Goal: Contribute content: Contribute content

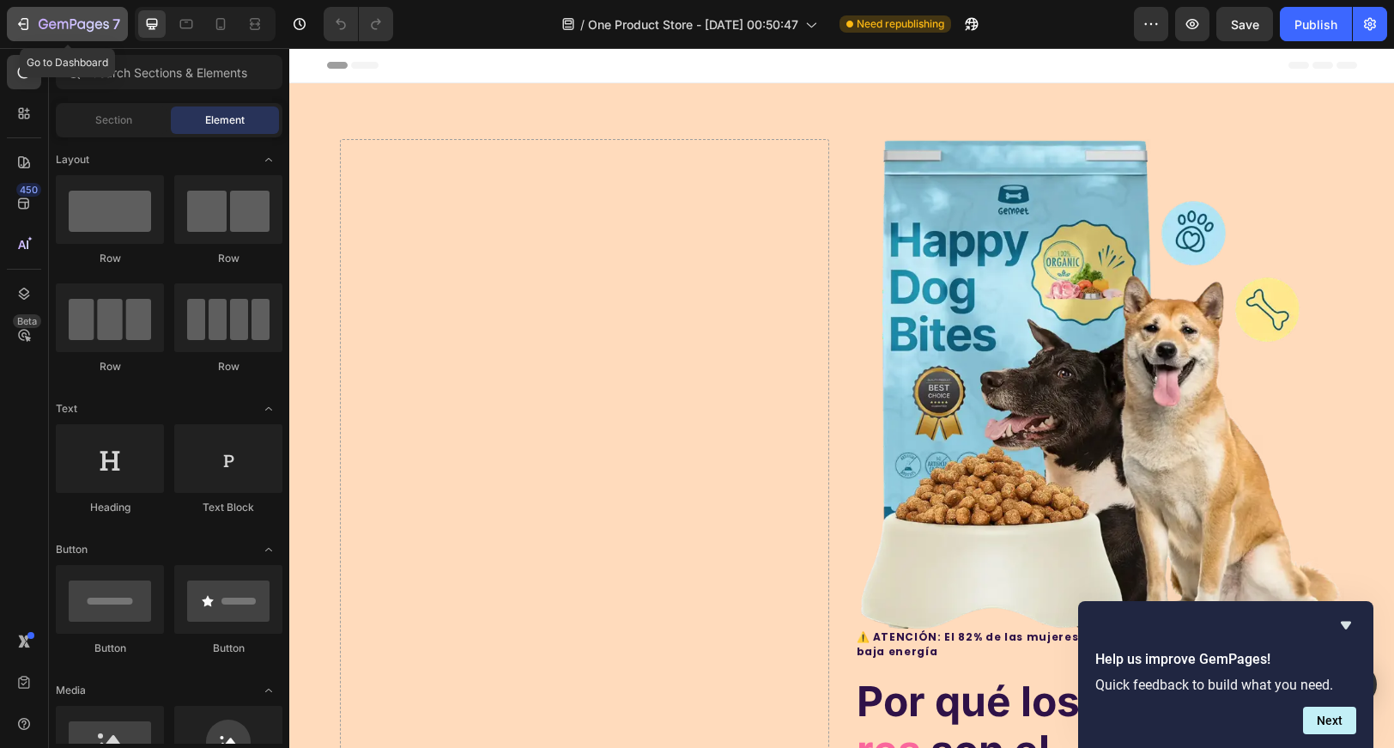
click at [11, 21] on button "7" at bounding box center [67, 24] width 121 height 34
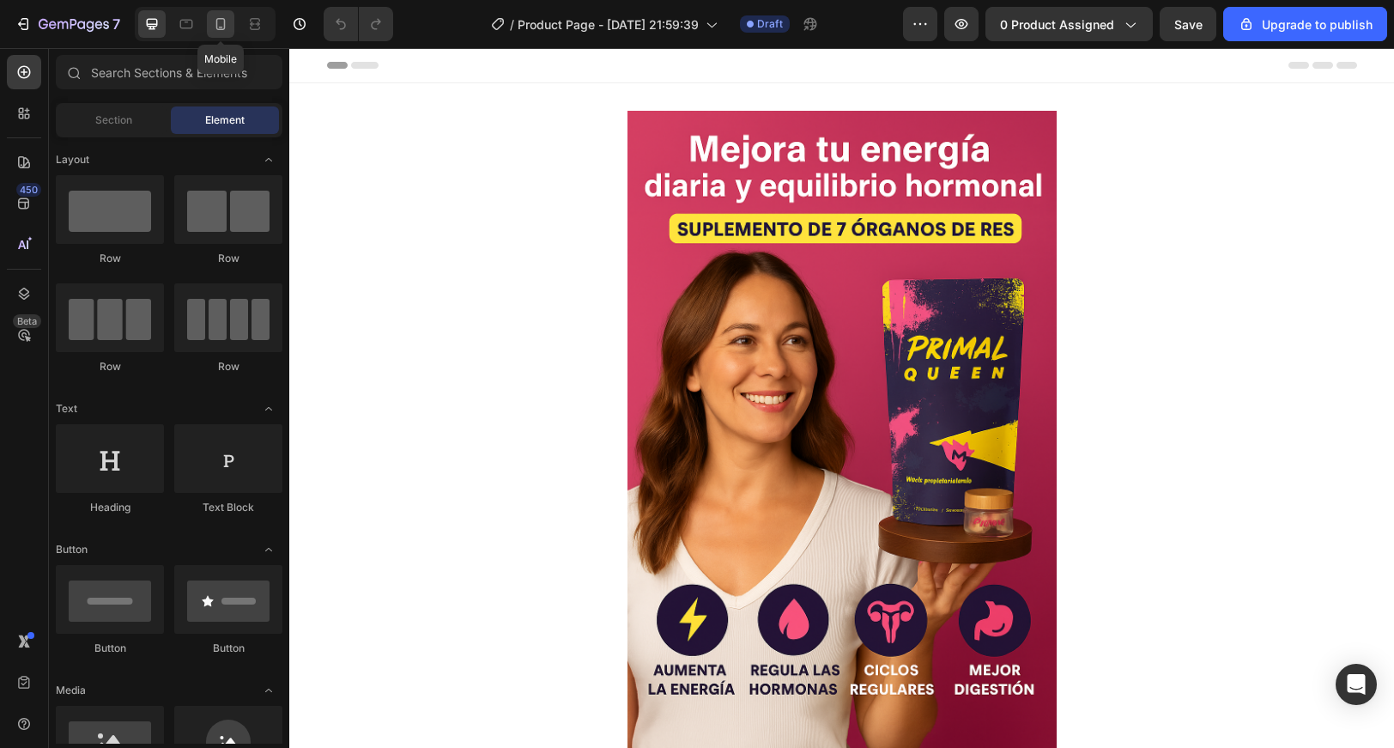
click at [230, 13] on div at bounding box center [220, 23] width 27 height 27
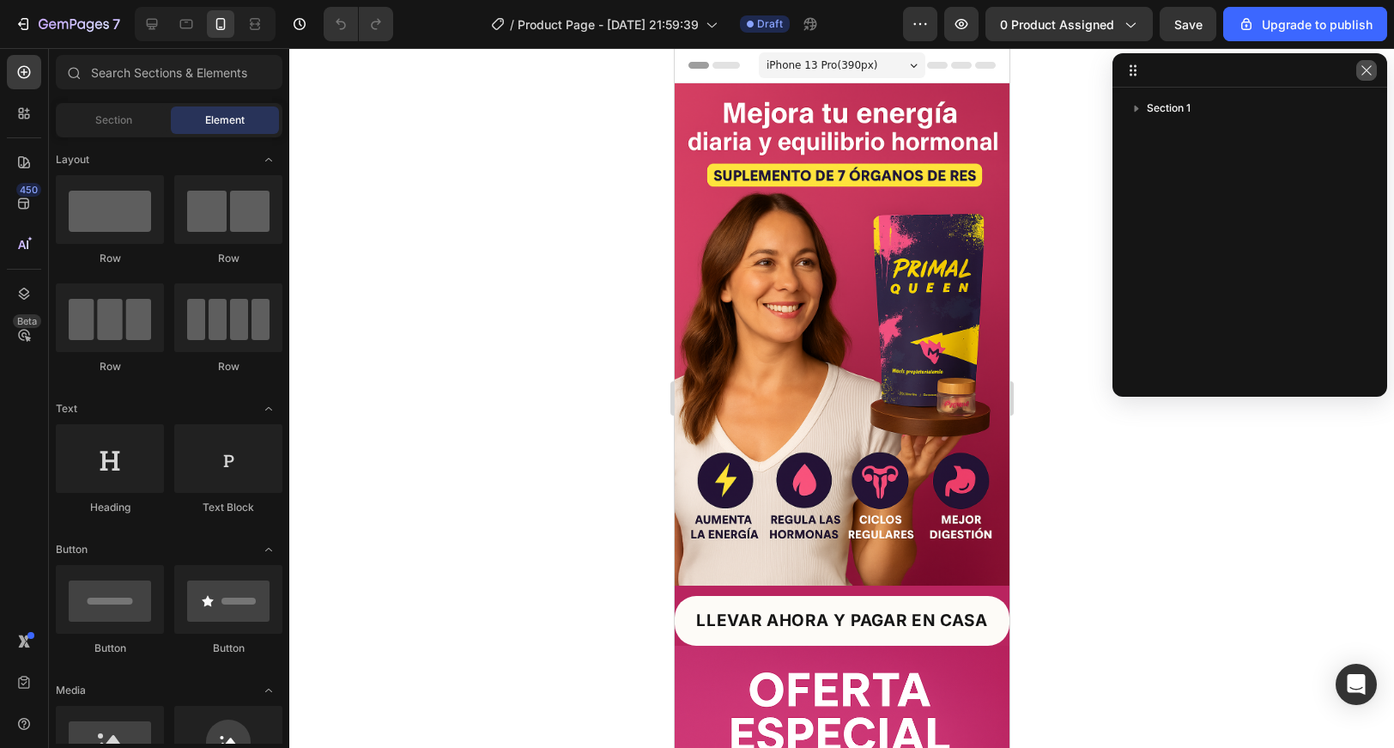
click at [1367, 70] on icon "button" at bounding box center [1365, 69] width 9 height 9
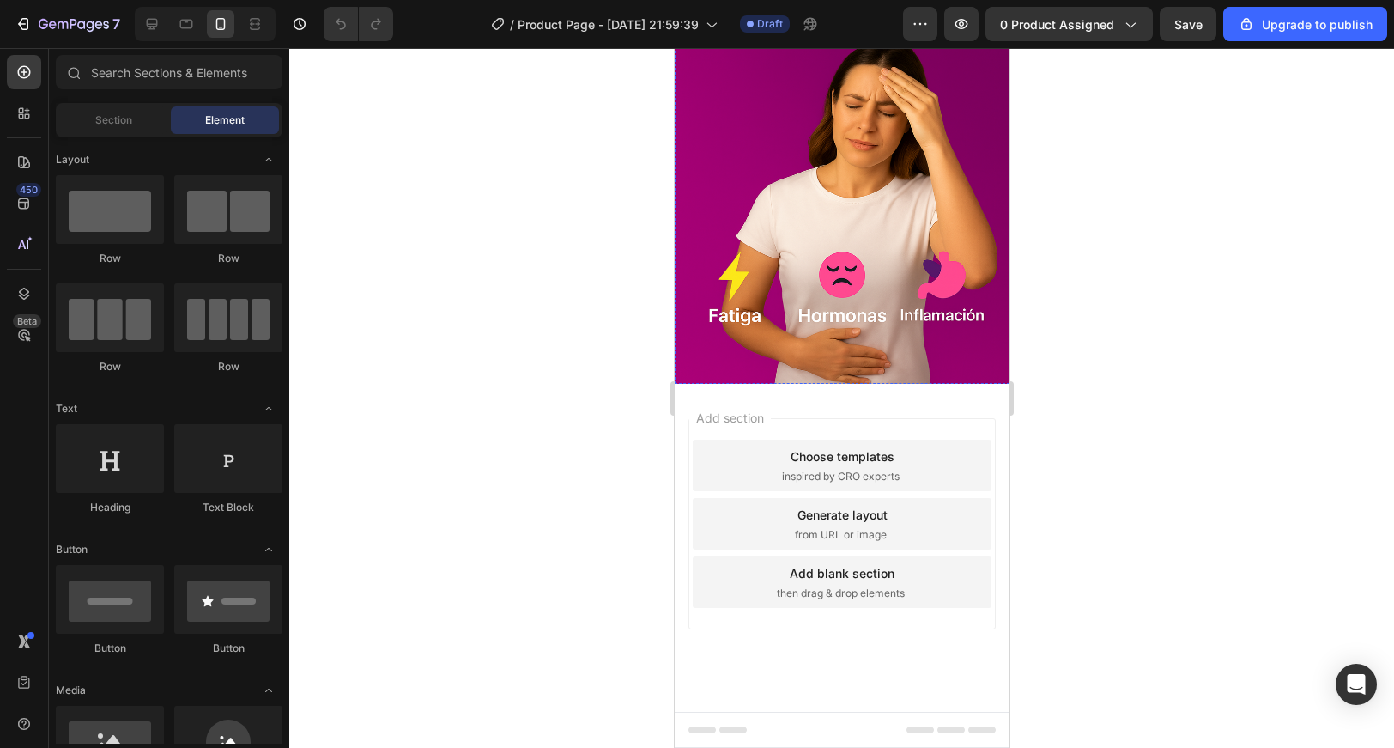
click at [779, 282] on img at bounding box center [841, 133] width 335 height 502
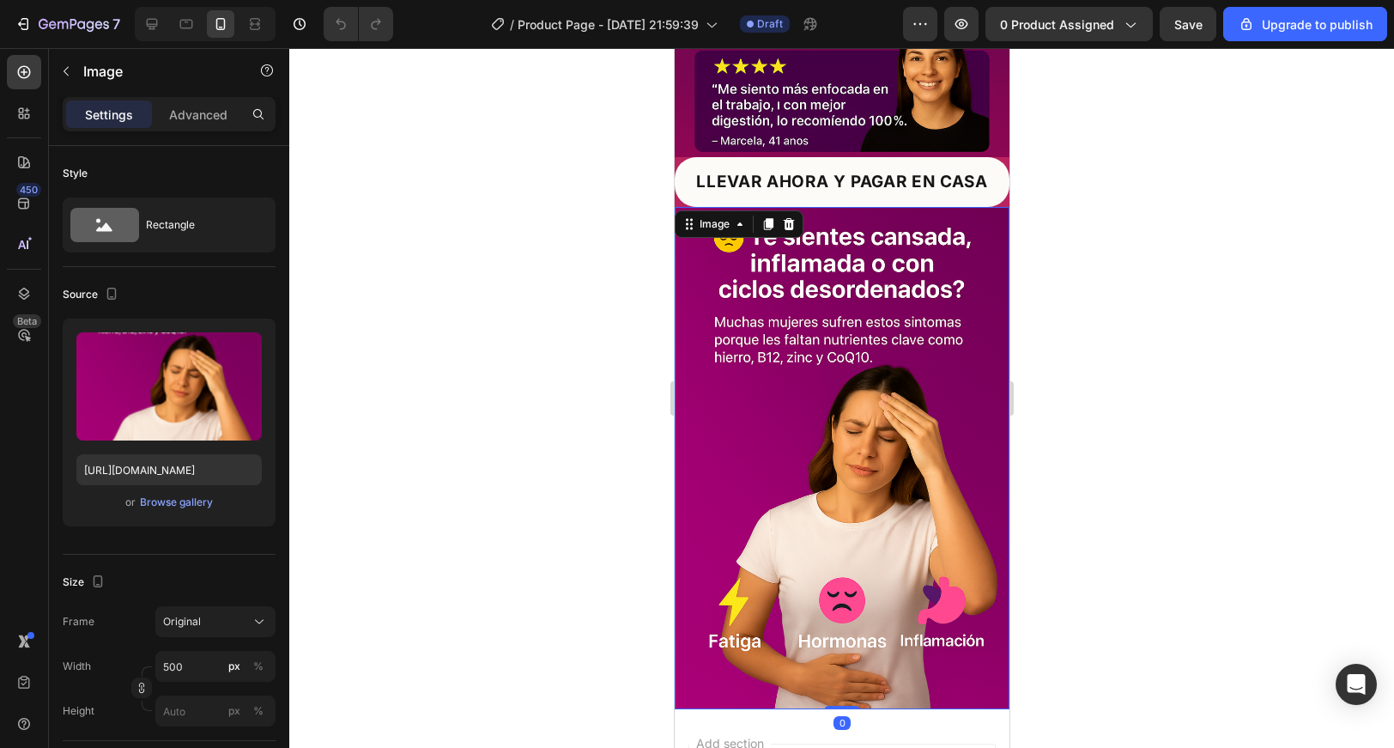
scroll to position [1496, 0]
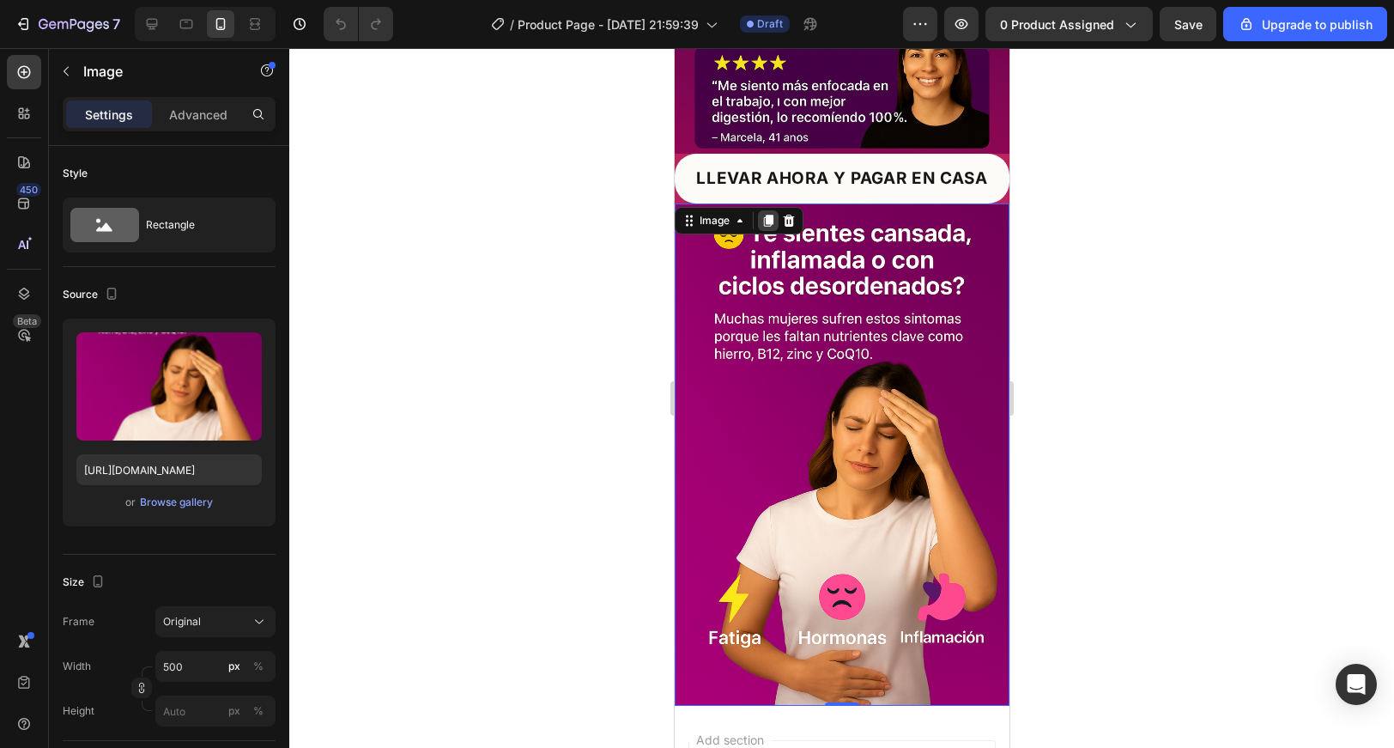
click at [767, 217] on icon at bounding box center [767, 221] width 9 height 12
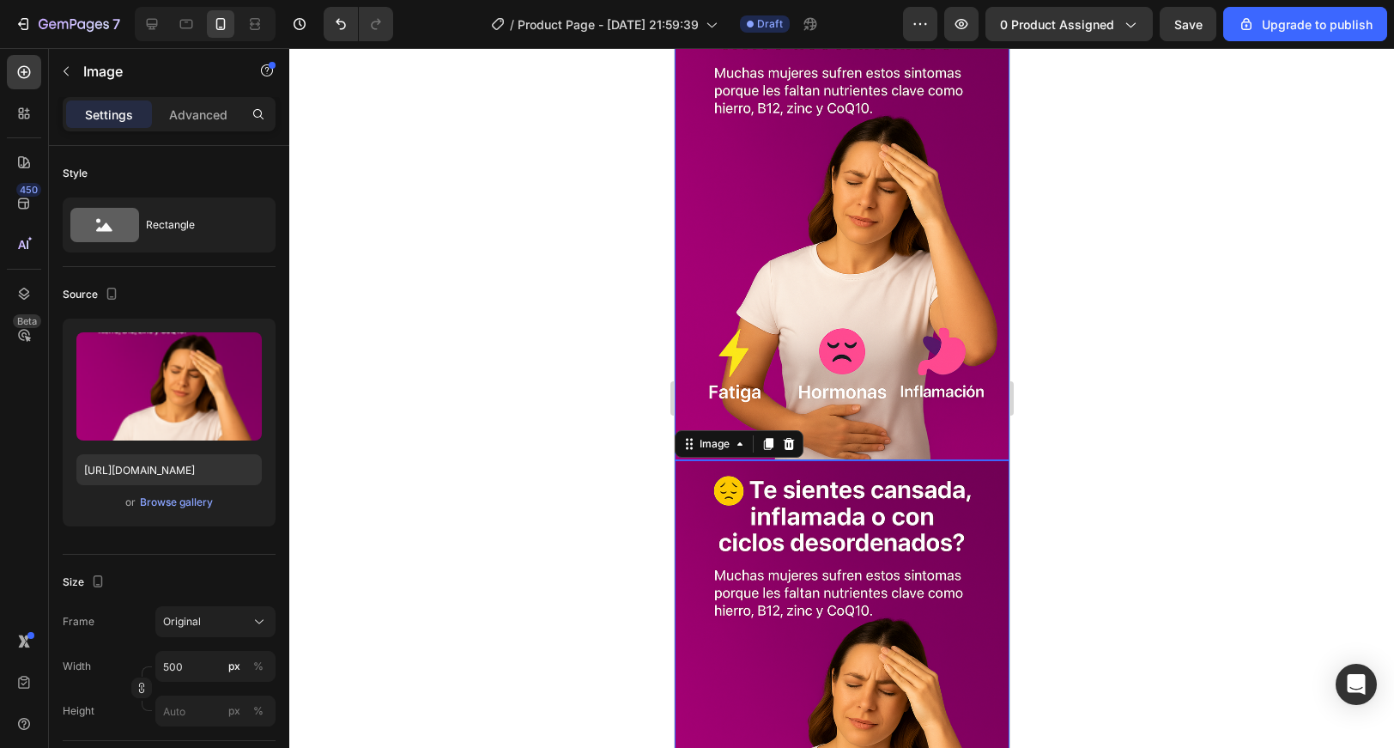
scroll to position [1841, 0]
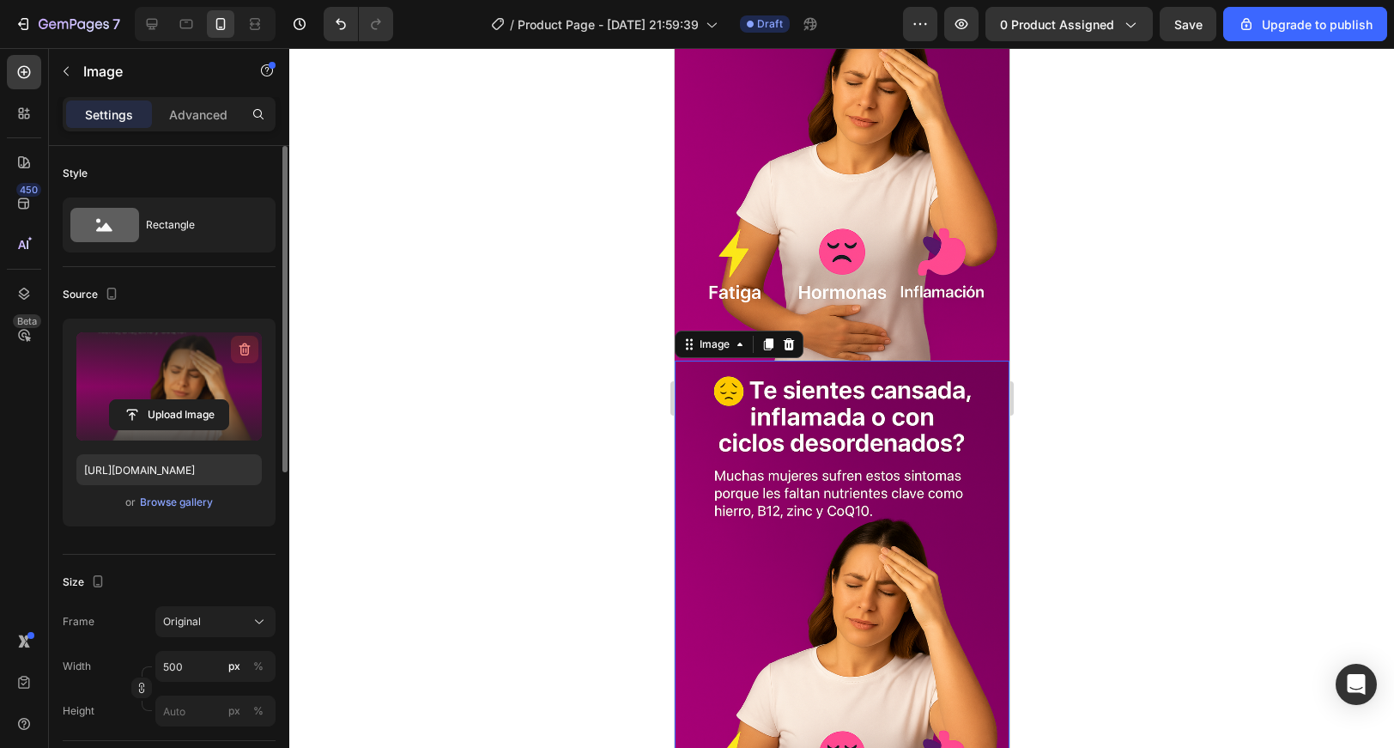
click at [239, 349] on icon "button" at bounding box center [244, 349] width 17 height 17
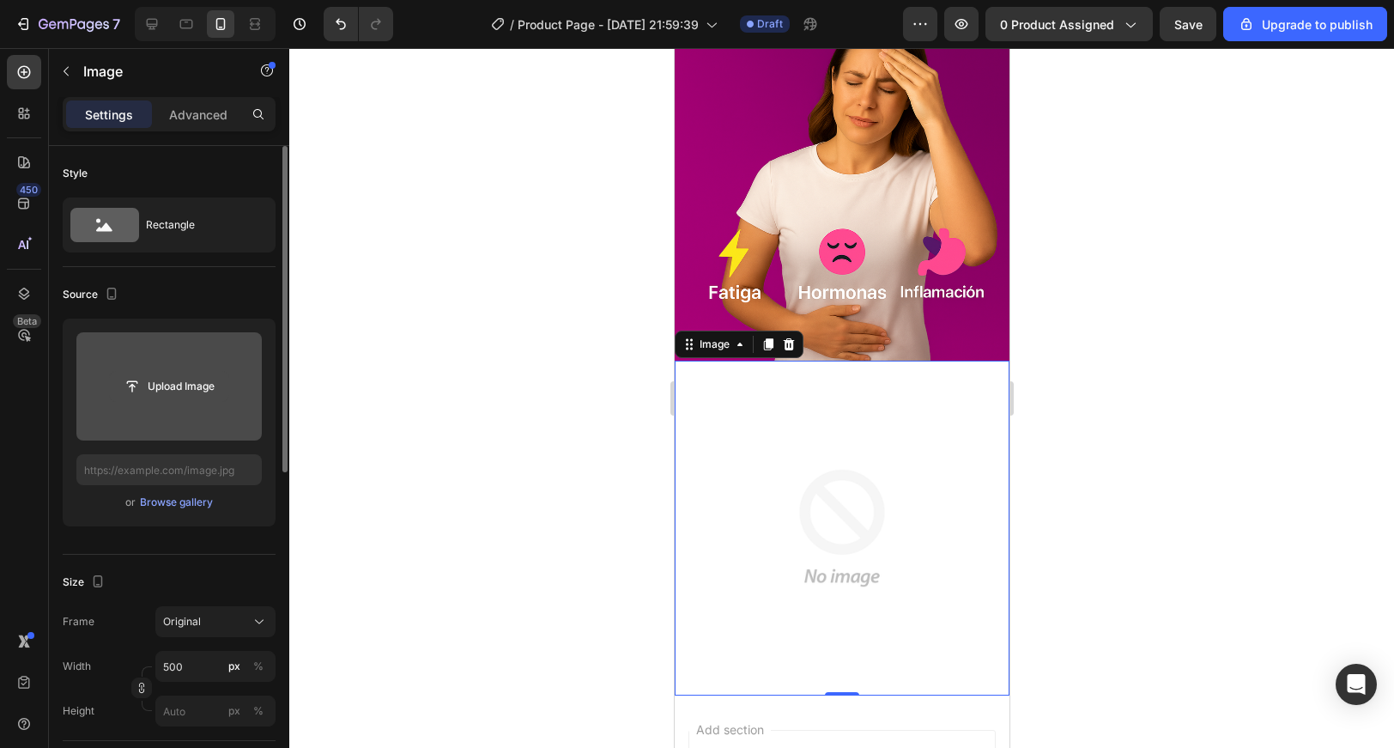
click at [185, 371] on button "Upload Image" at bounding box center [169, 386] width 120 height 31
click at [193, 409] on input "file" at bounding box center [168, 386] width 185 height 108
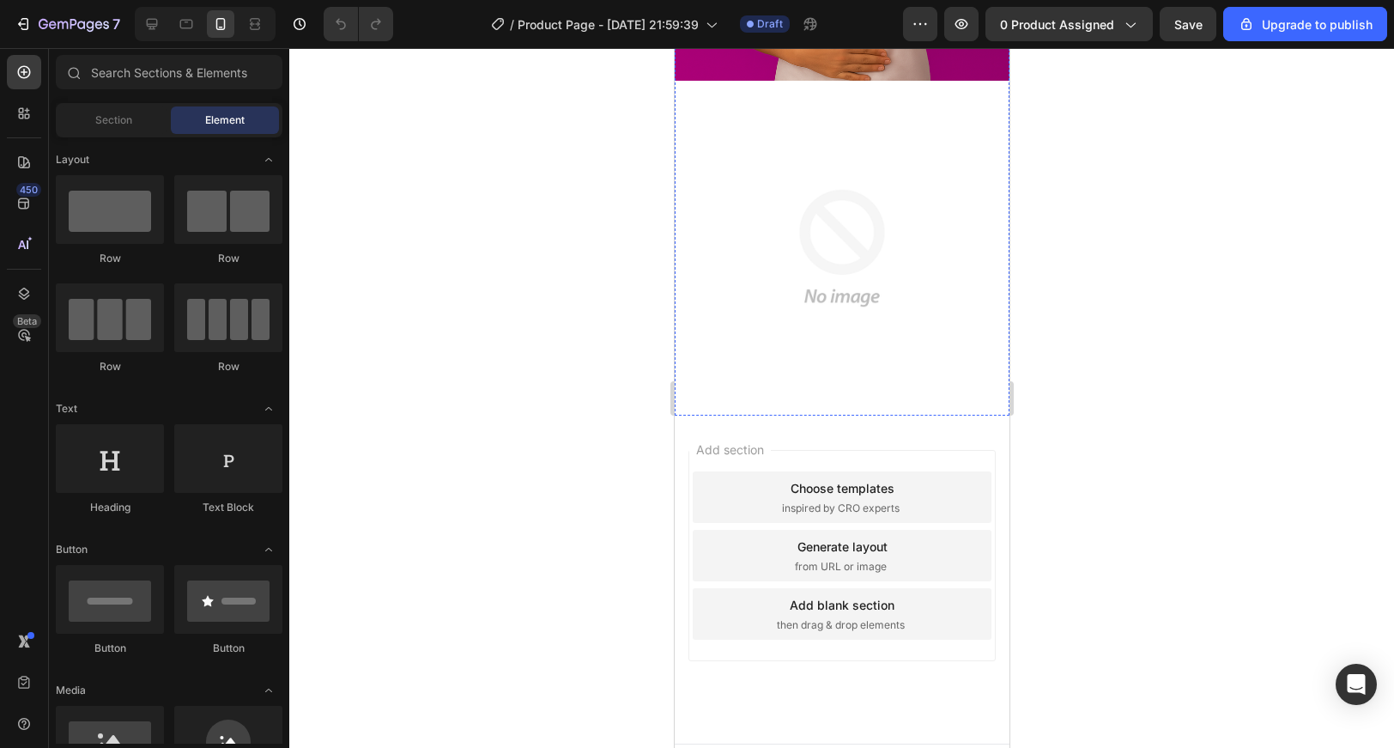
scroll to position [2153, 0]
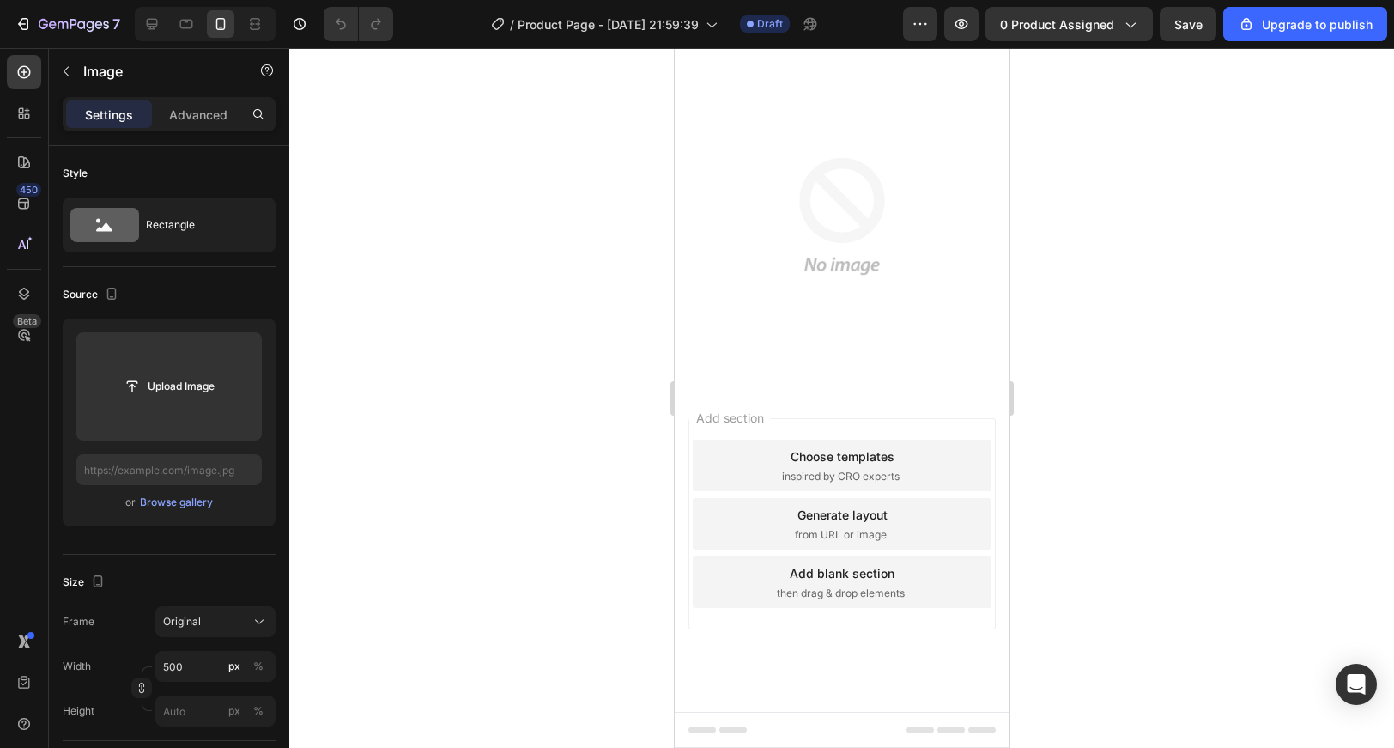
click at [827, 375] on img at bounding box center [841, 216] width 335 height 335
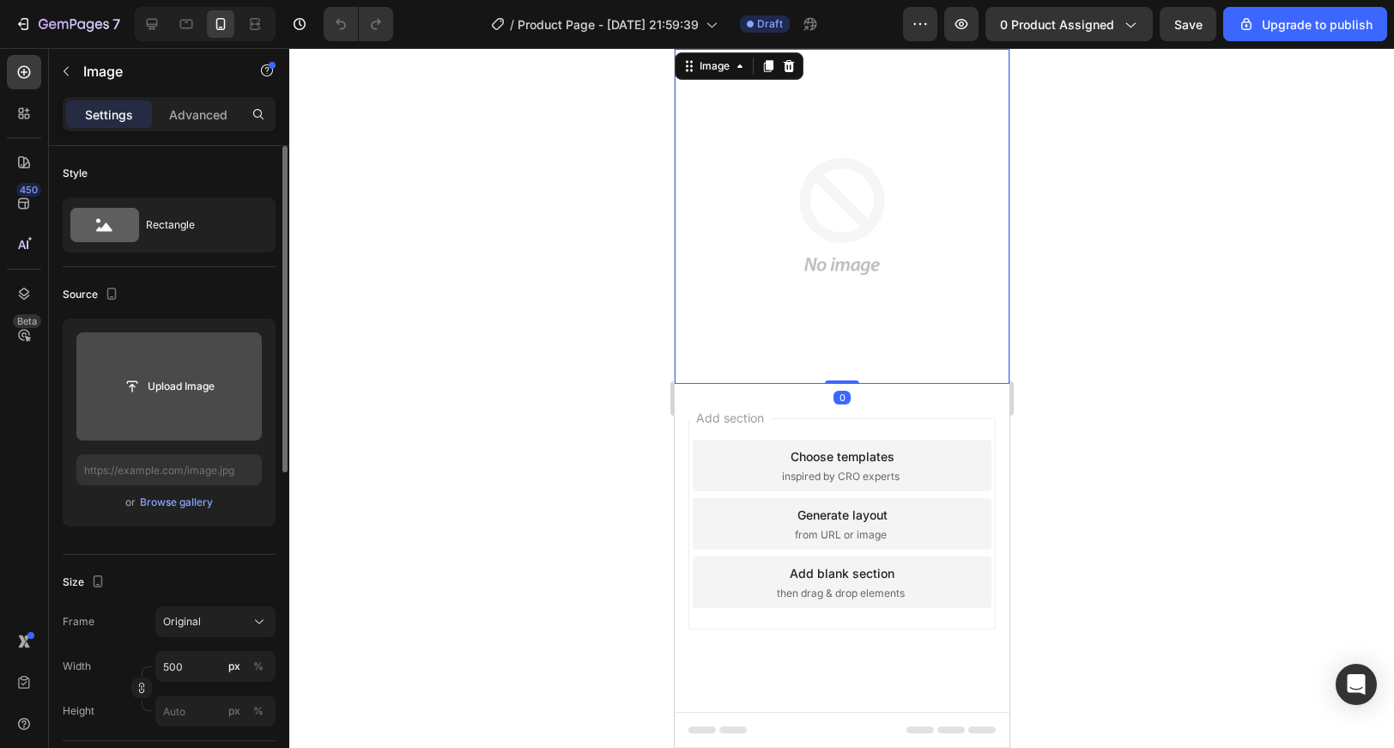
click at [97, 355] on input "file" at bounding box center [168, 386] width 185 height 108
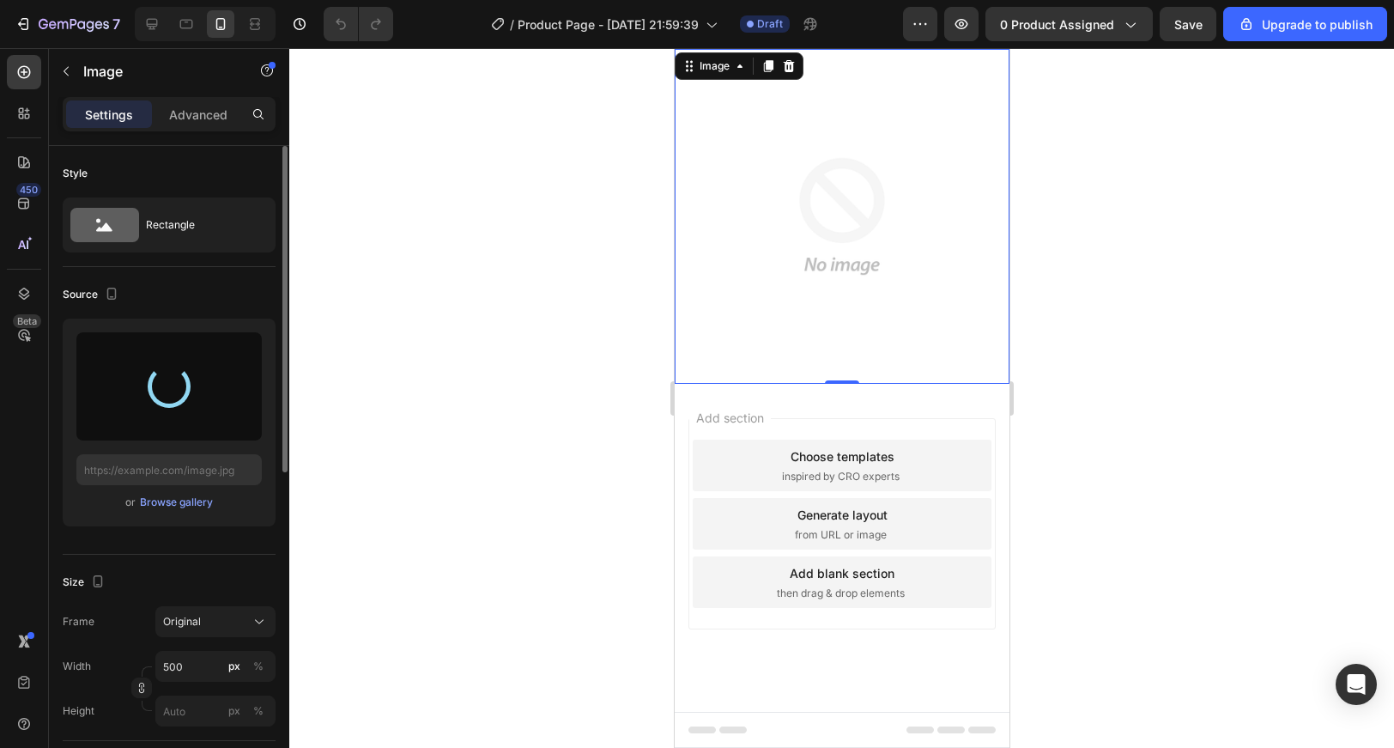
type input "https://cdn.shopify.com/s/files/1/0640/9161/9433/files/gempages_575869191073039…"
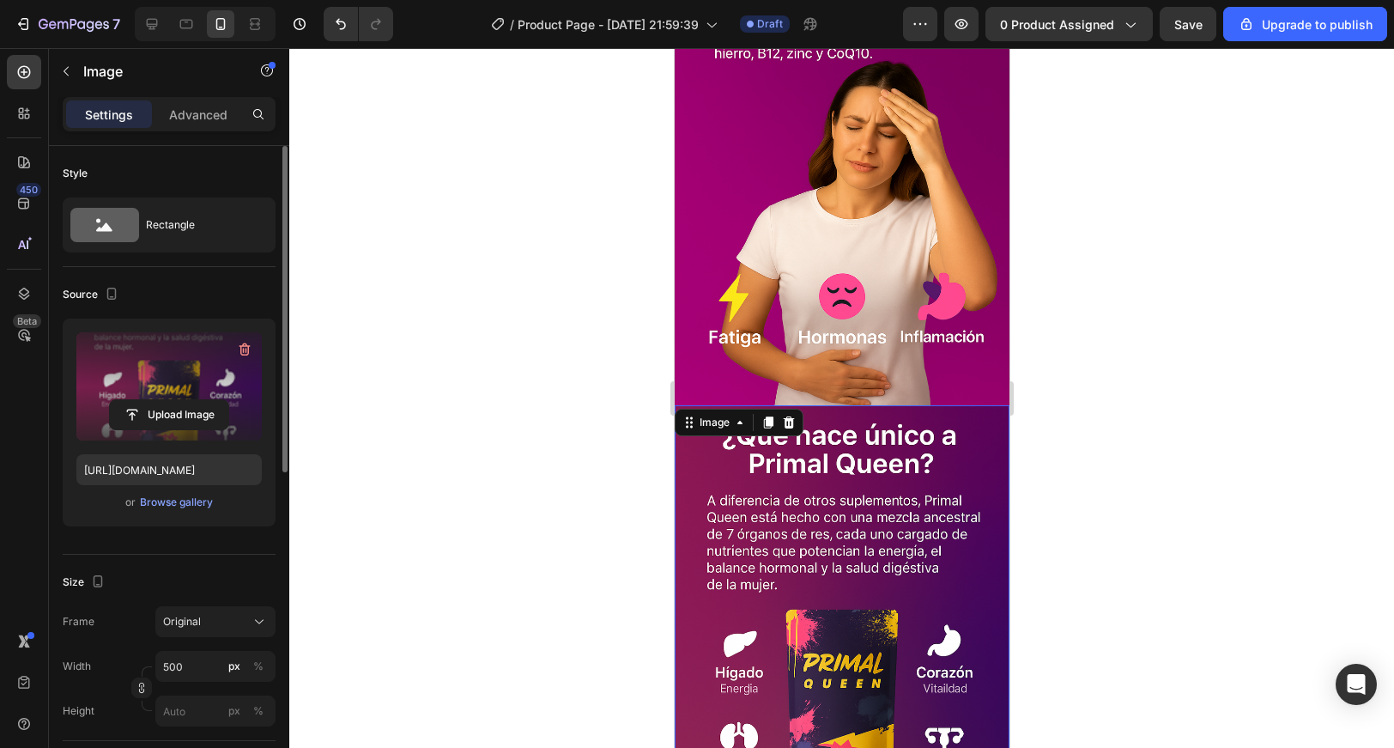
scroll to position [1821, 0]
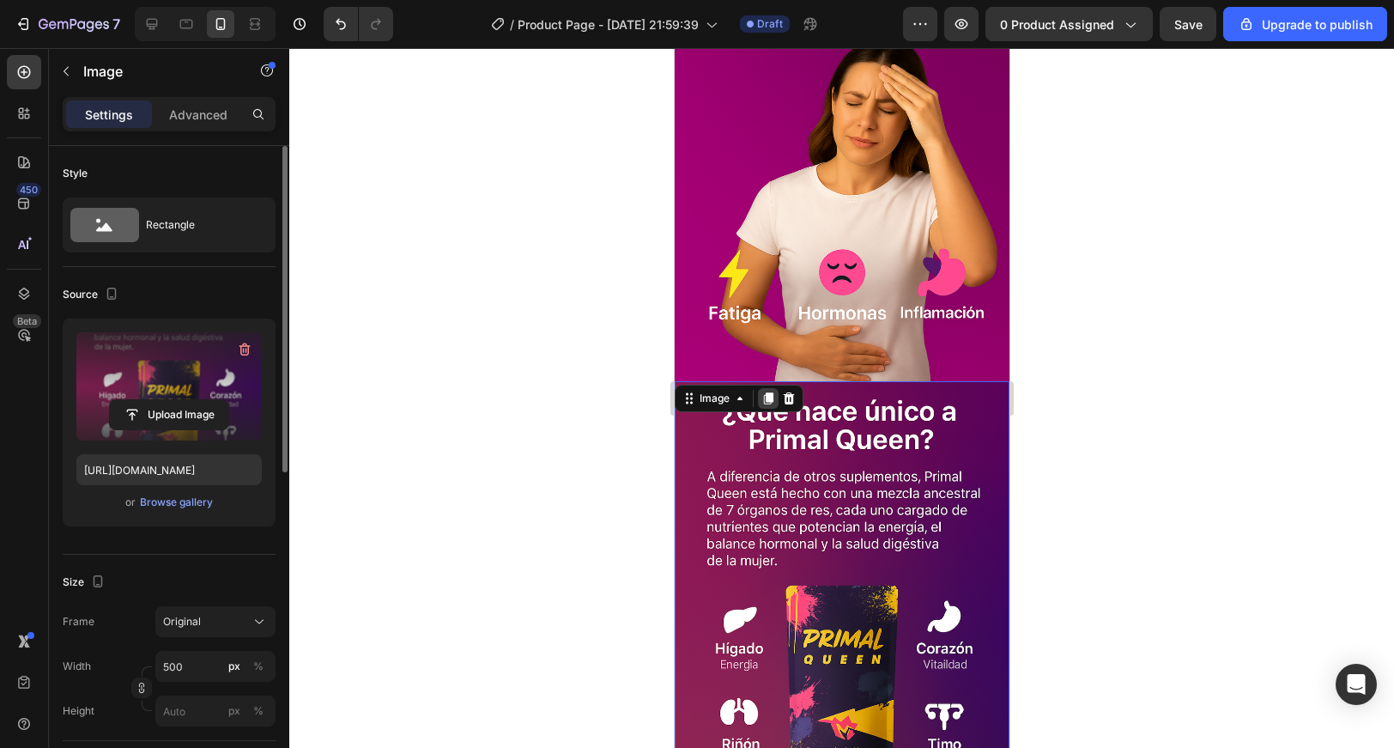
click at [765, 399] on icon at bounding box center [768, 398] width 14 height 14
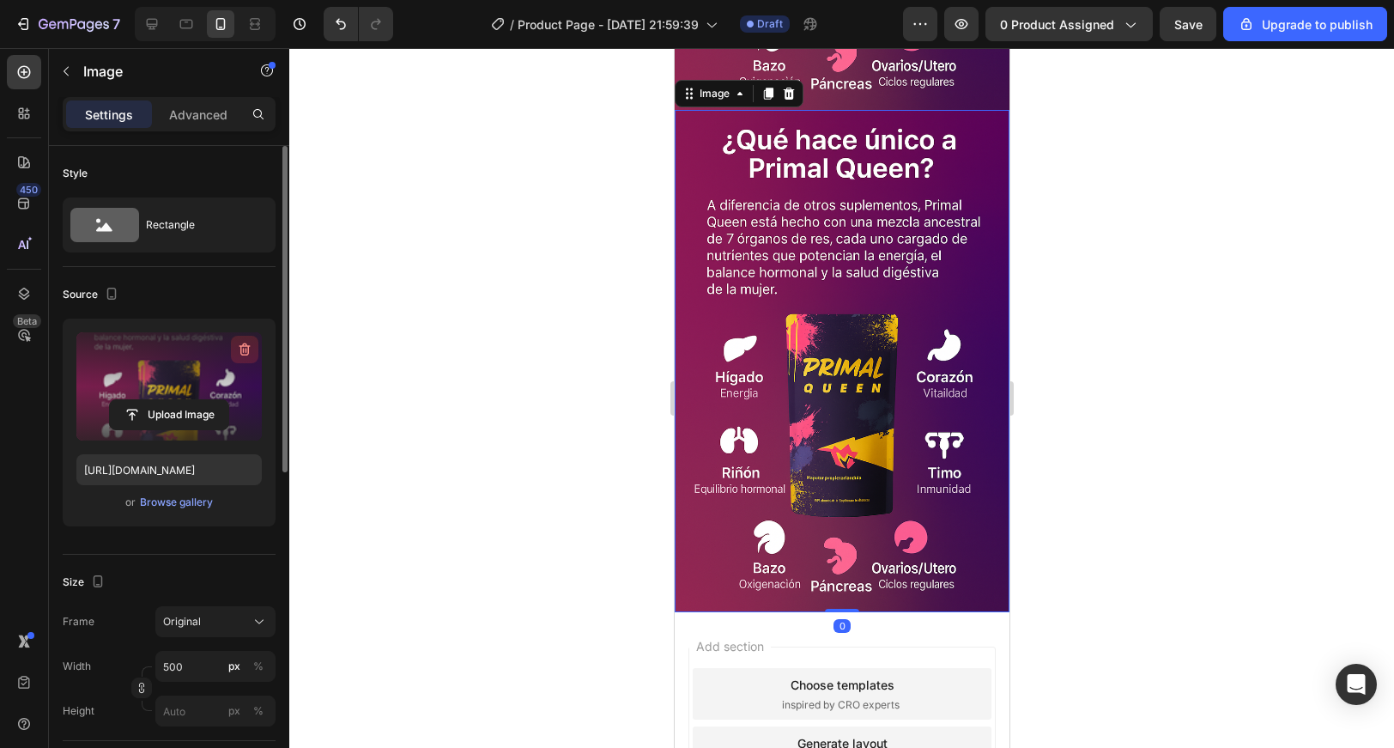
scroll to position [2596, 0]
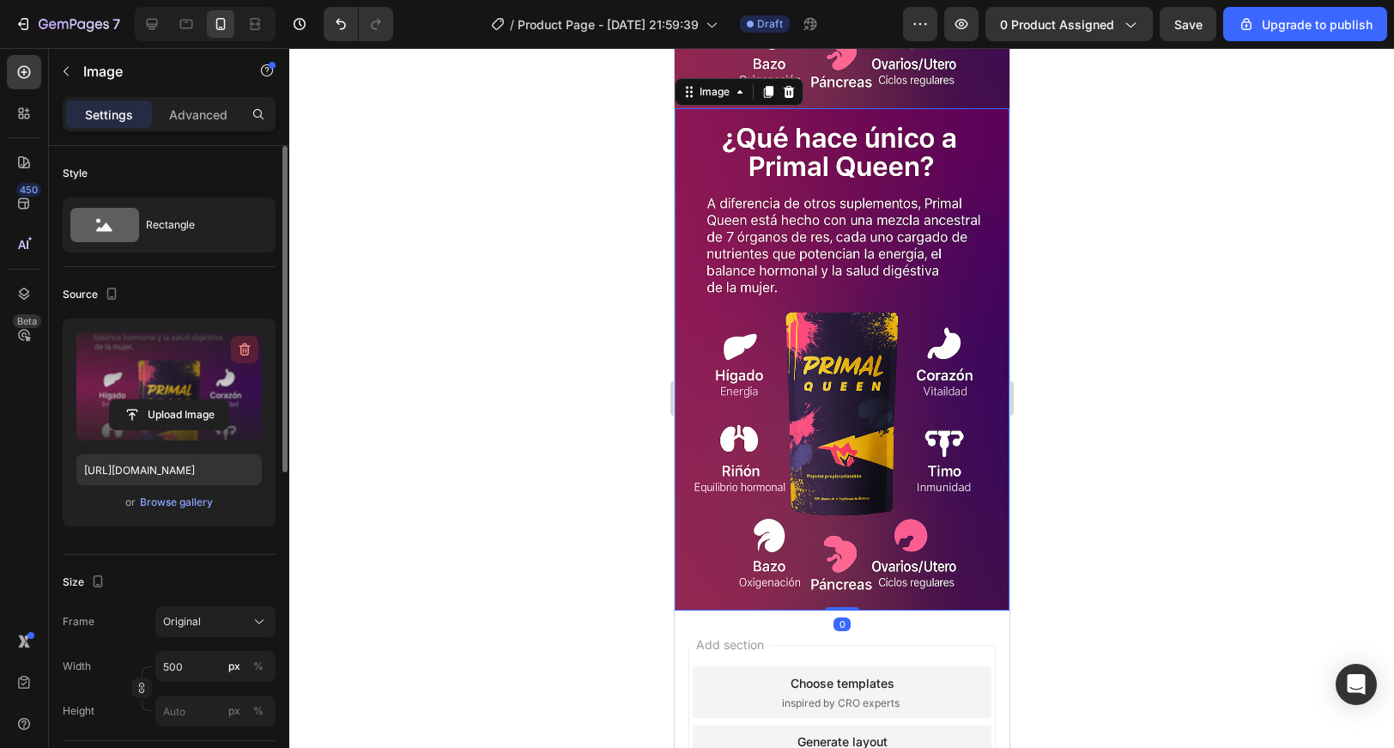
click at [257, 352] on button "button" at bounding box center [244, 349] width 27 height 27
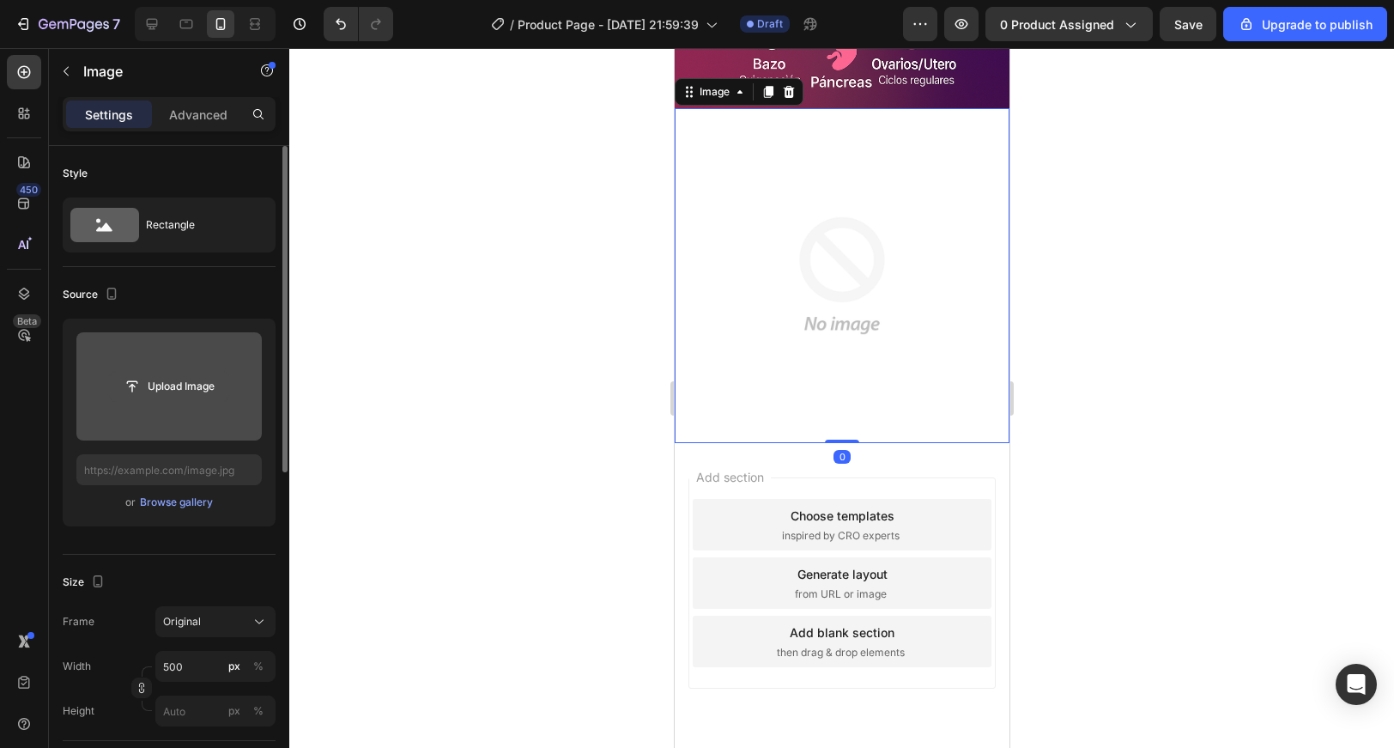
click at [157, 382] on input "file" at bounding box center [169, 386] width 118 height 29
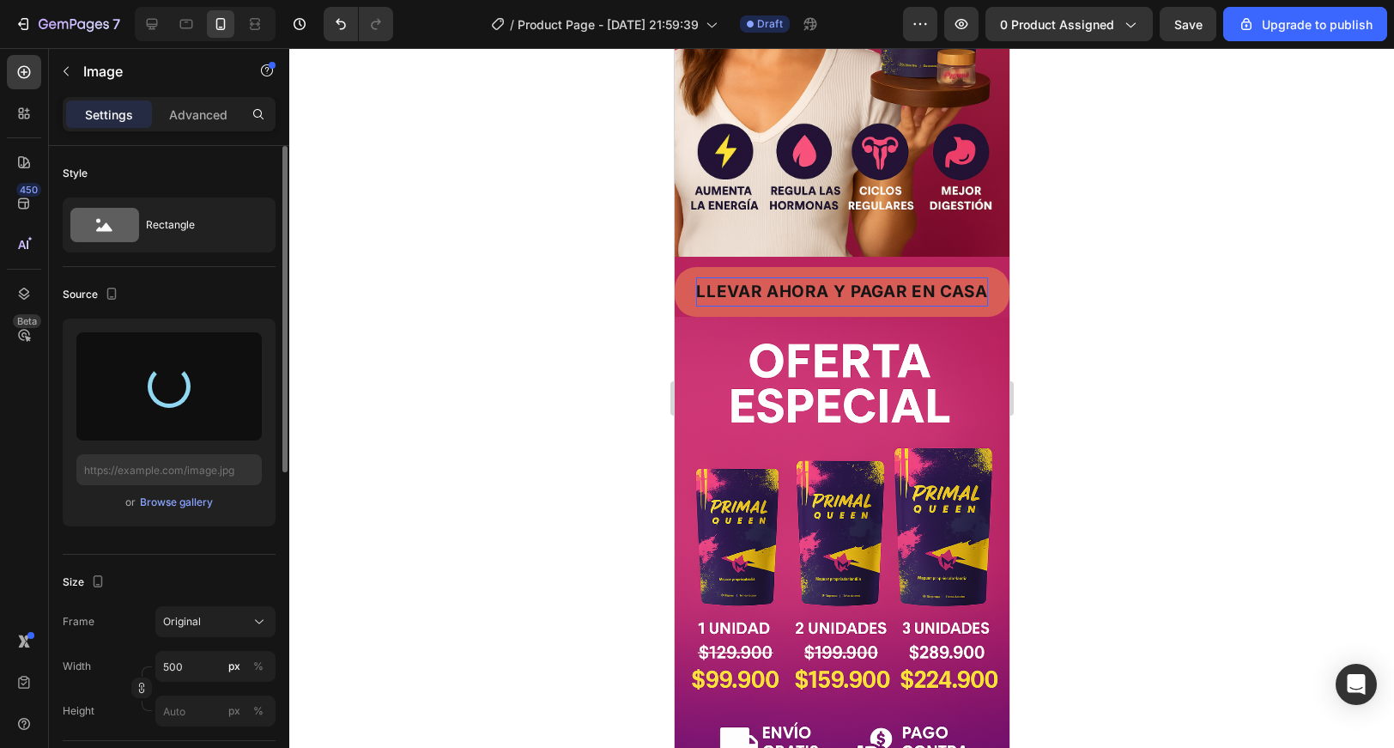
scroll to position [0, 0]
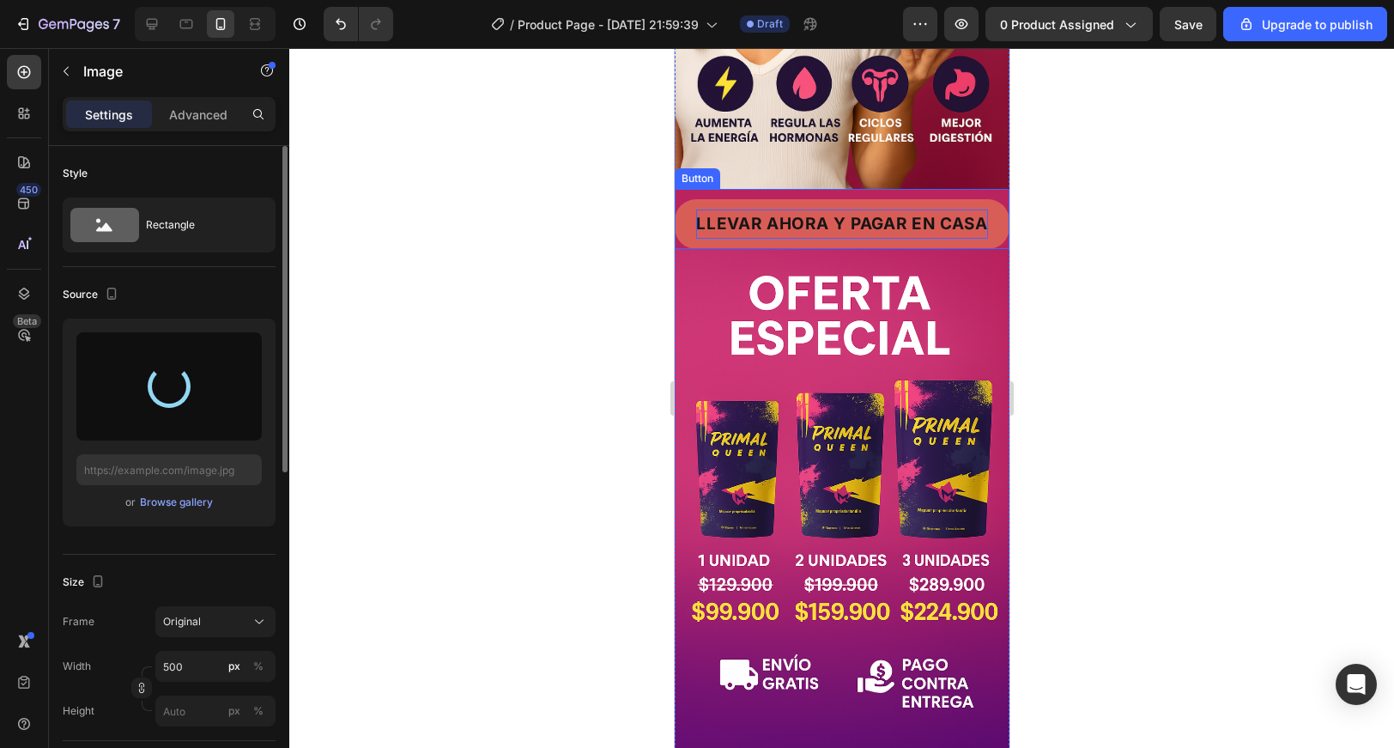
type input "https://cdn.shopify.com/s/files/1/0640/9161/9433/files/gempages_575869191073039…"
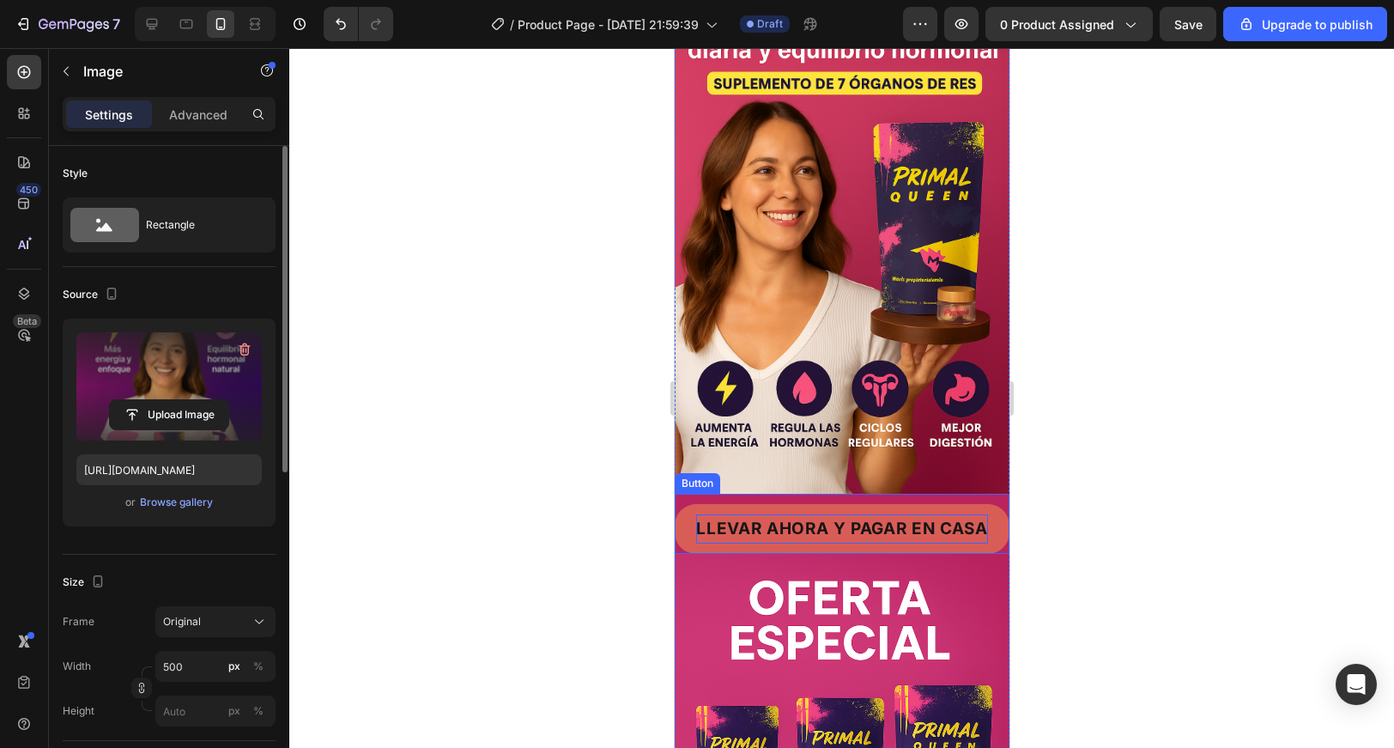
scroll to position [88, 0]
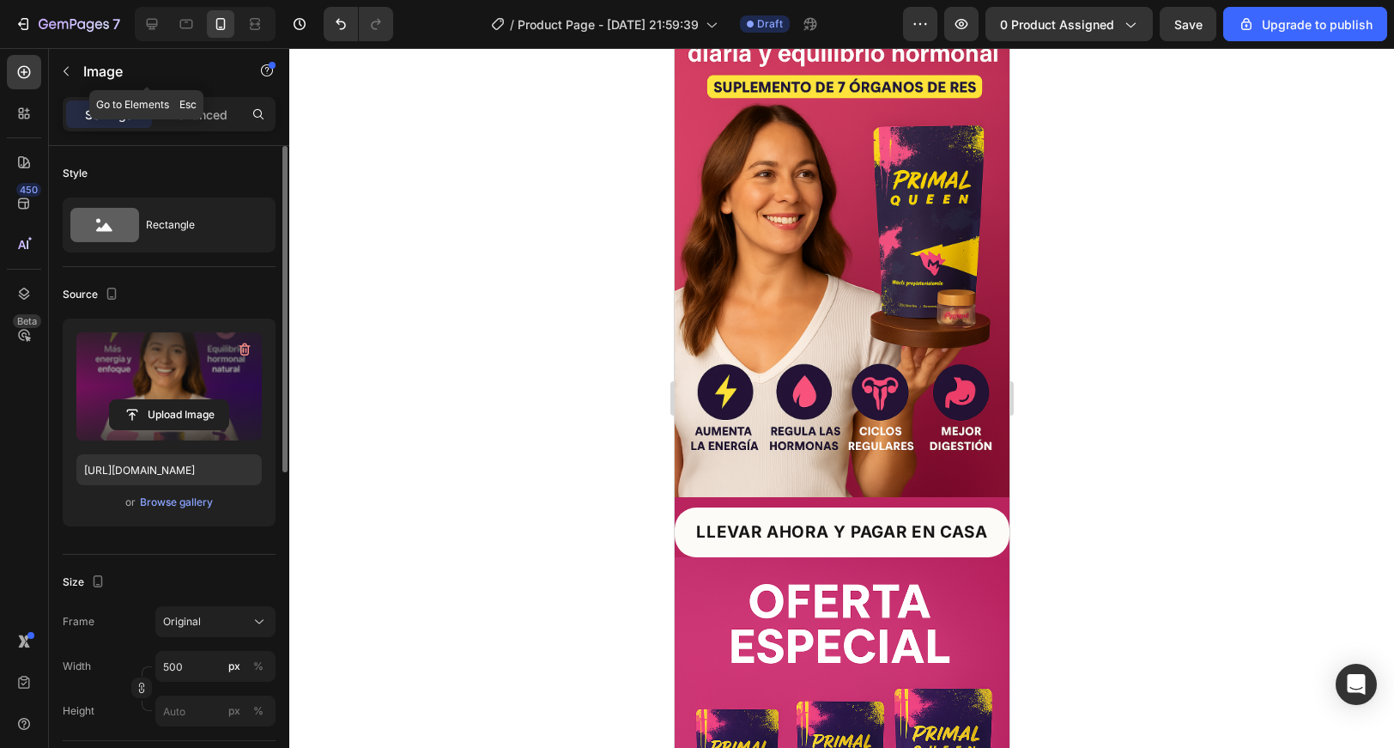
click at [105, 94] on div "Image" at bounding box center [147, 72] width 196 height 49
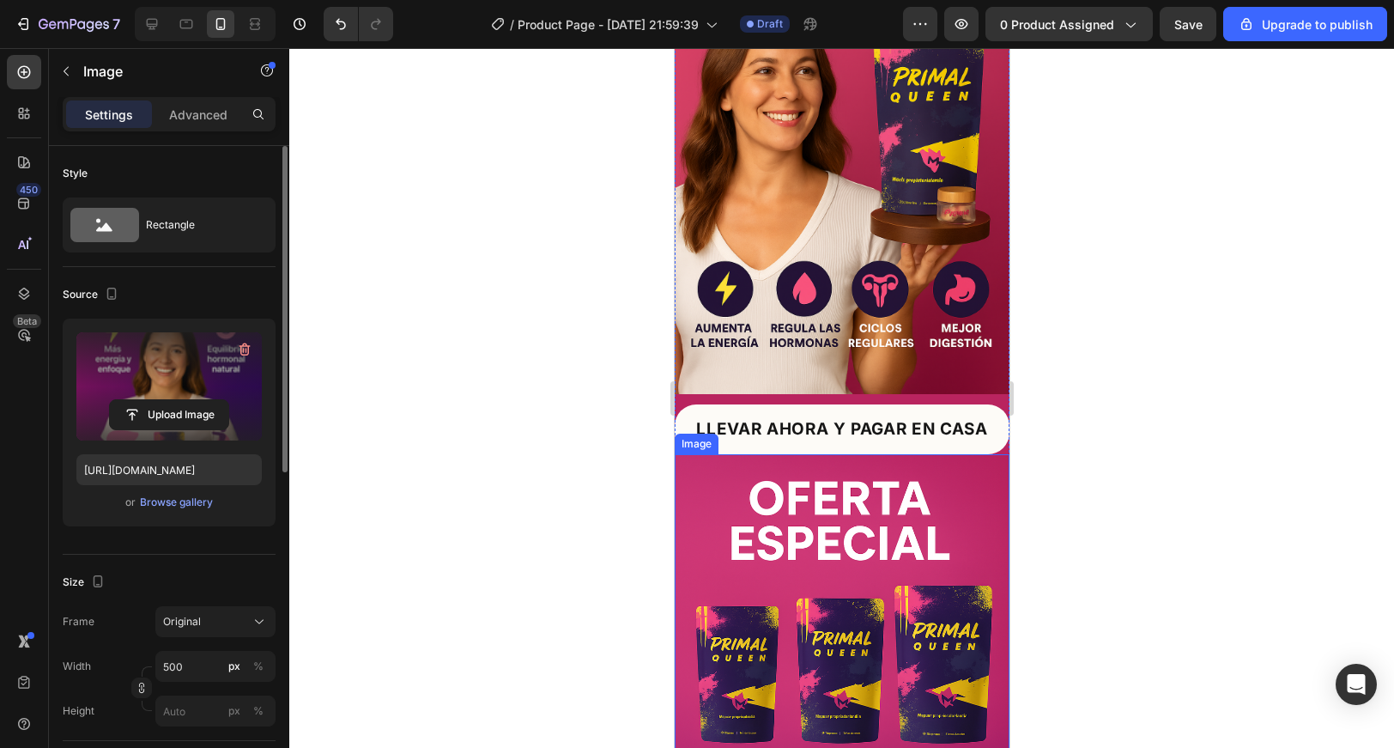
scroll to position [0, 0]
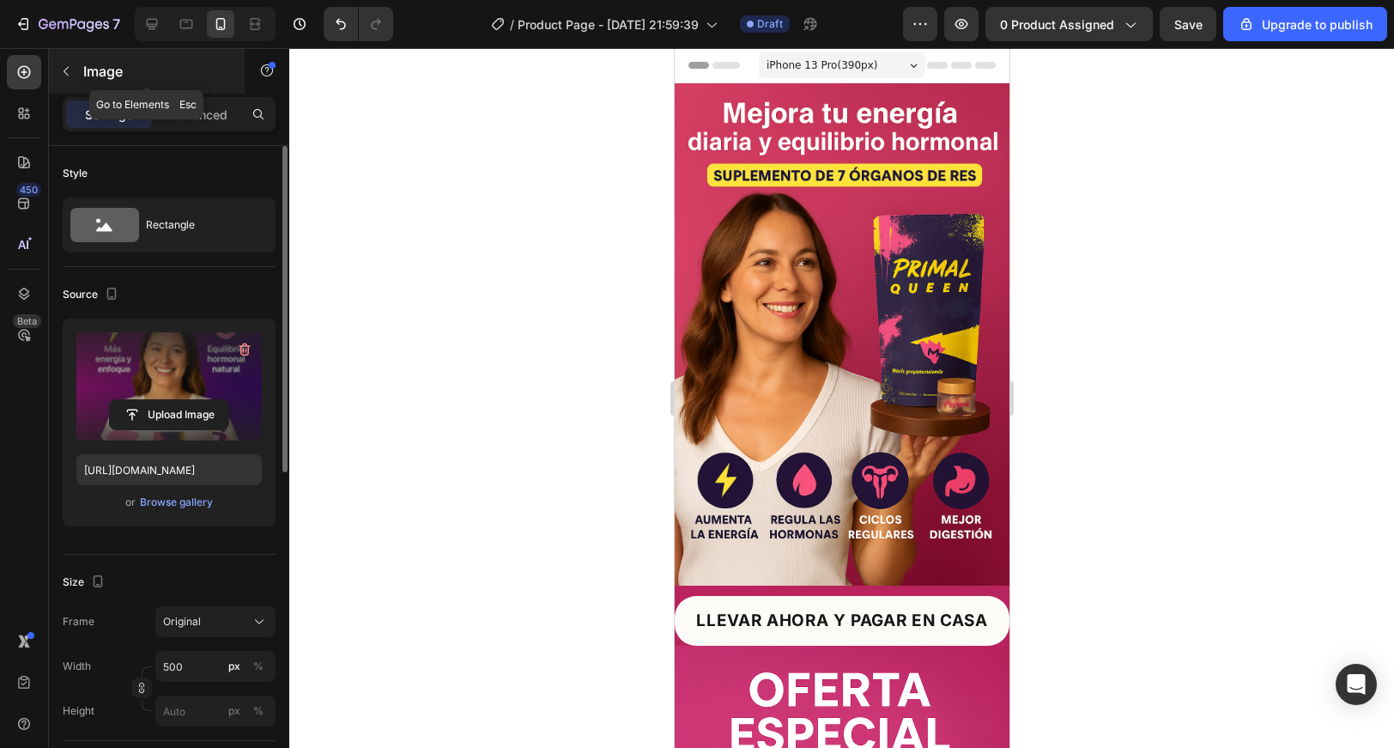
click at [79, 63] on div at bounding box center [65, 71] width 27 height 27
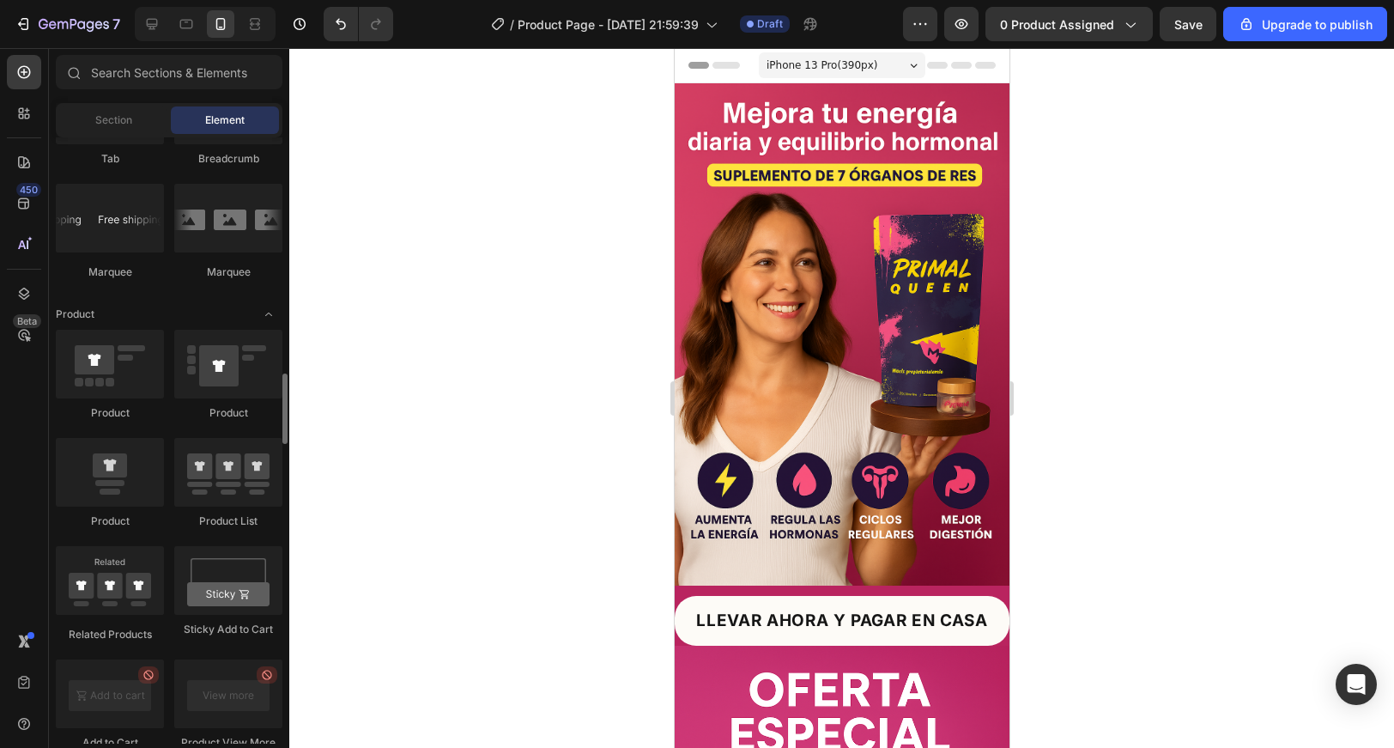
scroll to position [2027, 0]
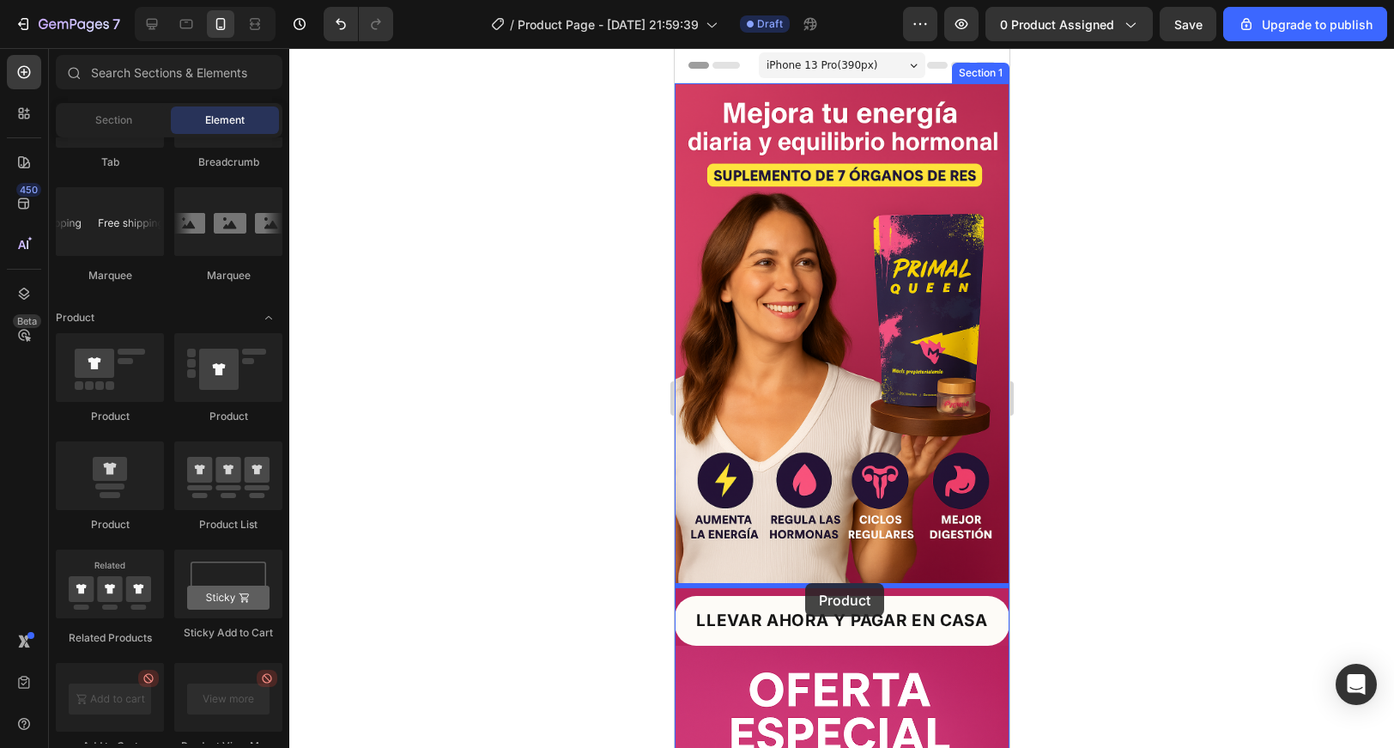
drag, startPoint x: 802, startPoint y: 423, endPoint x: 804, endPoint y: 583, distance: 159.7
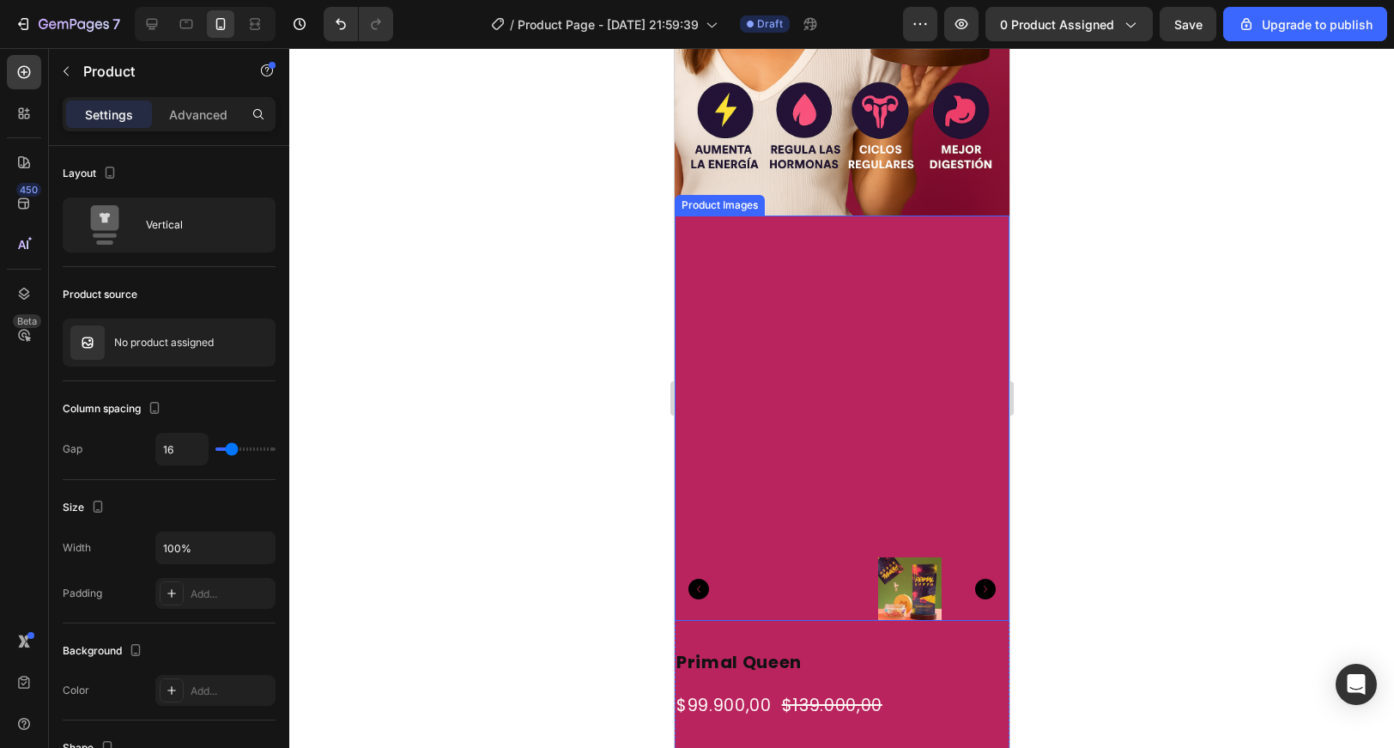
scroll to position [395, 0]
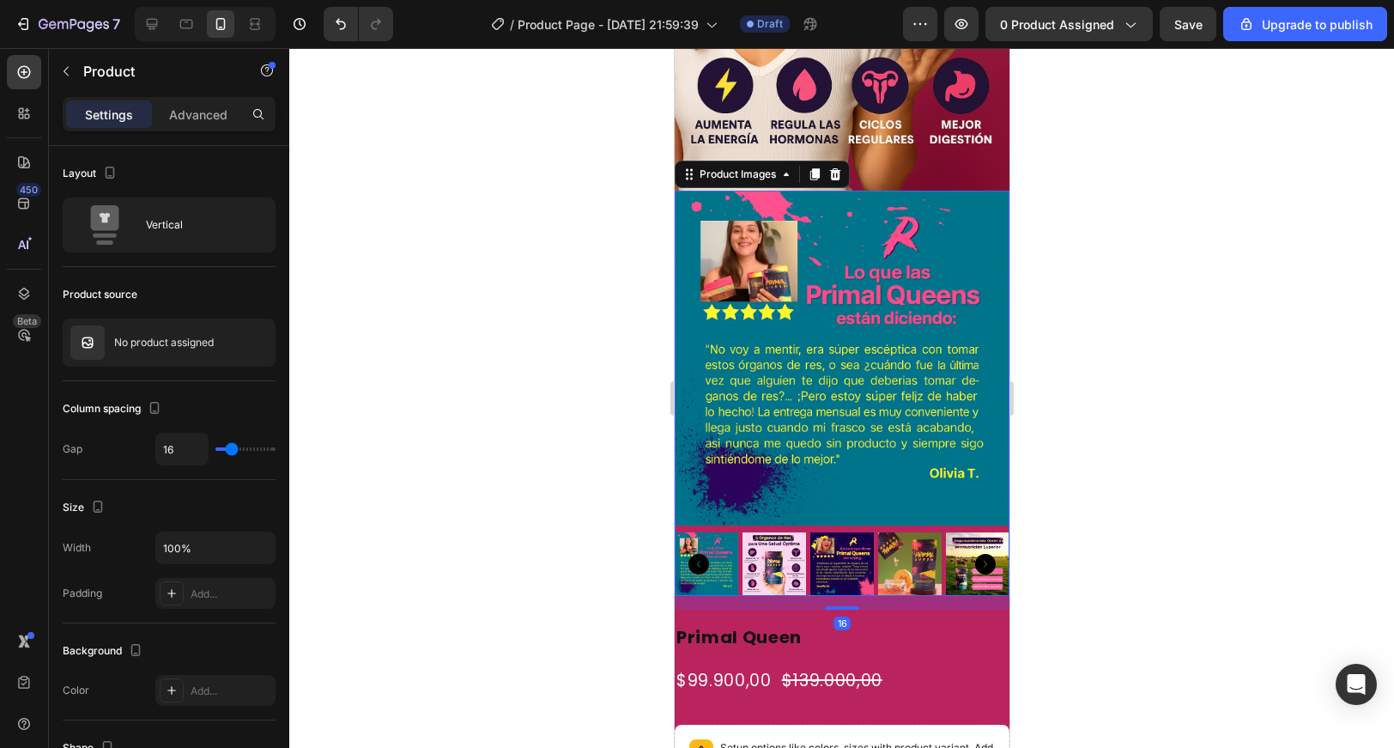
click at [826, 405] on img at bounding box center [841, 358] width 335 height 335
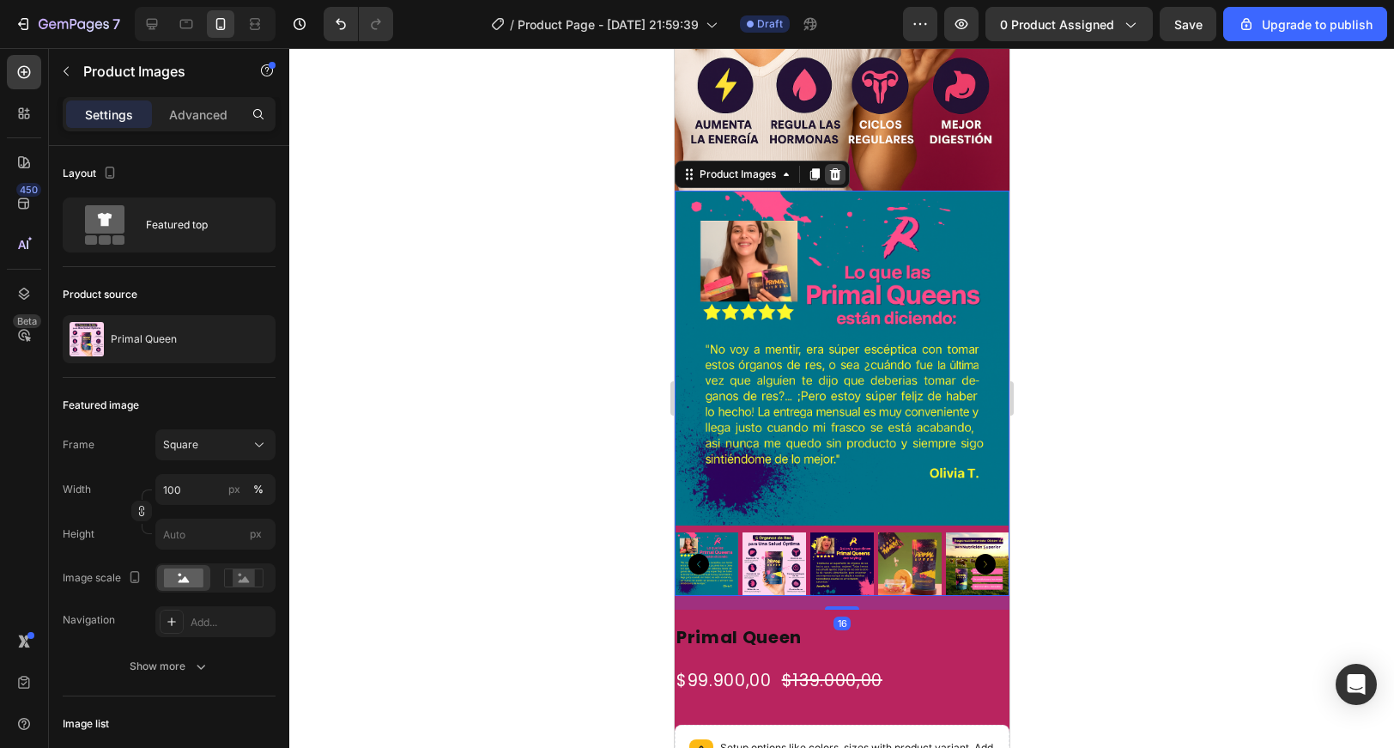
click at [835, 169] on icon at bounding box center [834, 174] width 14 height 14
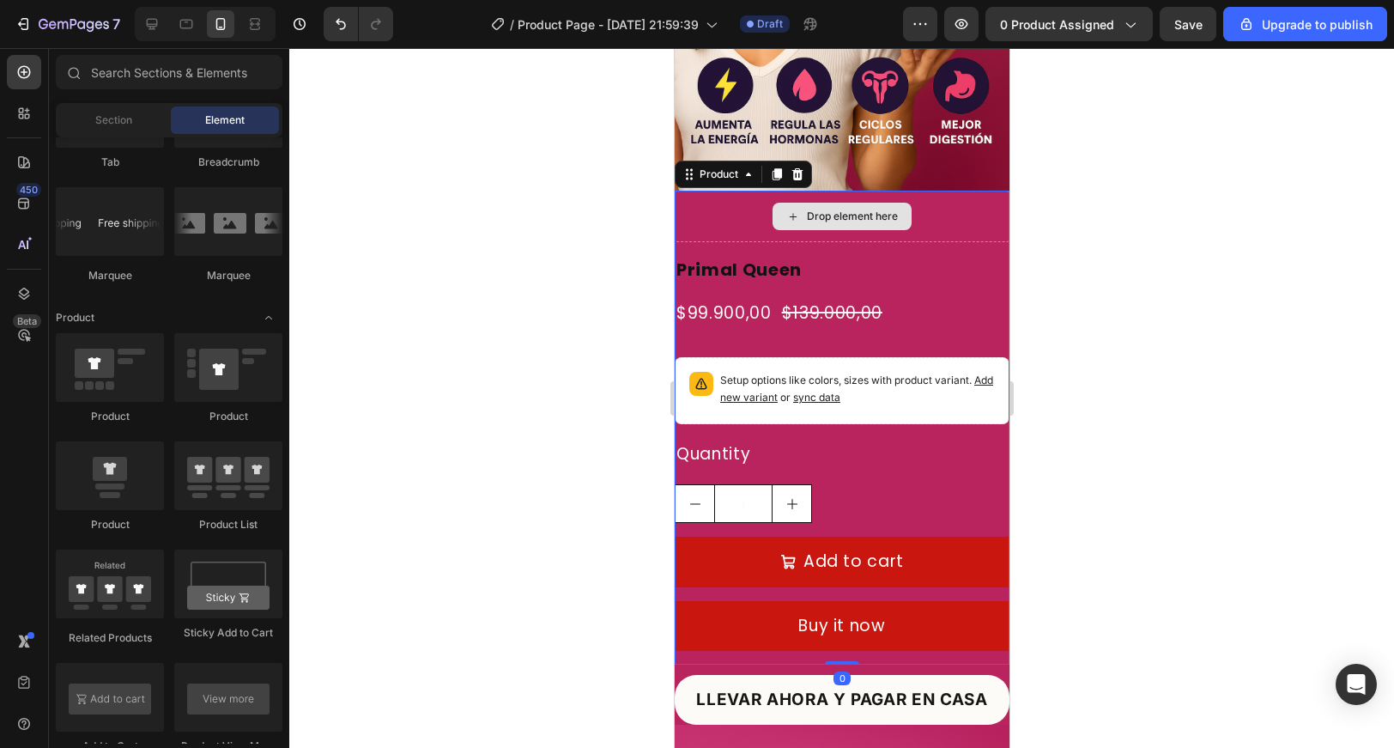
click at [732, 225] on div "Drop element here" at bounding box center [841, 217] width 335 height 52
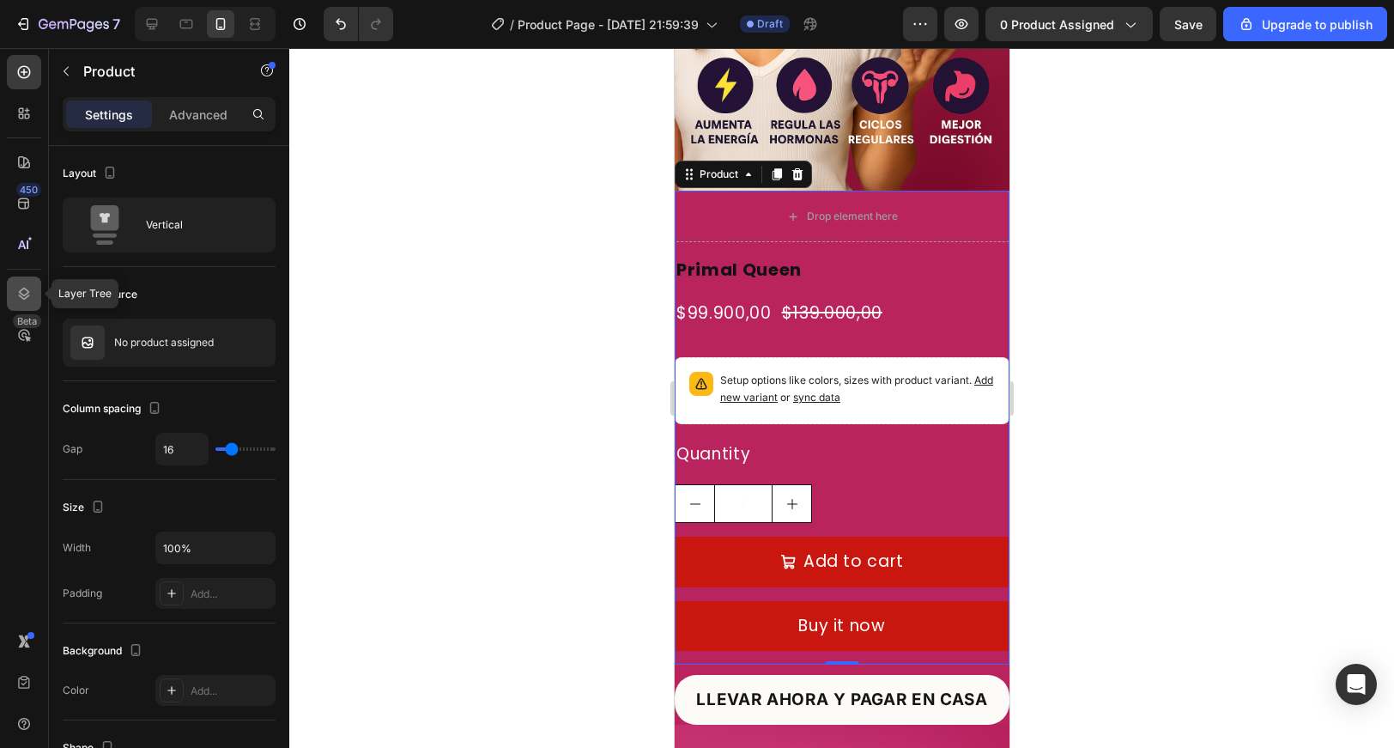
click at [20, 287] on icon at bounding box center [23, 293] width 17 height 17
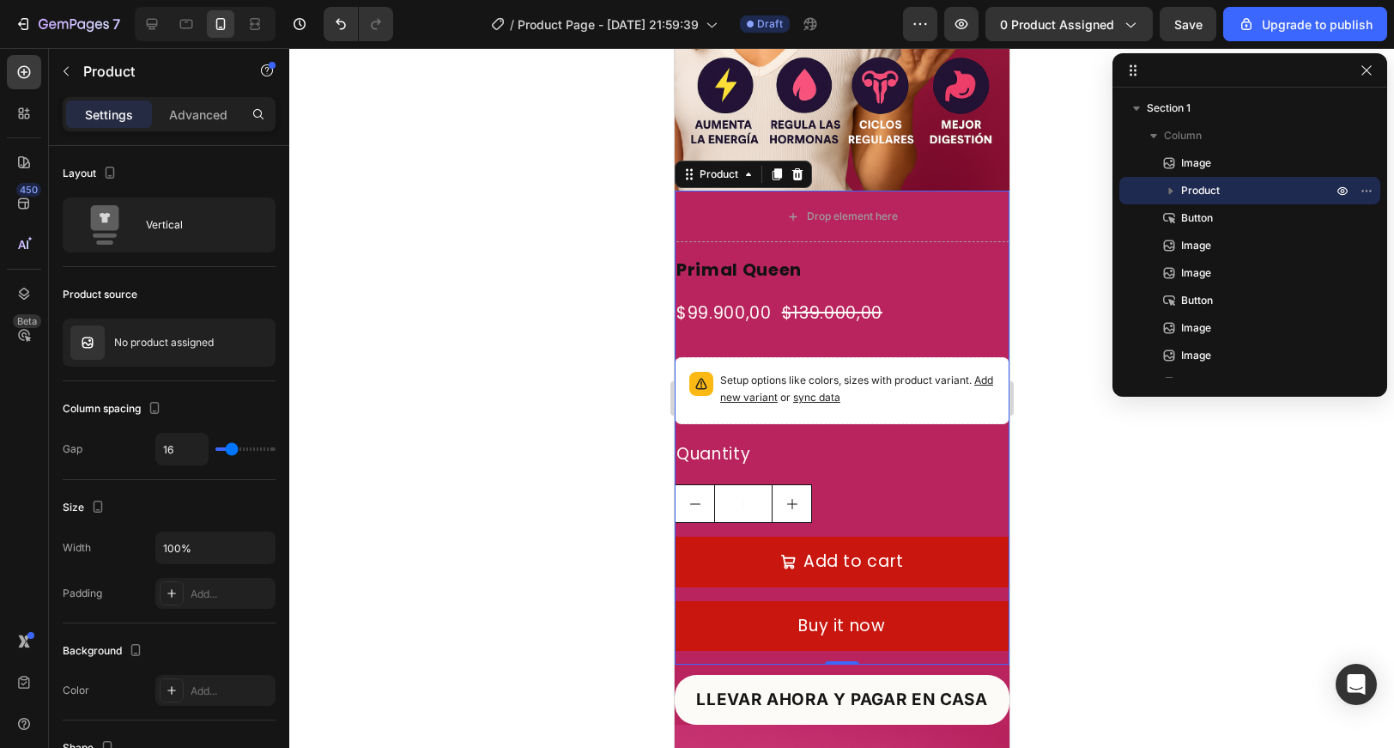
click at [1230, 183] on p "Product" at bounding box center [1258, 190] width 155 height 17
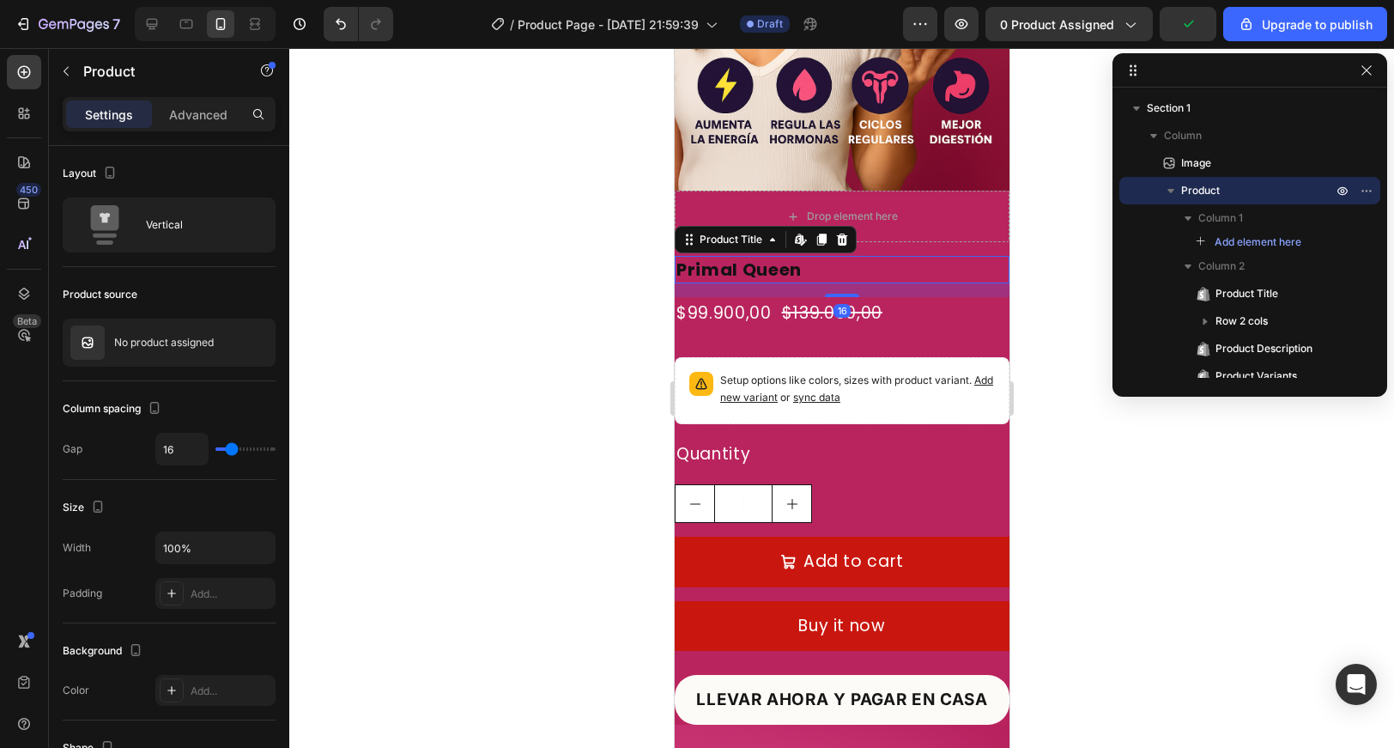
click at [808, 271] on h2 "Primal Queen" at bounding box center [841, 269] width 335 height 27
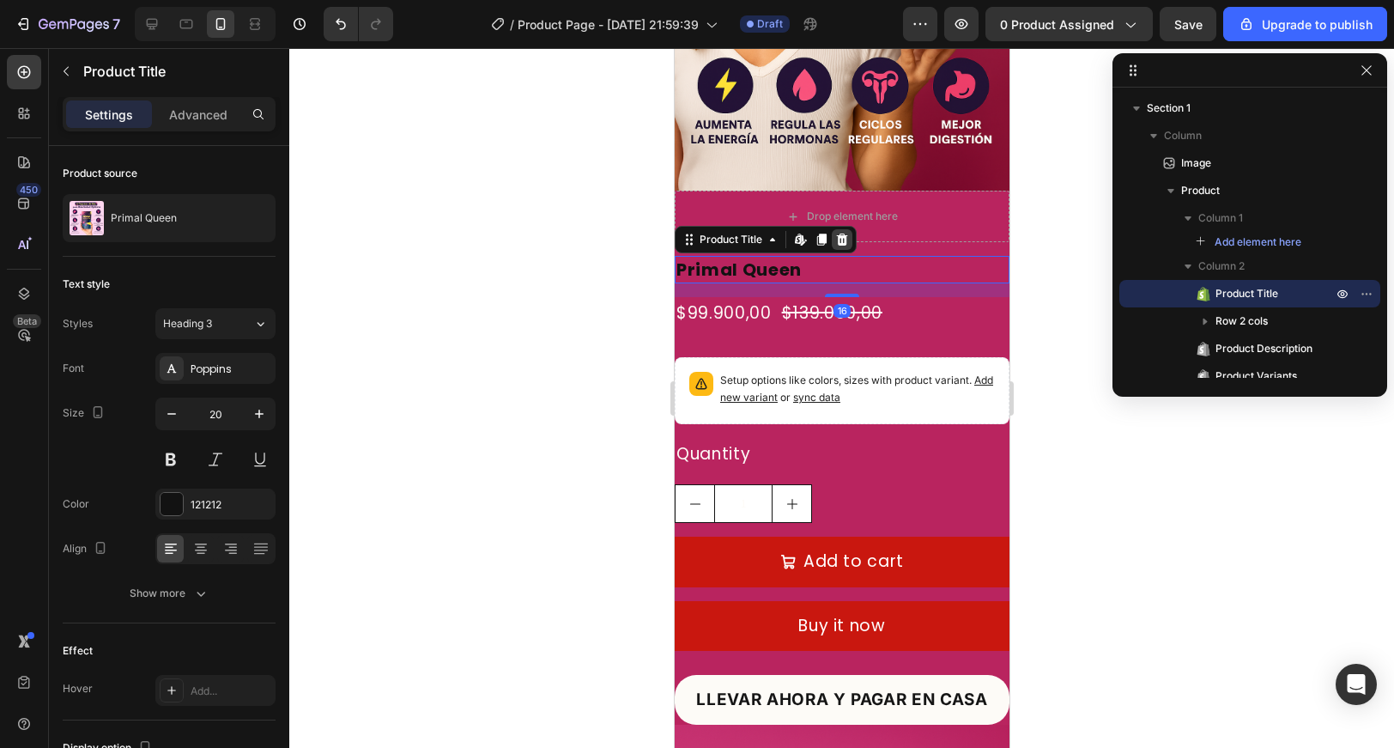
click at [839, 240] on icon at bounding box center [841, 240] width 14 height 14
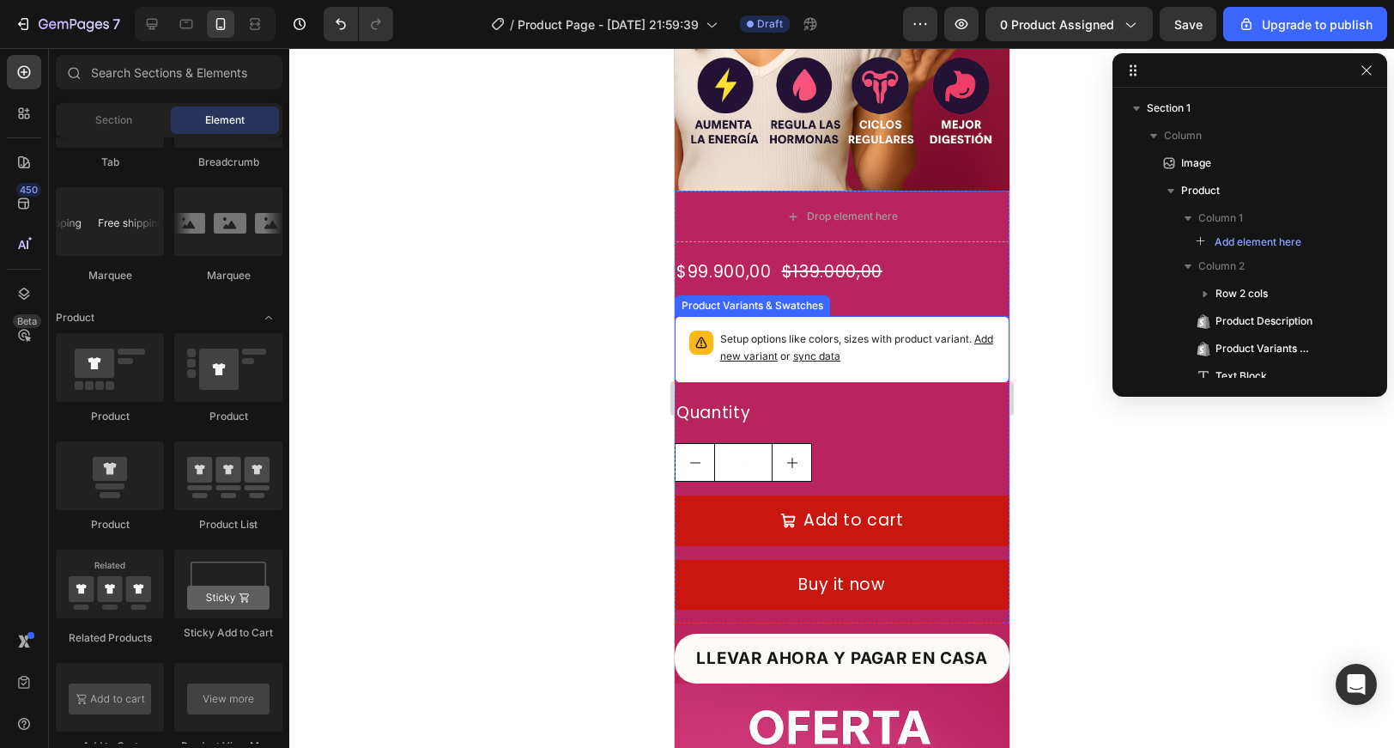
click at [882, 331] on p "Setup options like colors, sizes with product variant. Add new variant or sync …" at bounding box center [856, 347] width 275 height 34
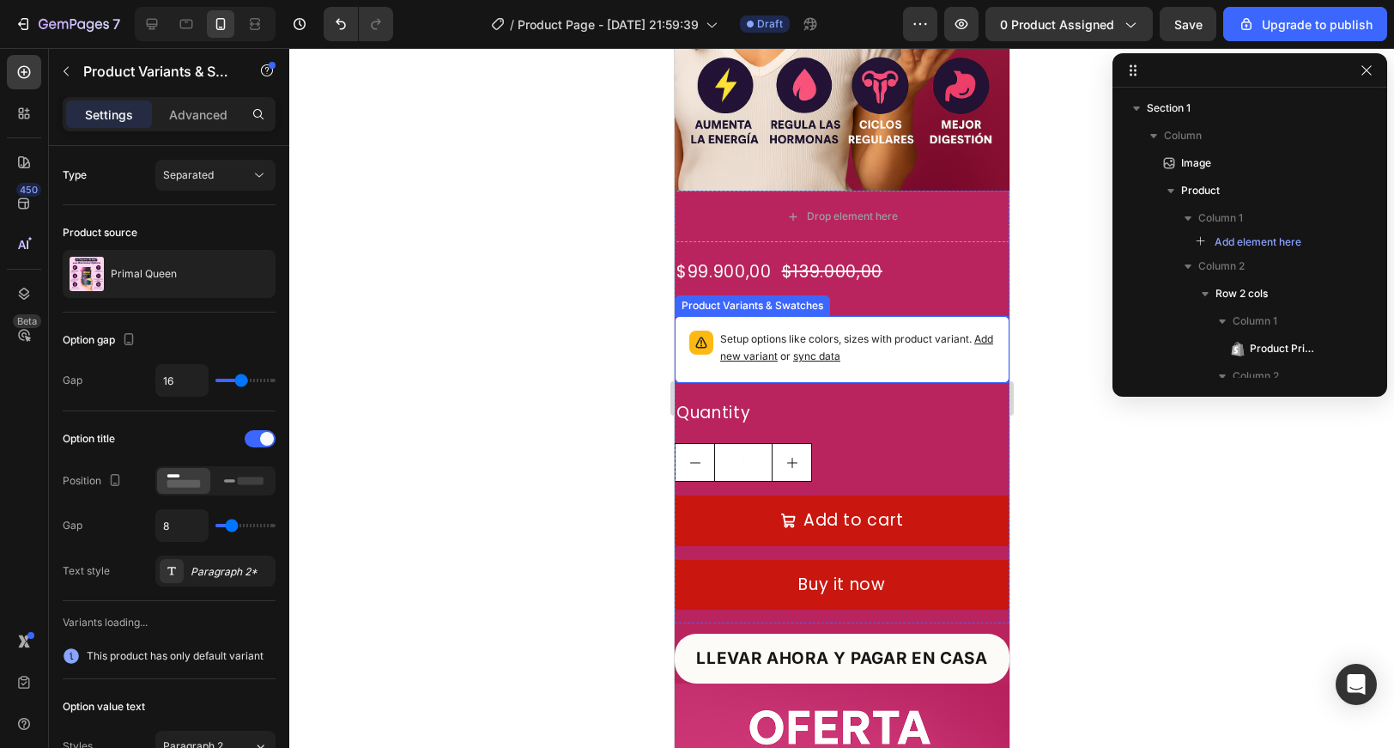
scroll to position [235, 0]
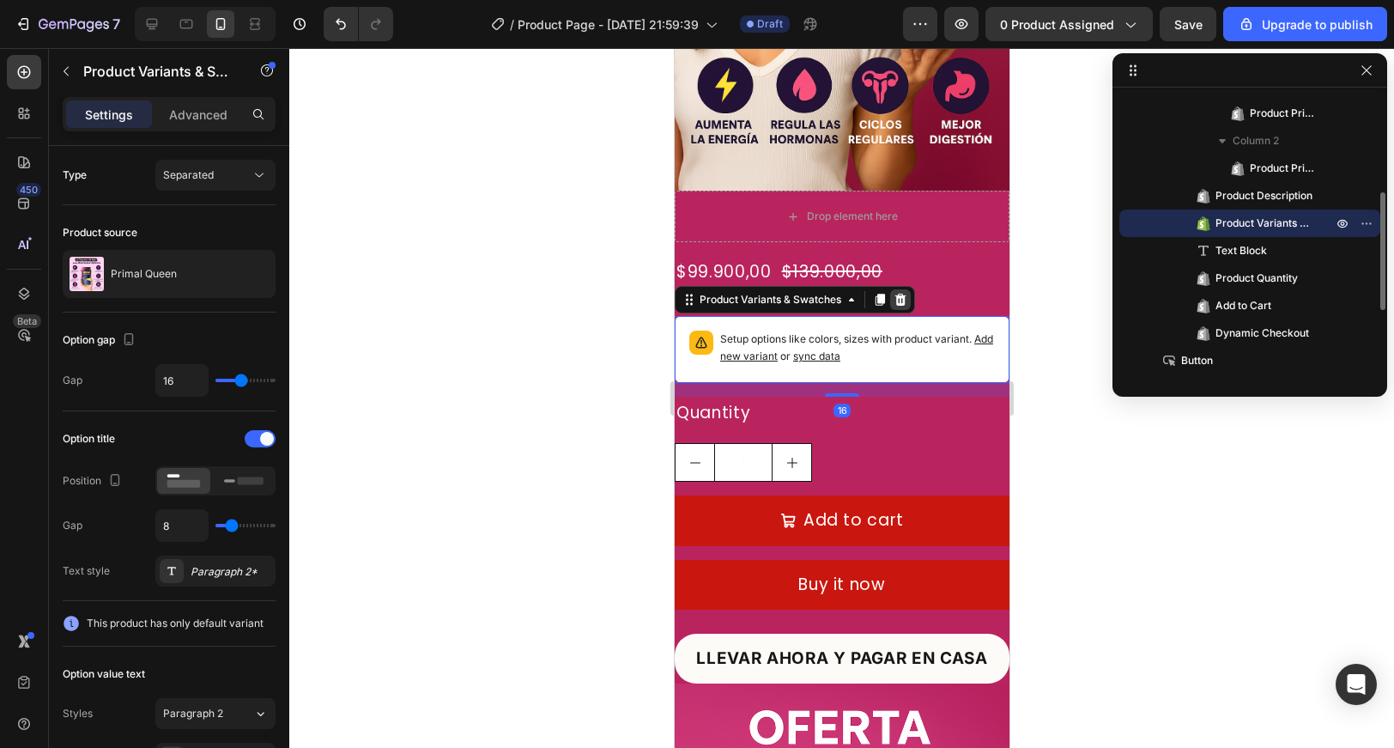
click at [903, 303] on icon at bounding box center [899, 300] width 11 height 12
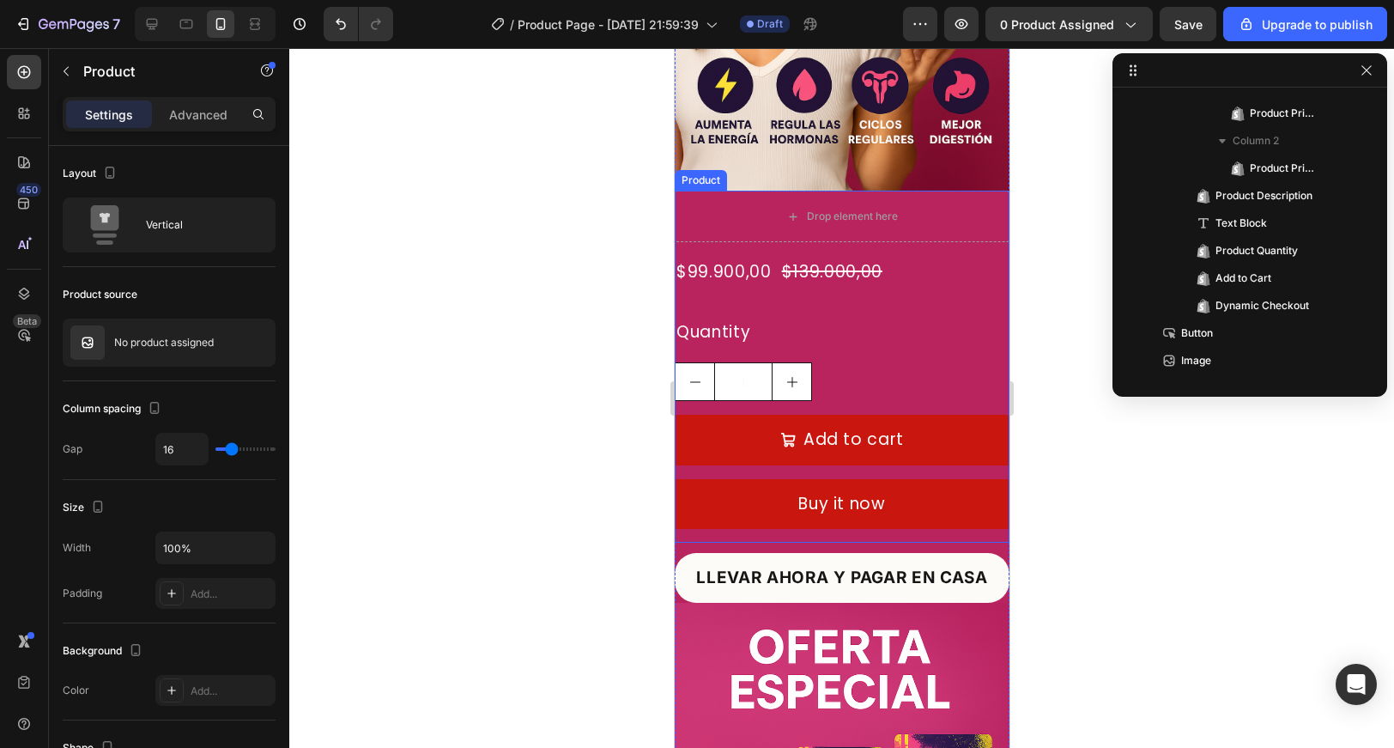
click at [803, 353] on div "$99.900,00 Product Price Product Price $139.000,00 Product Price Product Price …" at bounding box center [841, 399] width 335 height 287
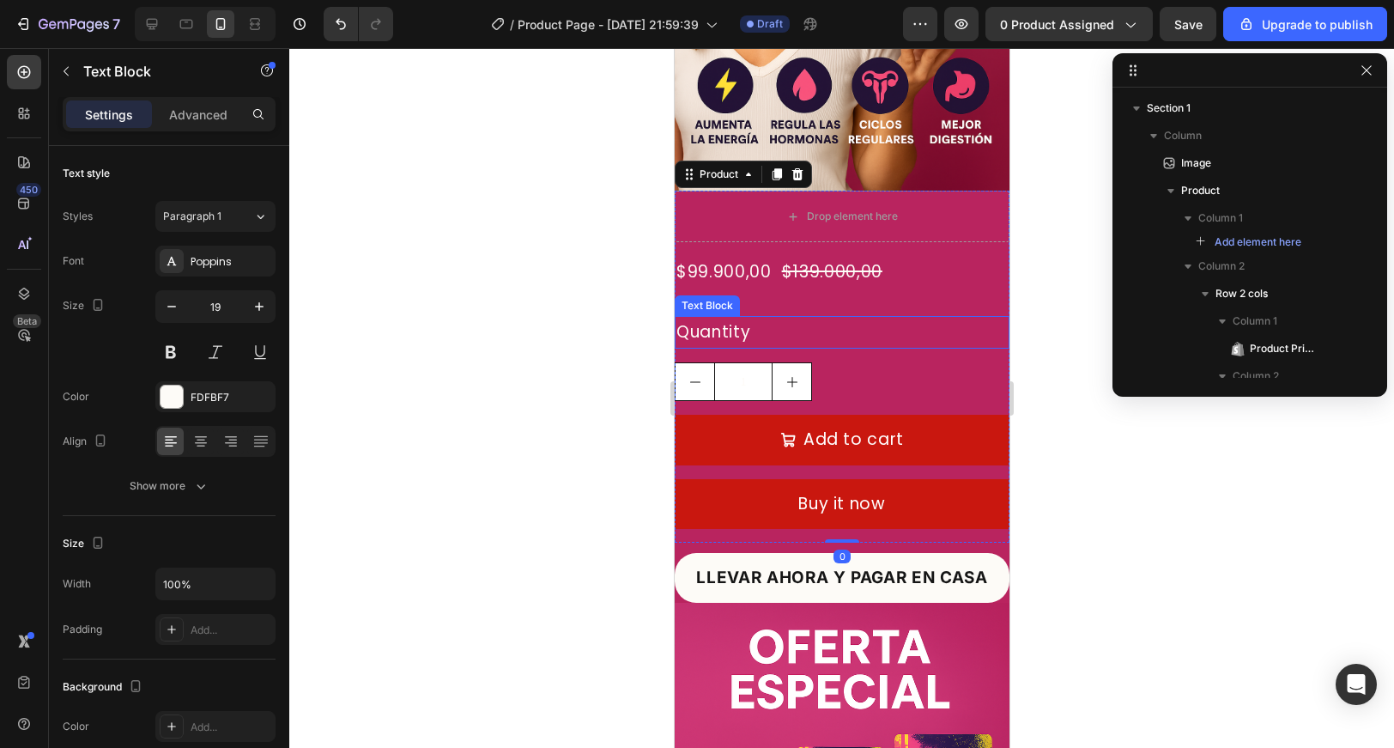
click at [748, 345] on div "Quantity" at bounding box center [841, 332] width 335 height 33
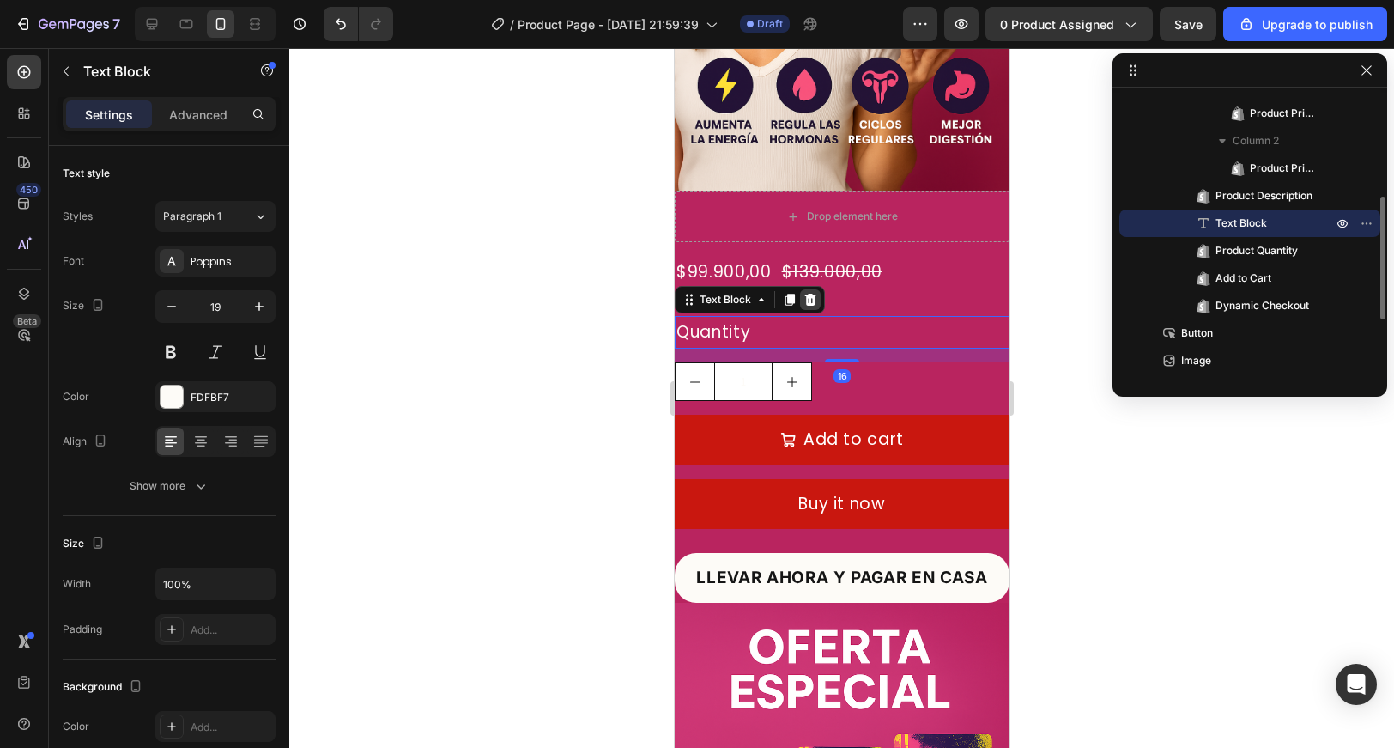
click at [815, 303] on icon at bounding box center [810, 300] width 14 height 14
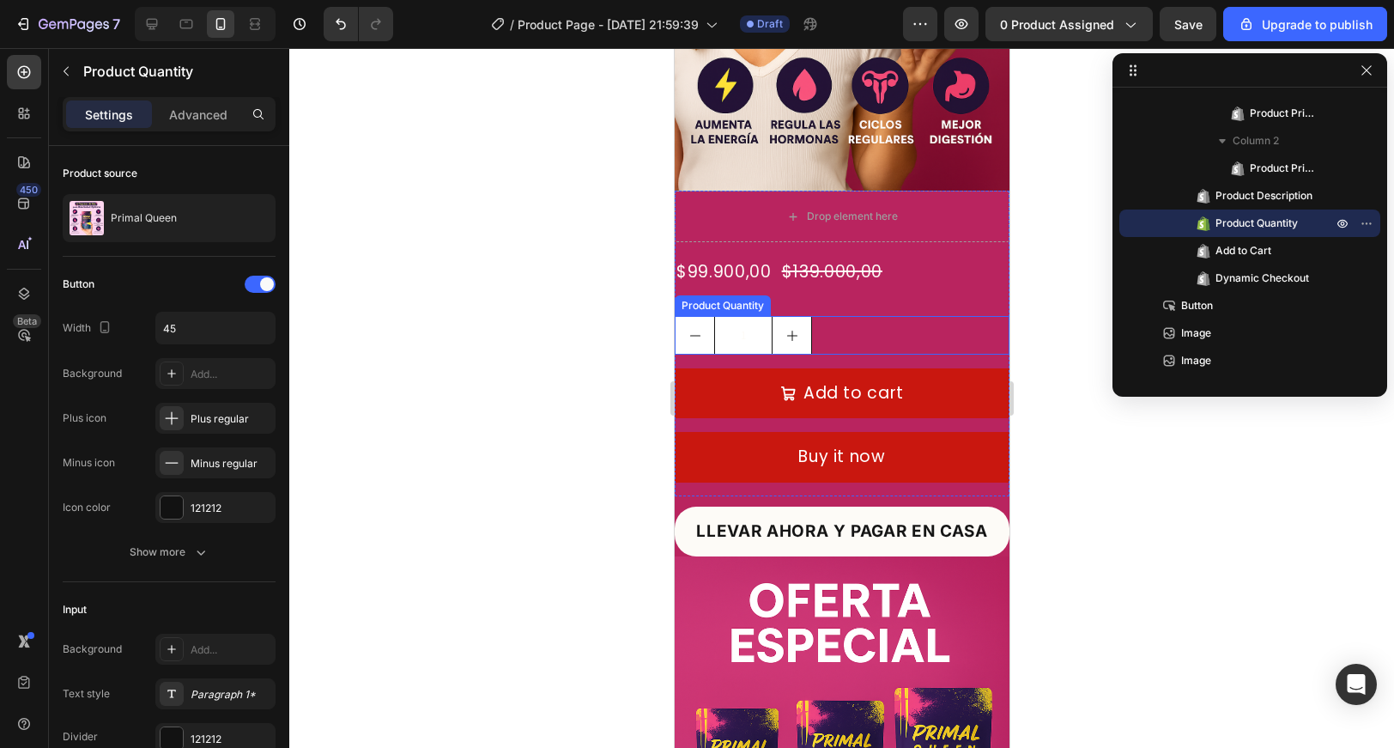
click at [803, 332] on button "increment" at bounding box center [791, 335] width 39 height 37
type input "2"
click at [841, 302] on icon at bounding box center [840, 300] width 11 height 12
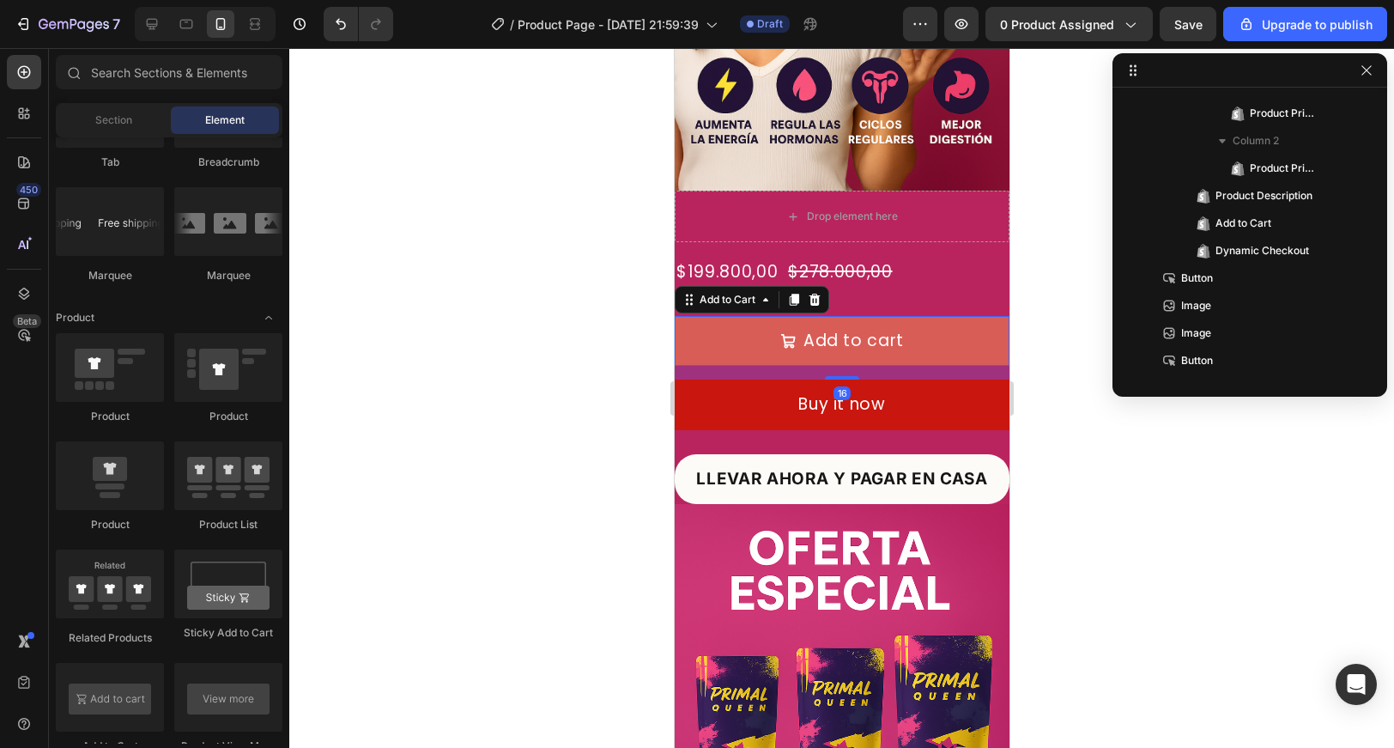
click at [839, 356] on button "Add to cart" at bounding box center [841, 341] width 335 height 50
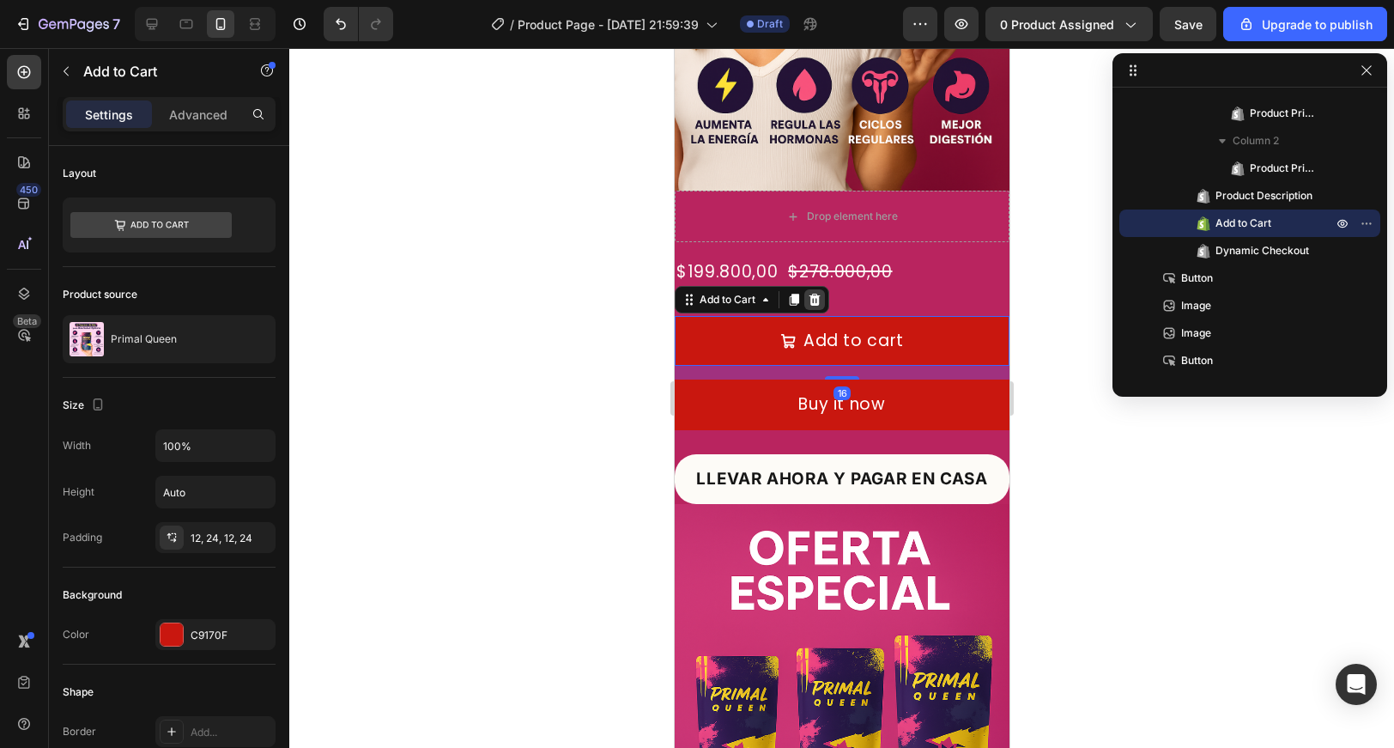
click at [818, 301] on icon at bounding box center [814, 300] width 11 height 12
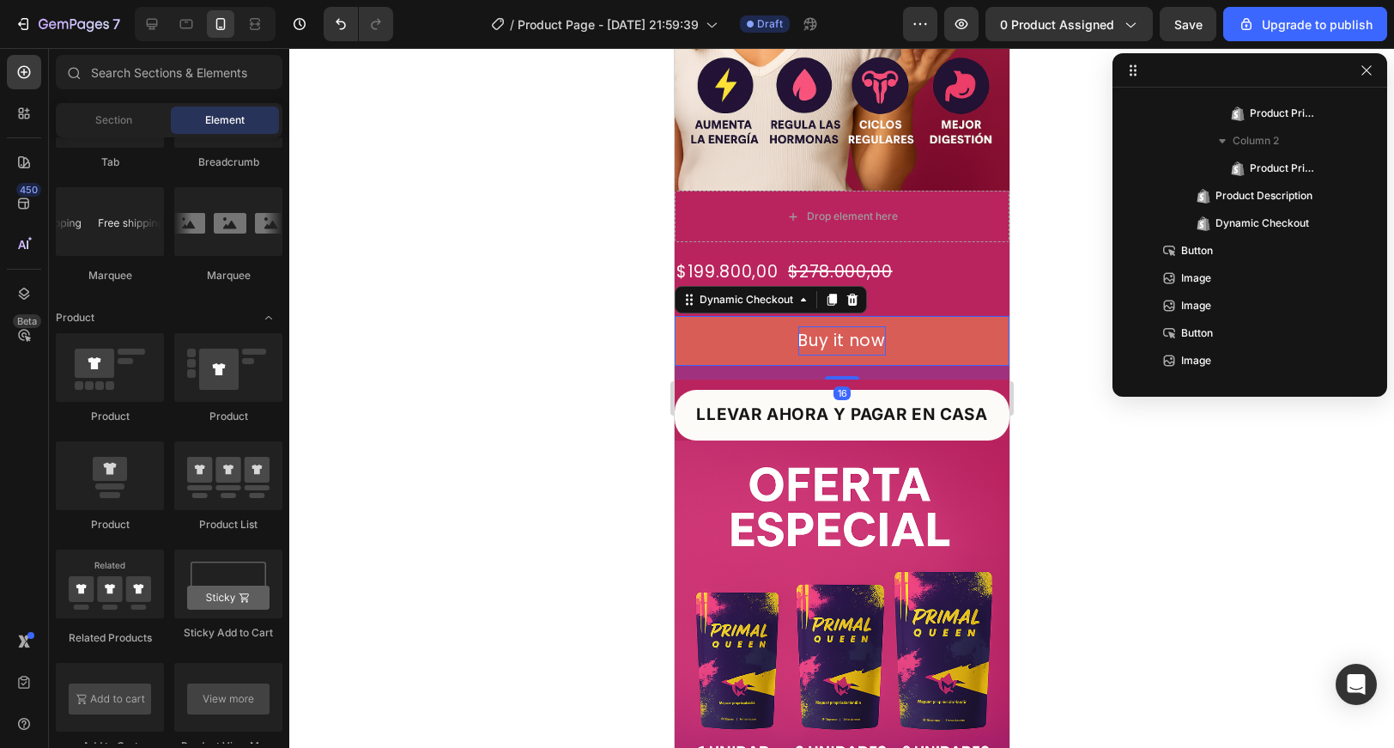
click at [822, 337] on div "Buy it now" at bounding box center [841, 340] width 88 height 29
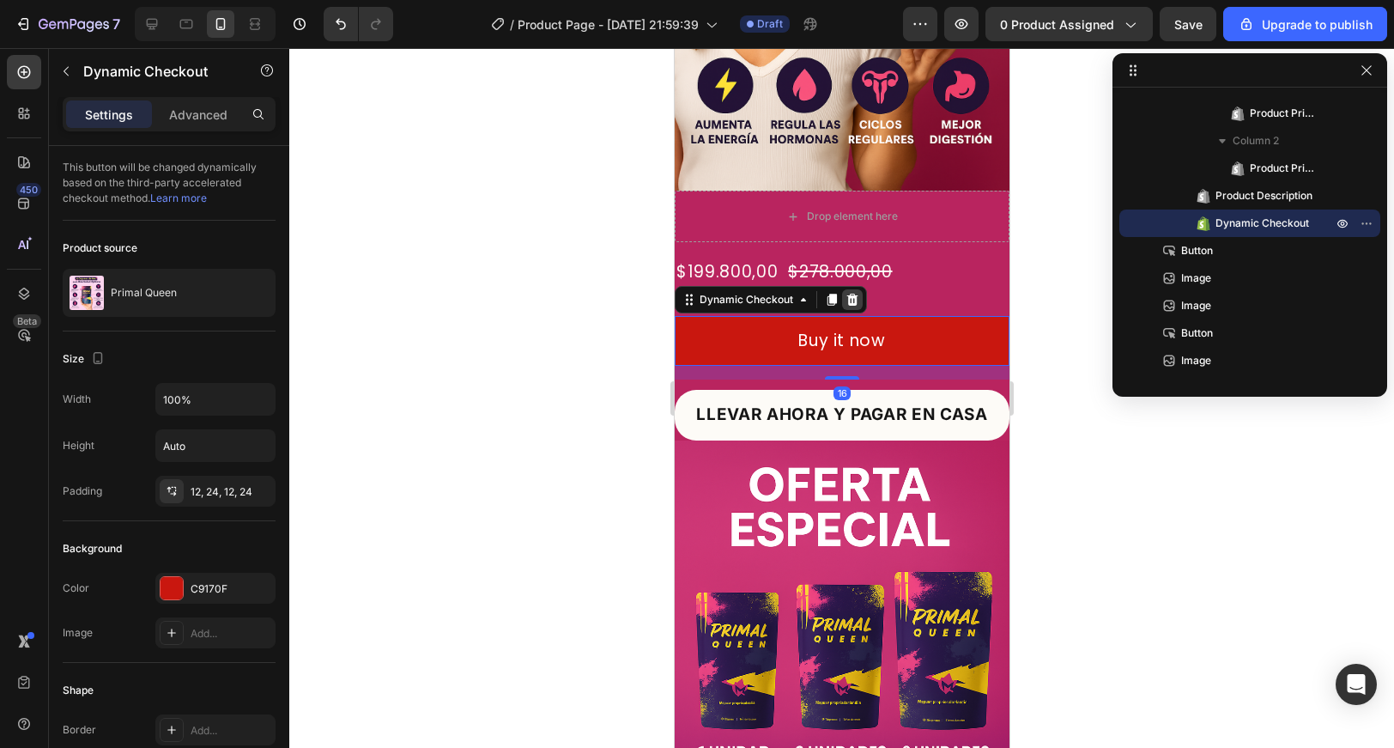
click at [853, 304] on icon at bounding box center [851, 300] width 11 height 12
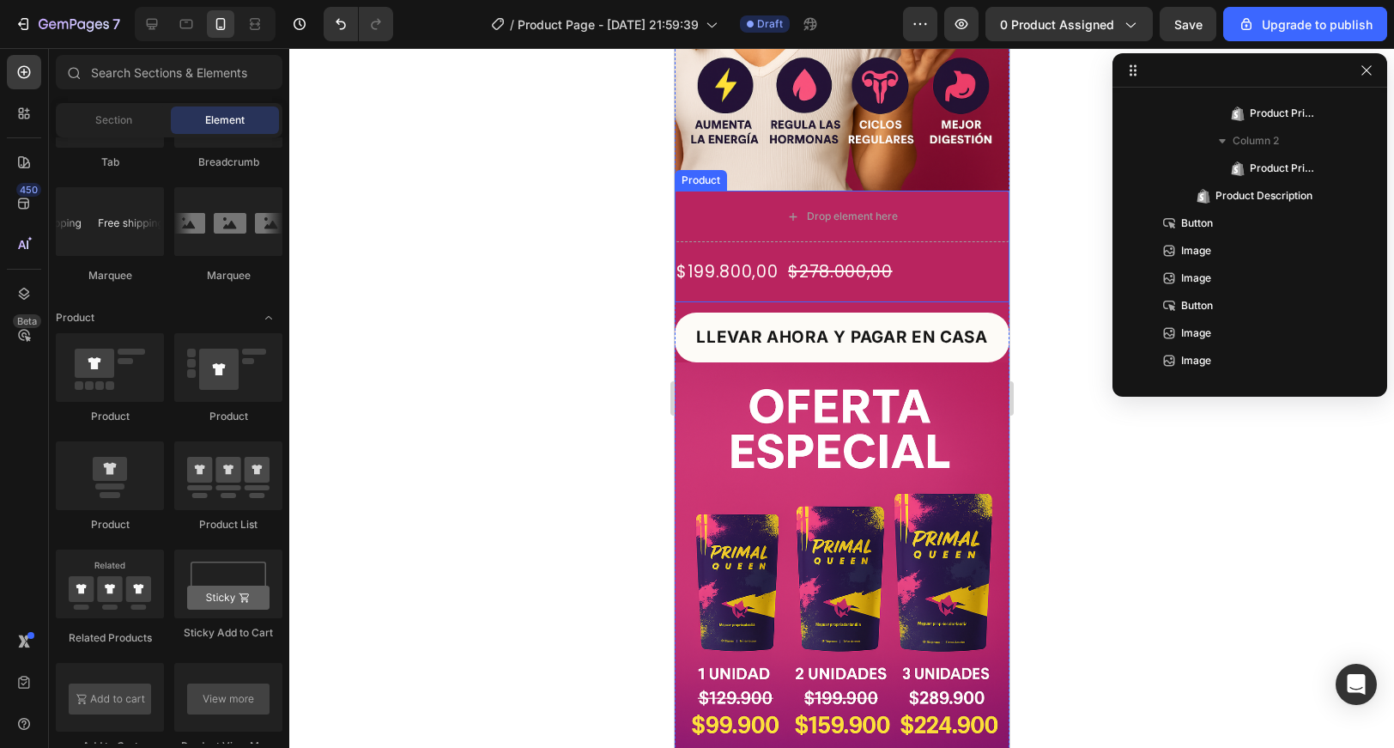
click at [777, 289] on div "$199.800,00 Product Price Product Price $278.000,00 Product Price Product Price…" at bounding box center [841, 279] width 335 height 46
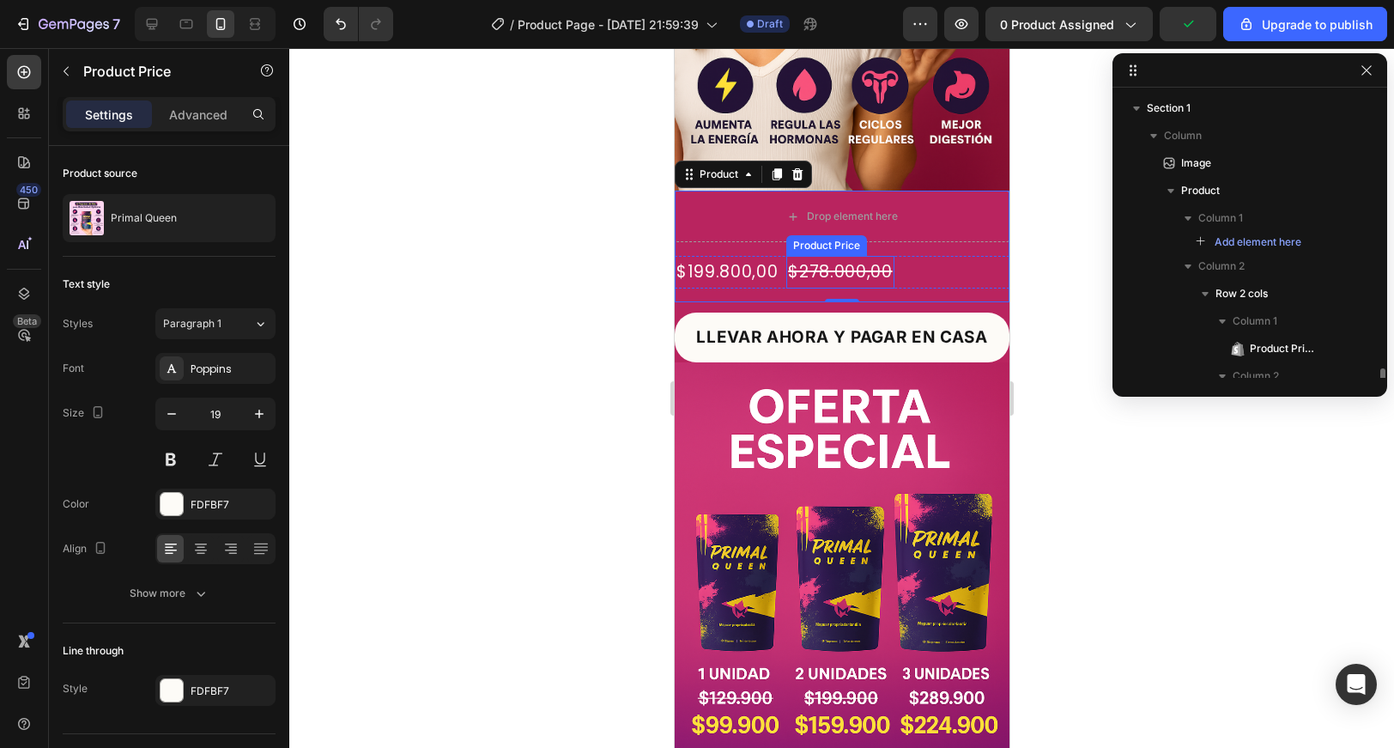
click at [785, 263] on div "$278.000,00" at bounding box center [838, 272] width 107 height 33
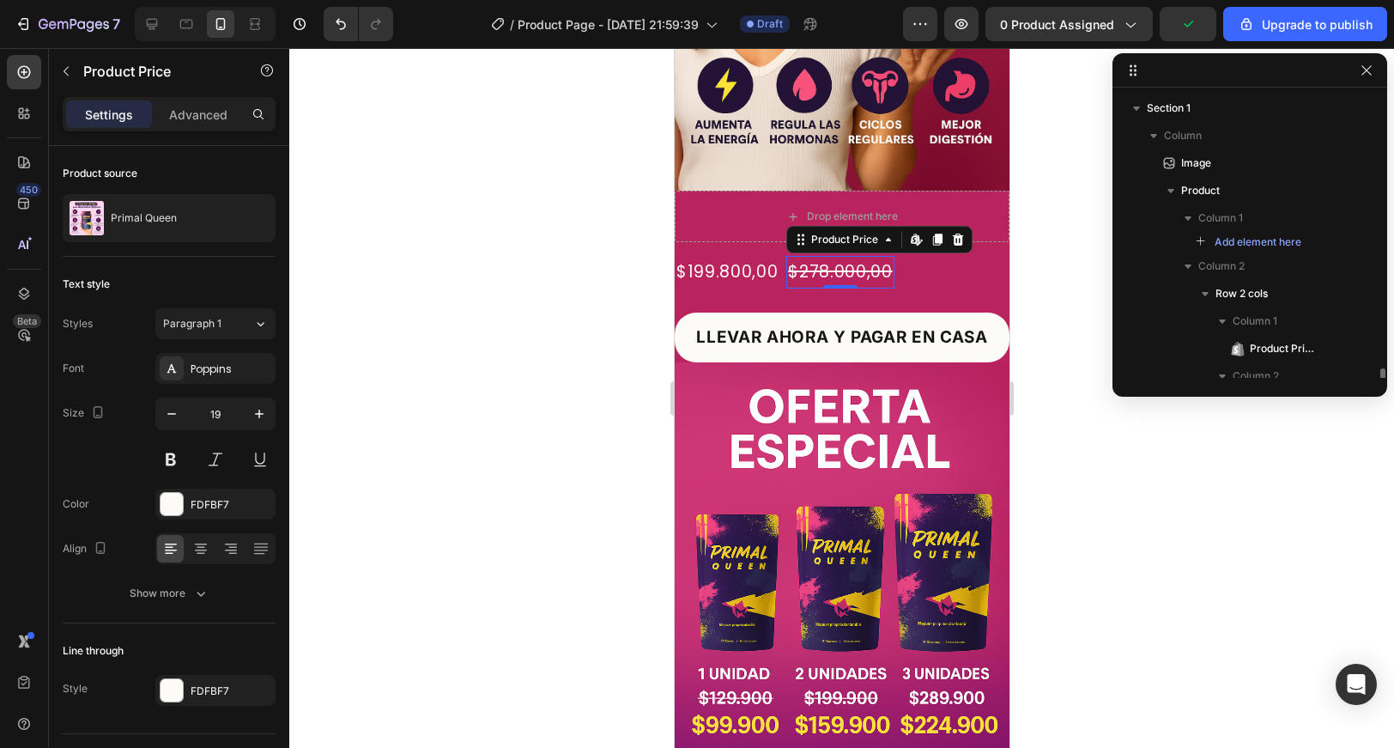
scroll to position [180, 0]
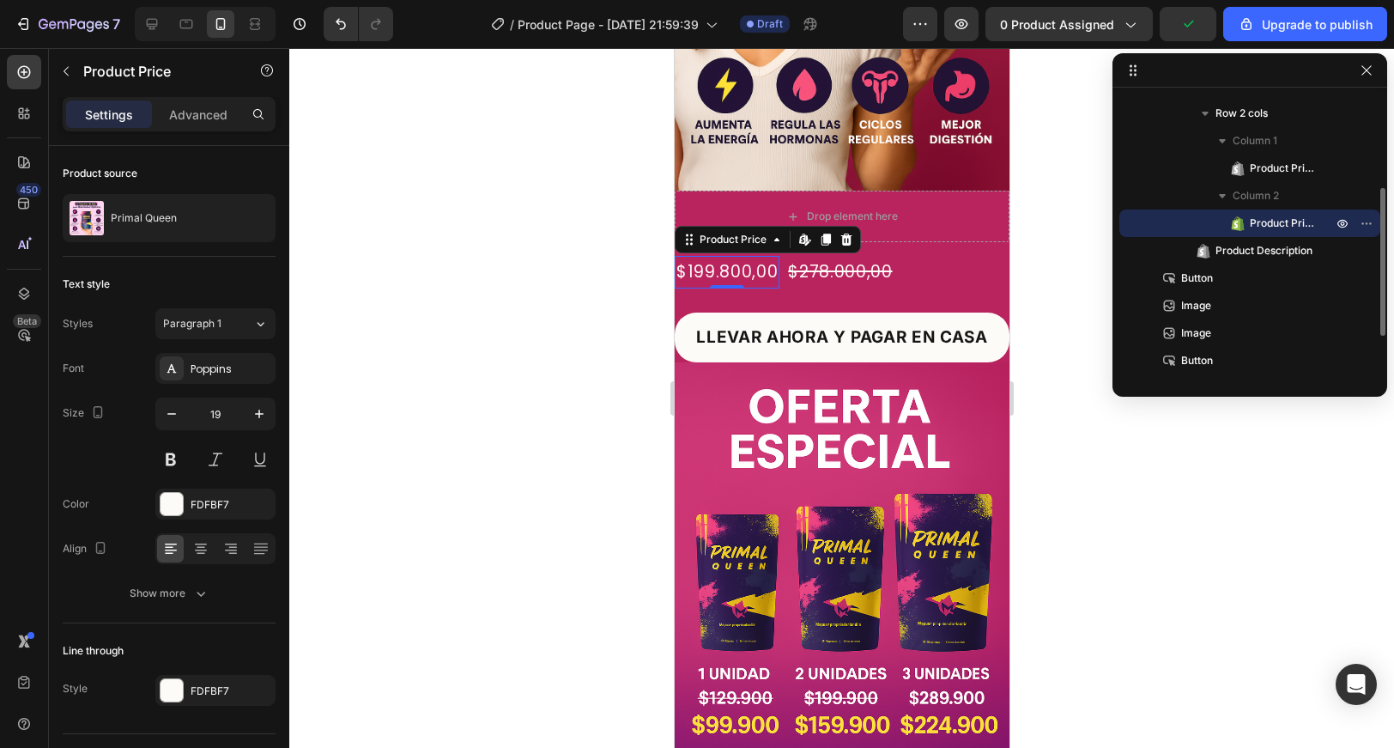
click at [753, 267] on div "$199.800,00" at bounding box center [726, 272] width 105 height 33
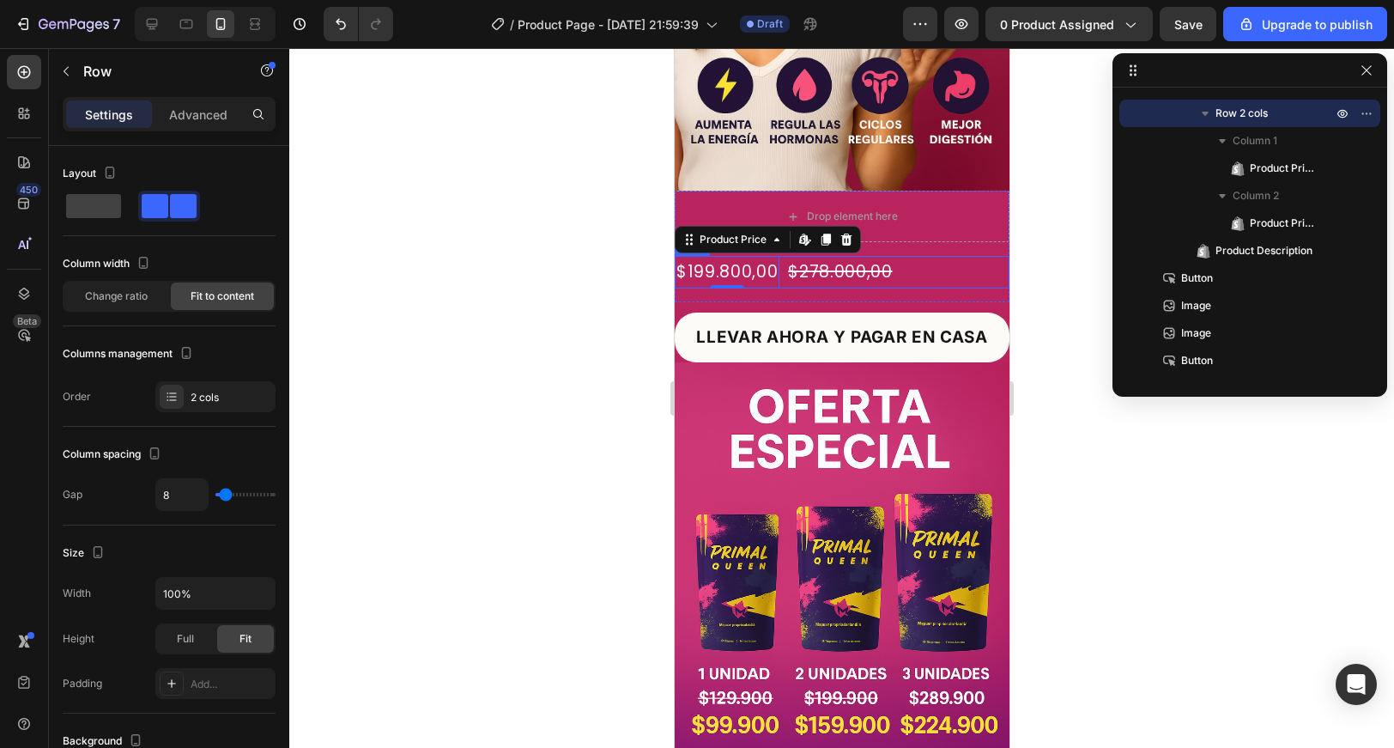
click at [934, 278] on div "$199.800,00 Product Price Edit content in Shopify 0 Product Price Edit content …" at bounding box center [841, 272] width 335 height 33
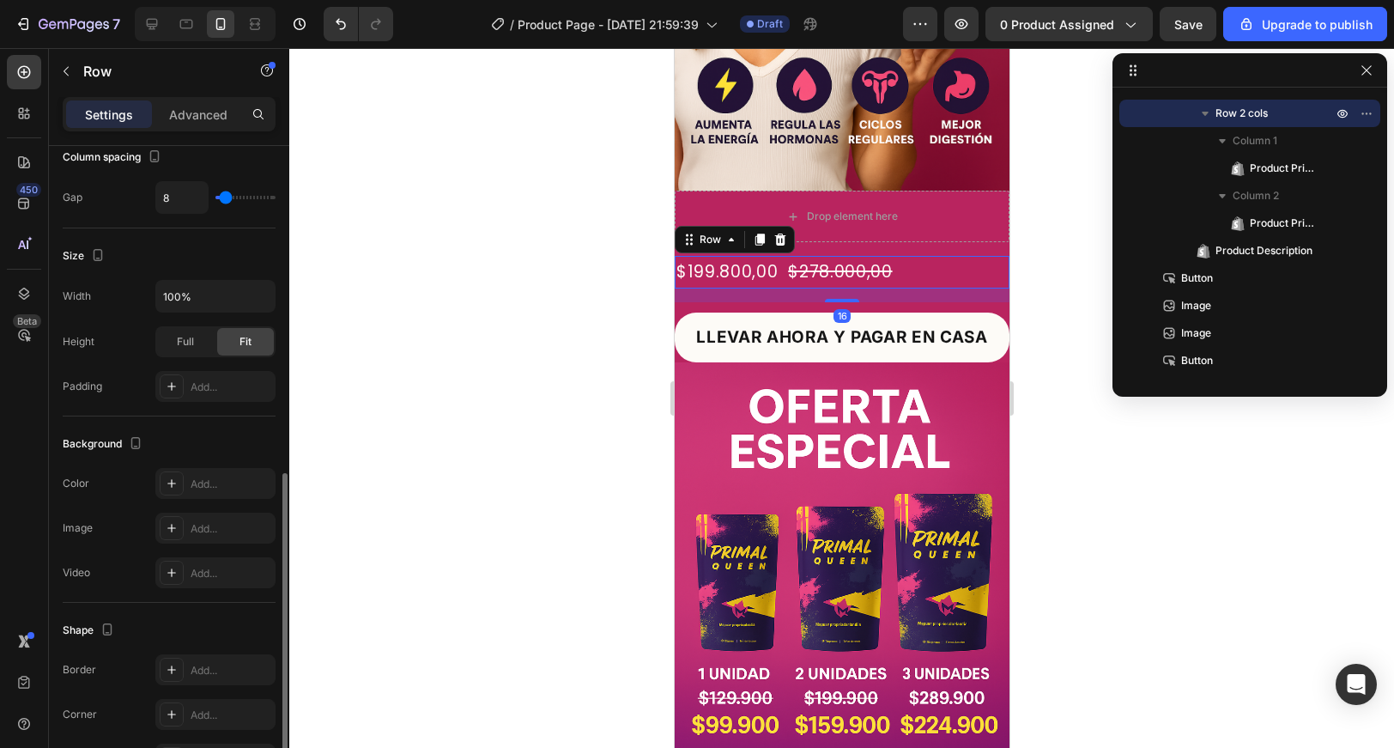
scroll to position [548, 0]
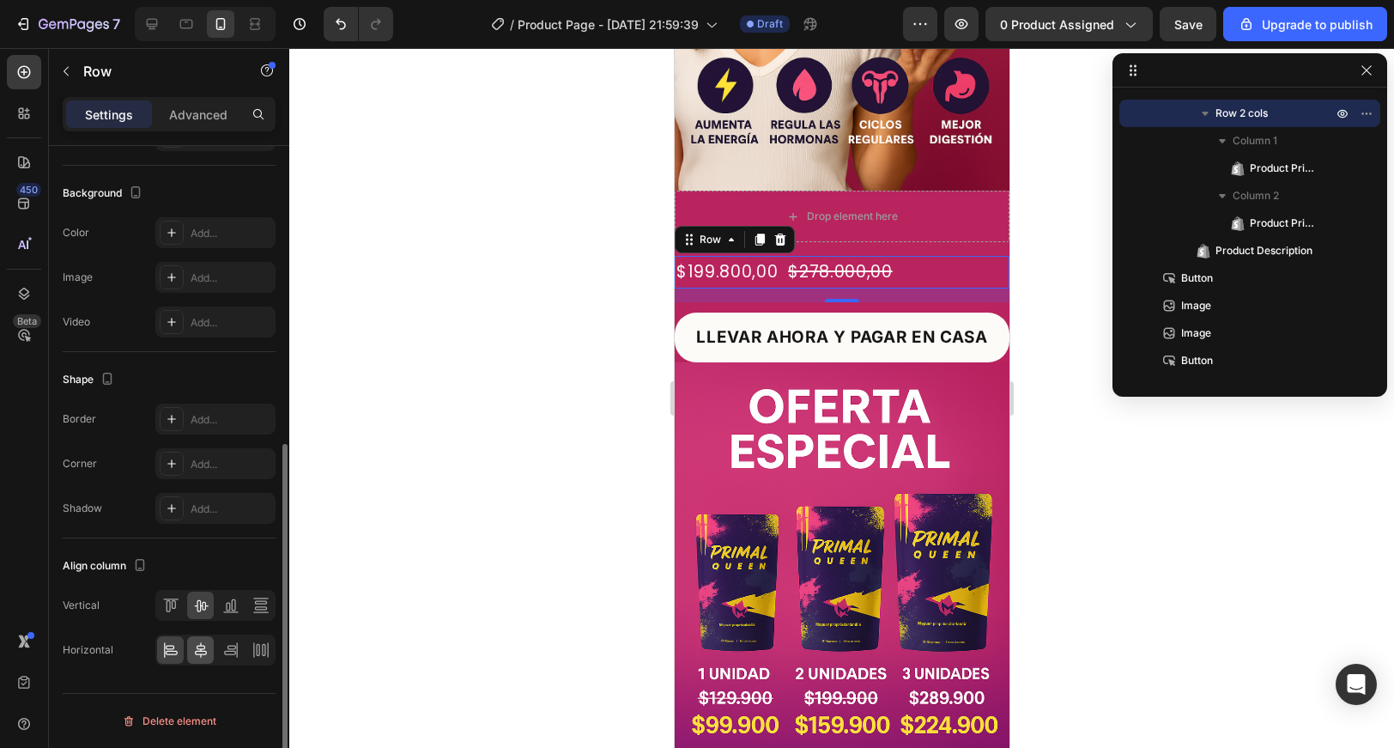
click at [187, 653] on div at bounding box center [200, 649] width 27 height 27
click at [790, 262] on div "$199.800,00" at bounding box center [783, 272] width 105 height 33
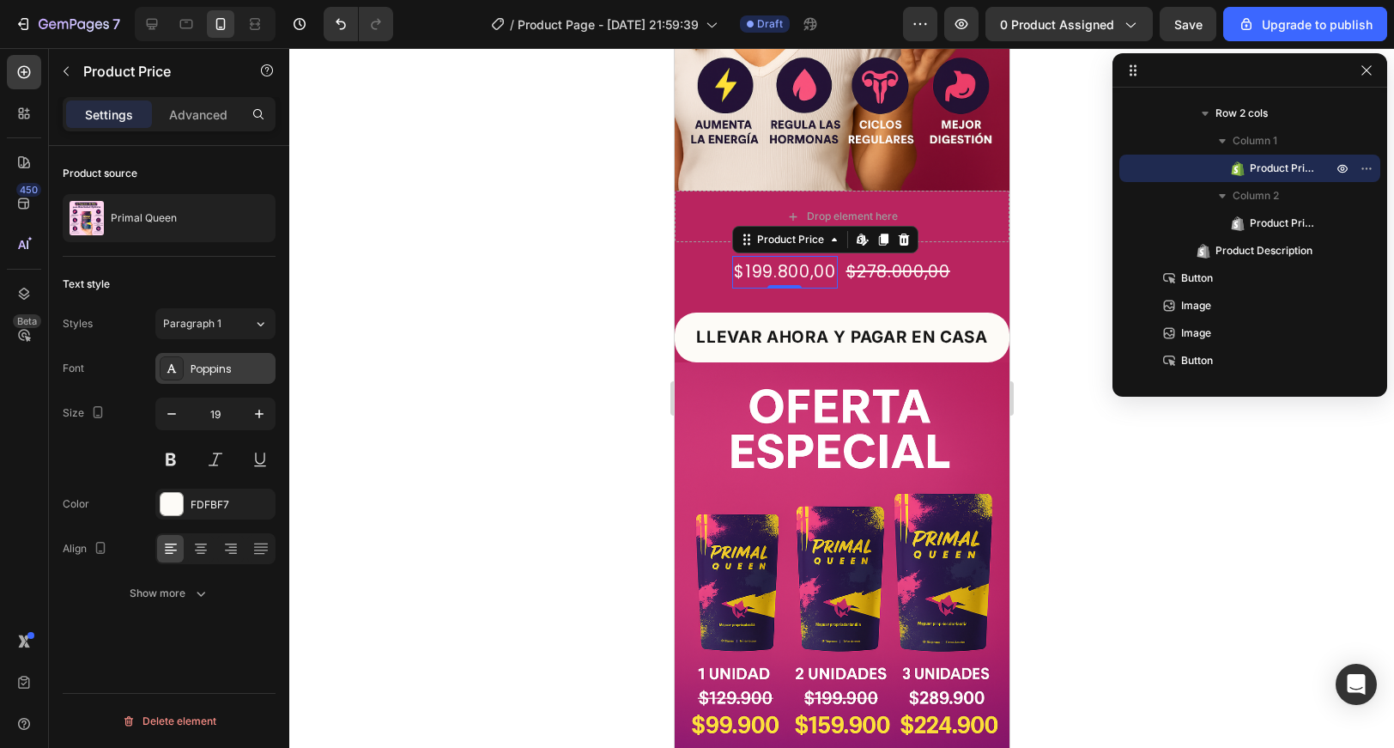
click at [224, 363] on div "Poppins" at bounding box center [231, 368] width 81 height 15
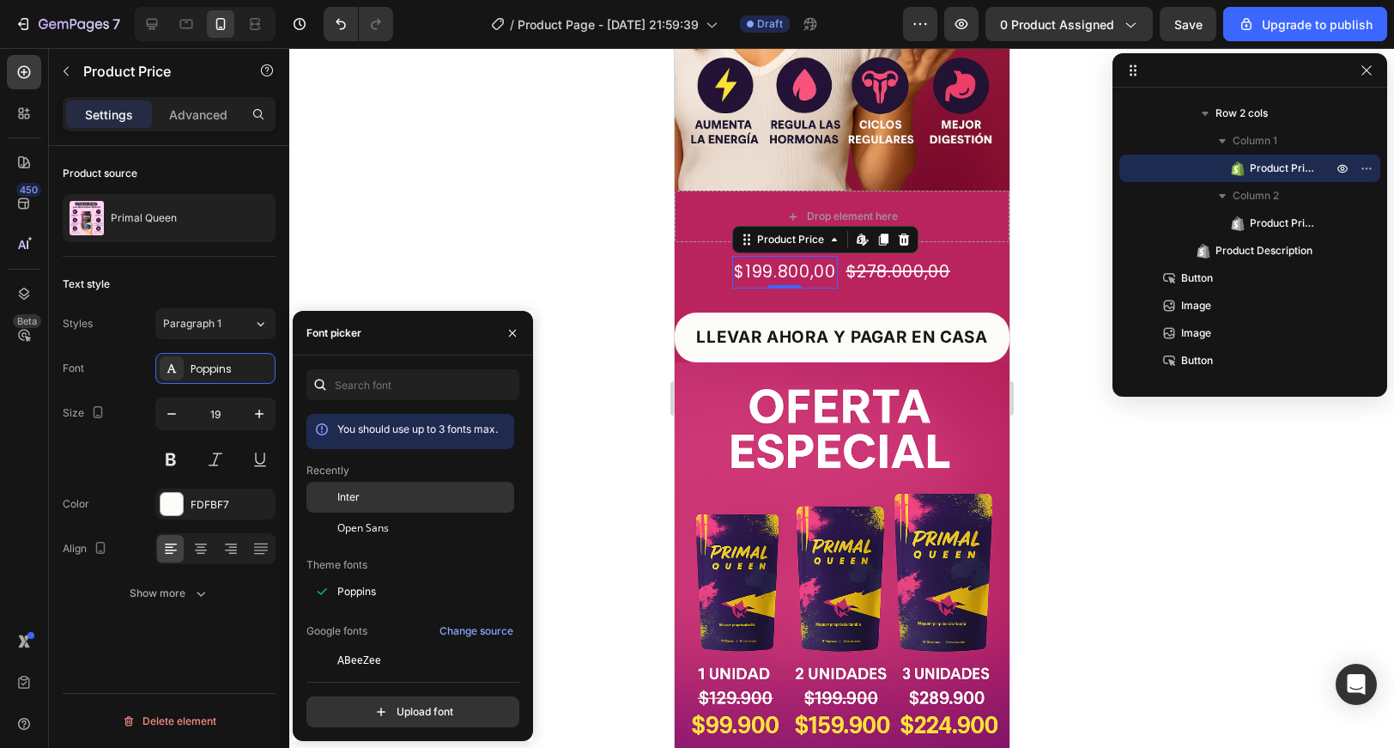
click at [379, 486] on div "Inter" at bounding box center [410, 497] width 208 height 31
click at [900, 269] on div "$278.000,00" at bounding box center [898, 272] width 107 height 33
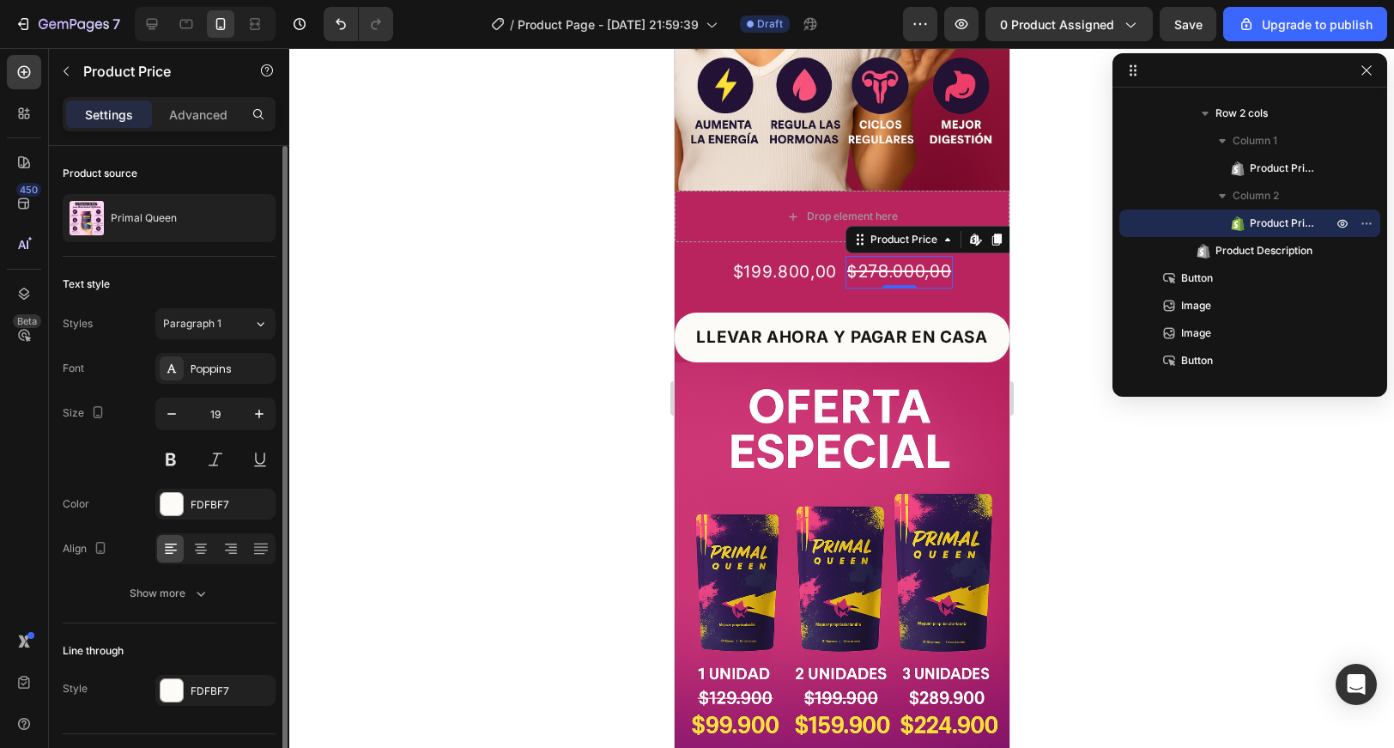
click at [167, 387] on div "Font Poppins Size 19 Color FDFBF7 Align Show more" at bounding box center [169, 481] width 213 height 256
click at [200, 358] on div "Poppins" at bounding box center [215, 368] width 120 height 31
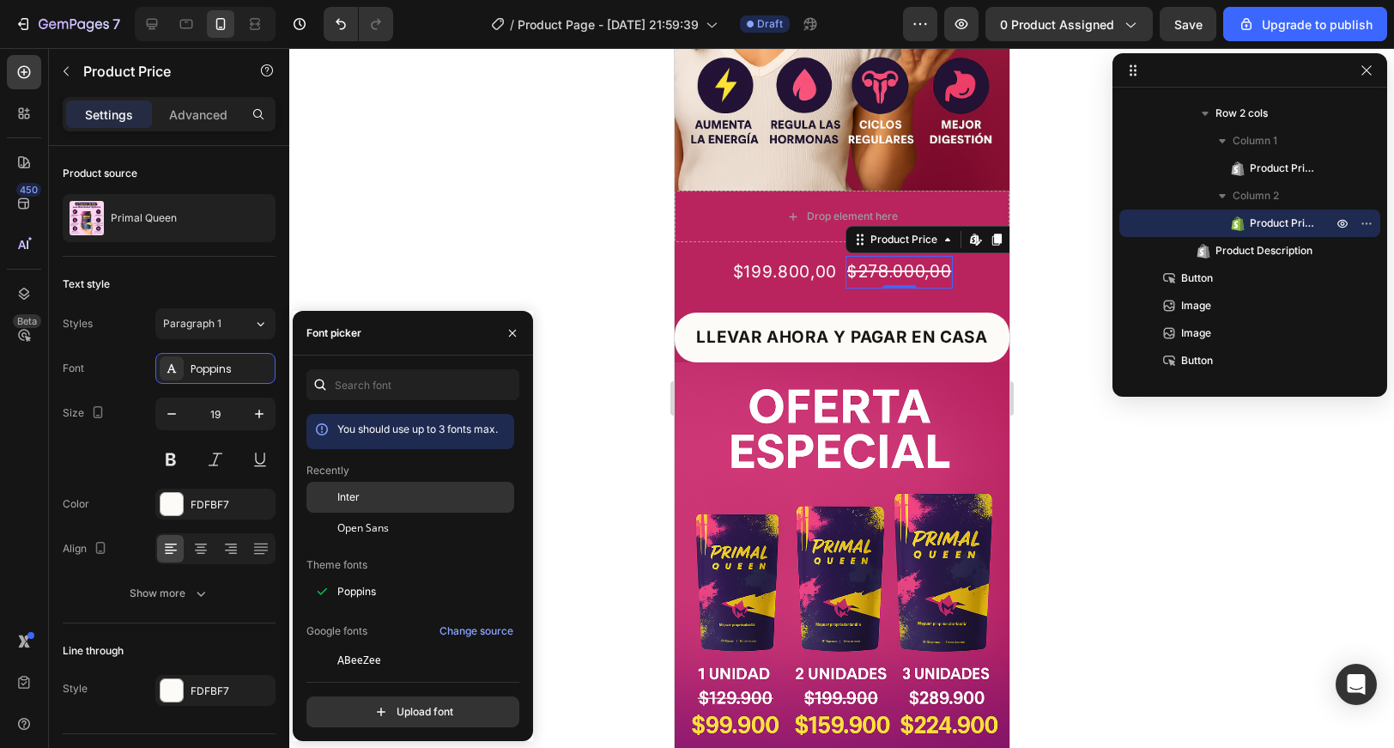
click at [386, 506] on div "Inter" at bounding box center [410, 497] width 208 height 31
click at [818, 275] on div "$199.800,00" at bounding box center [782, 272] width 107 height 33
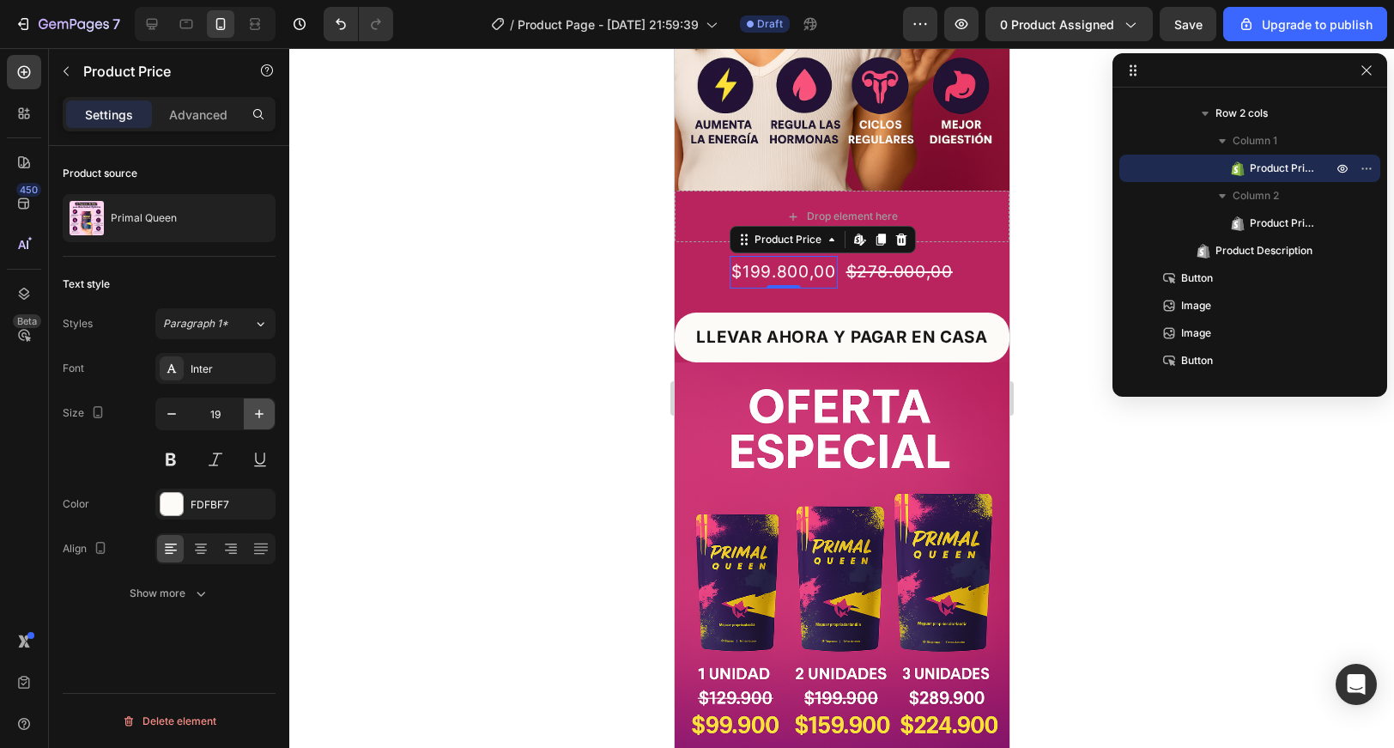
click at [258, 414] on icon "button" at bounding box center [259, 413] width 9 height 9
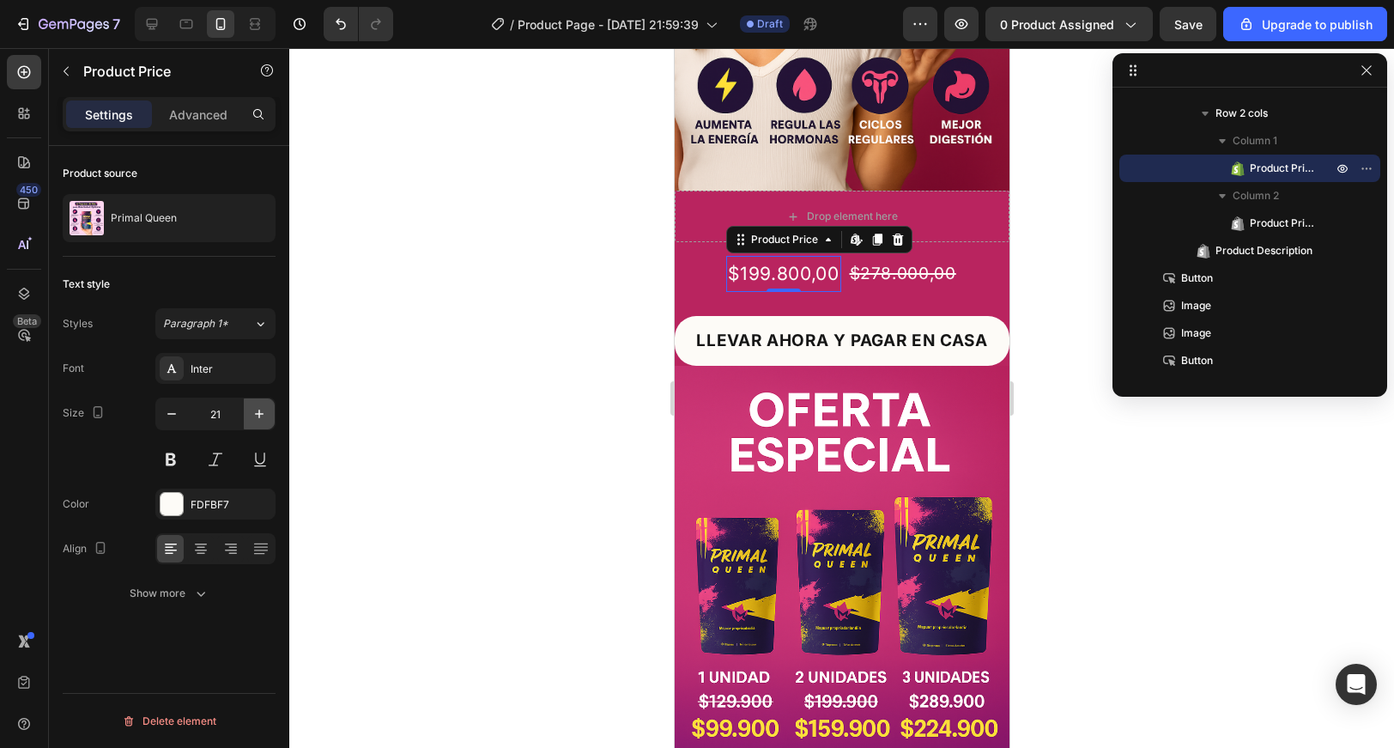
click at [258, 414] on icon "button" at bounding box center [259, 413] width 9 height 9
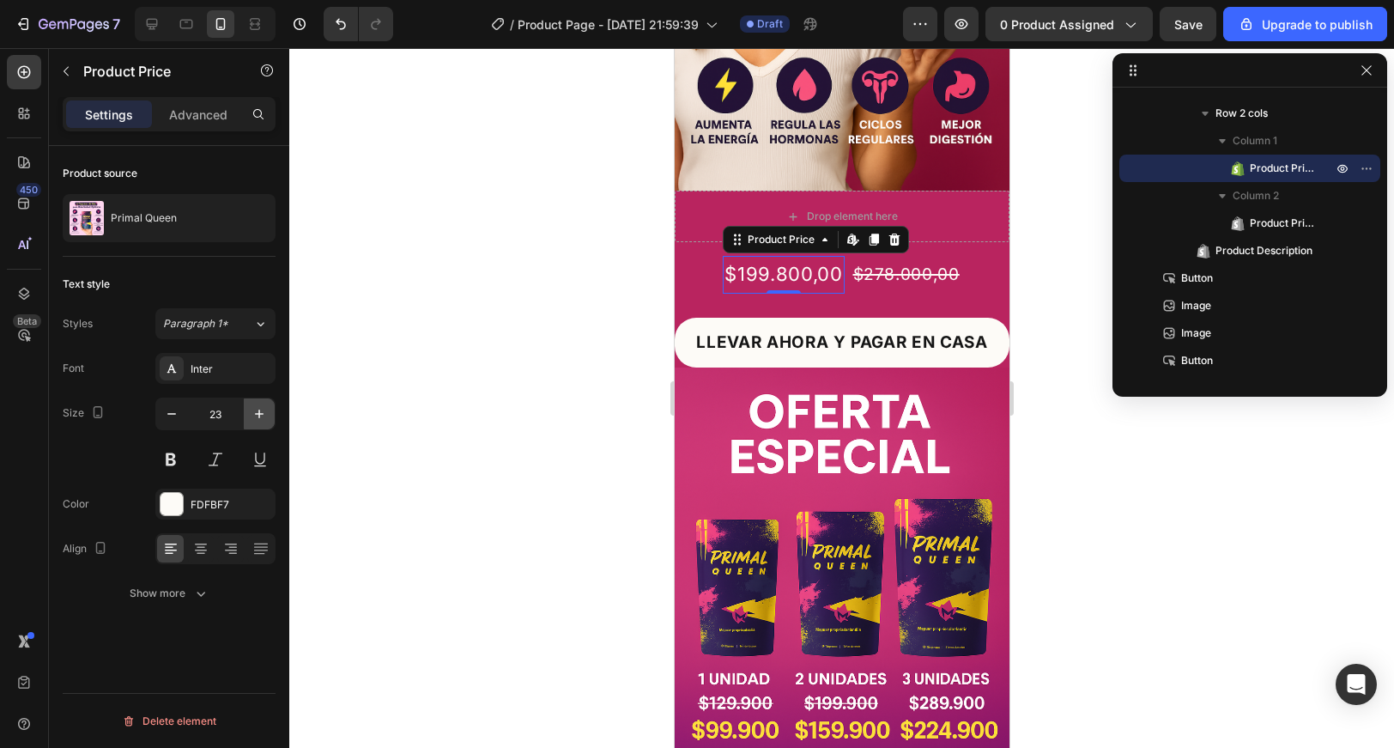
click at [258, 414] on icon "button" at bounding box center [259, 413] width 9 height 9
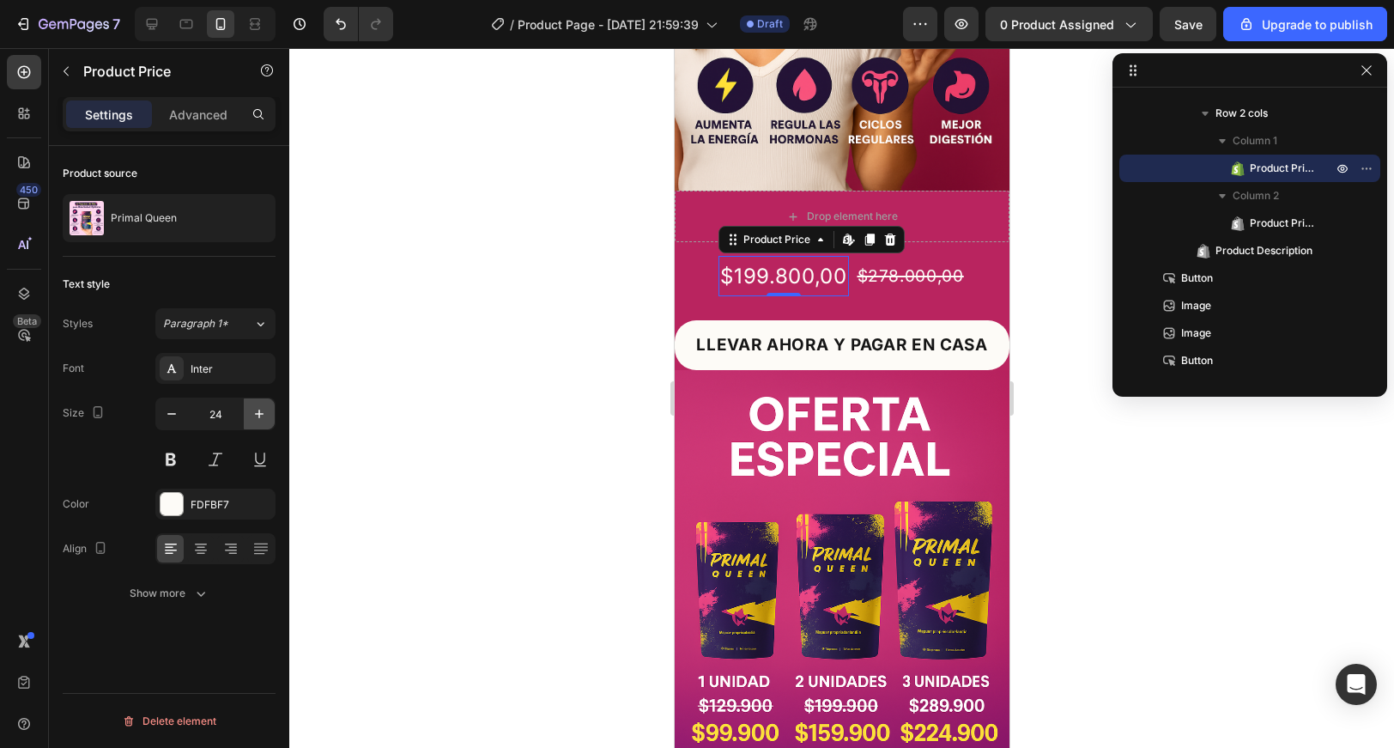
click at [258, 414] on icon "button" at bounding box center [259, 413] width 9 height 9
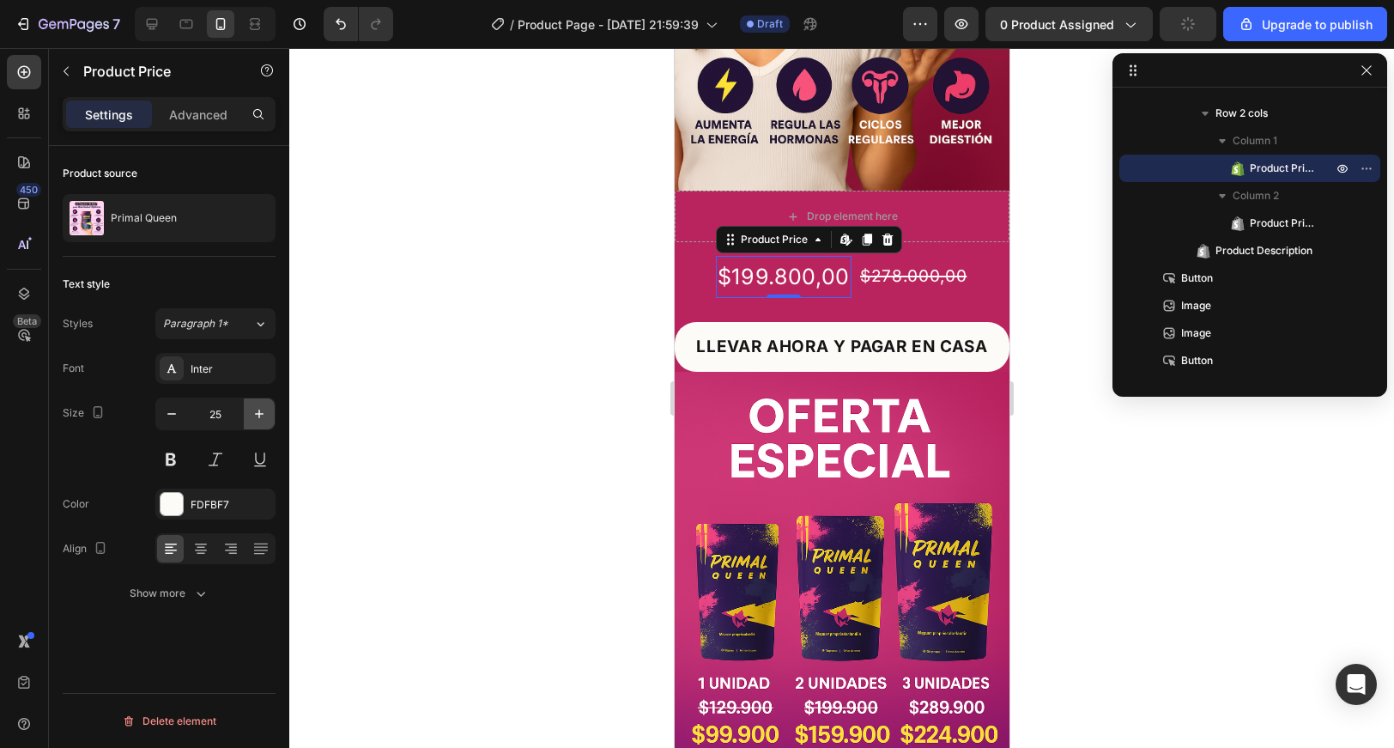
click at [258, 414] on icon "button" at bounding box center [259, 413] width 9 height 9
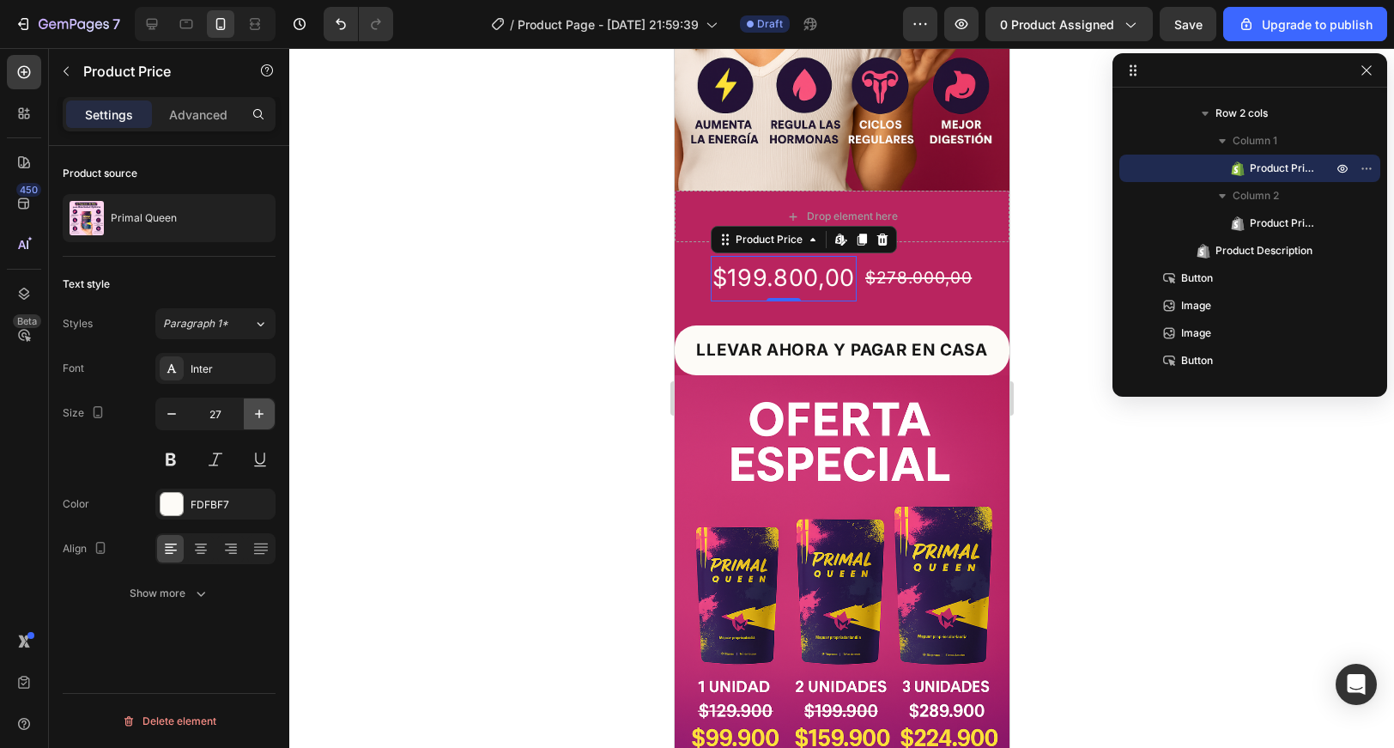
click at [258, 414] on icon "button" at bounding box center [259, 413] width 9 height 9
type input "28"
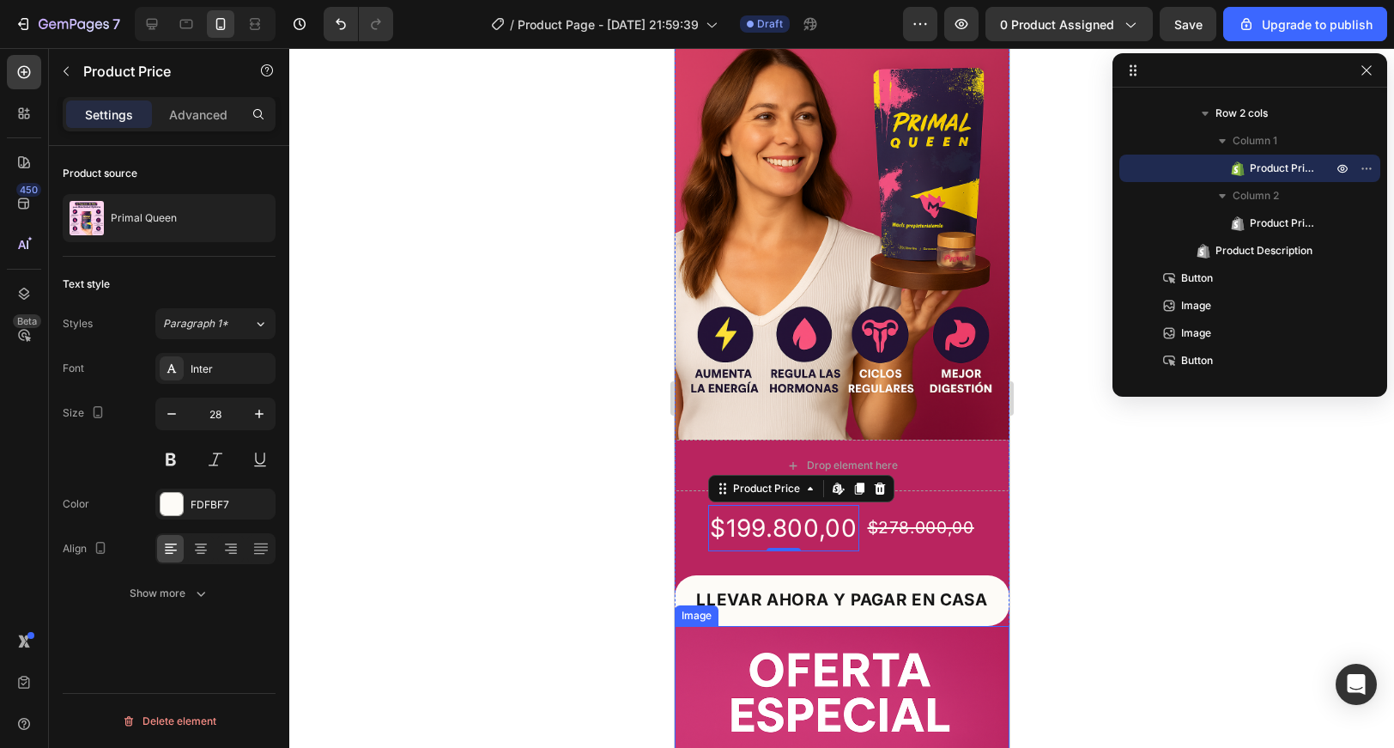
scroll to position [130, 0]
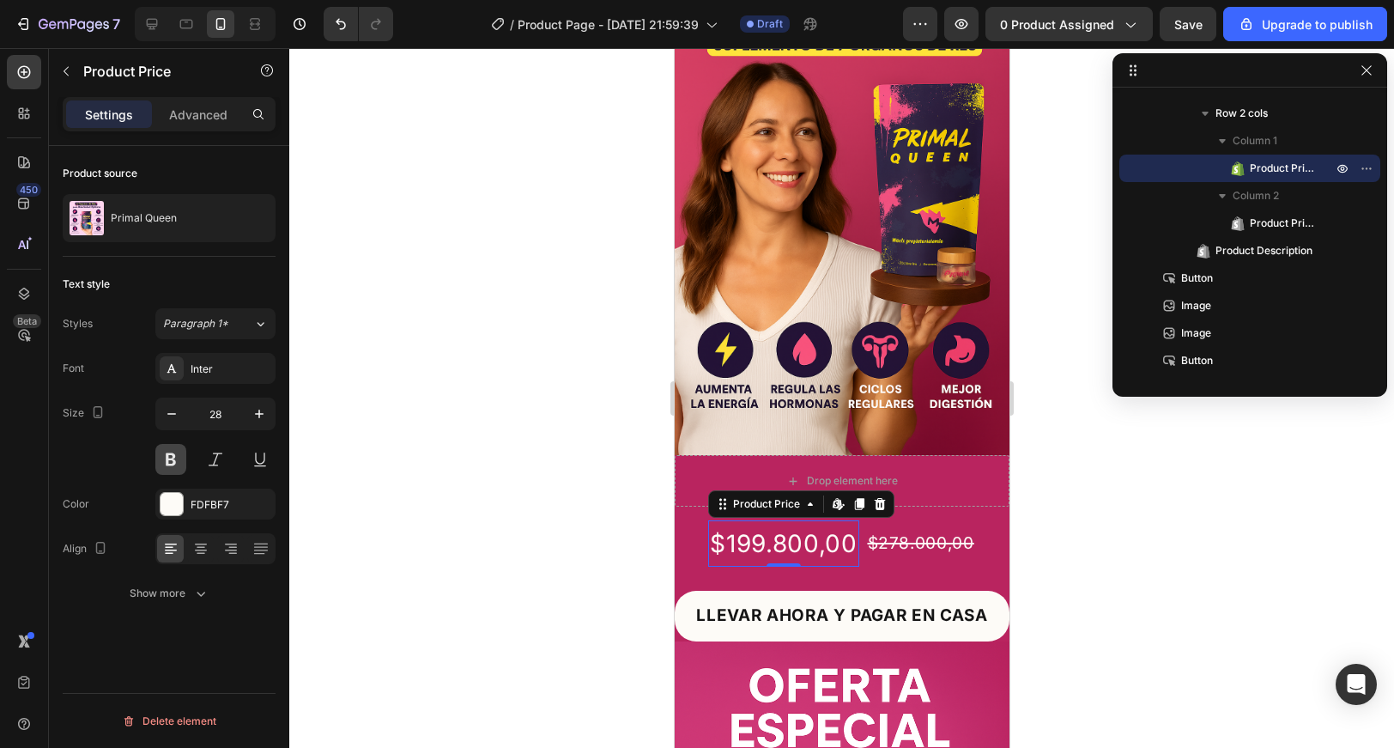
click at [165, 453] on button at bounding box center [170, 459] width 31 height 31
click at [1003, 549] on div "$199.800,00 Product Price Edit content in Shopify 0 Product Price Edit content …" at bounding box center [841, 543] width 335 height 46
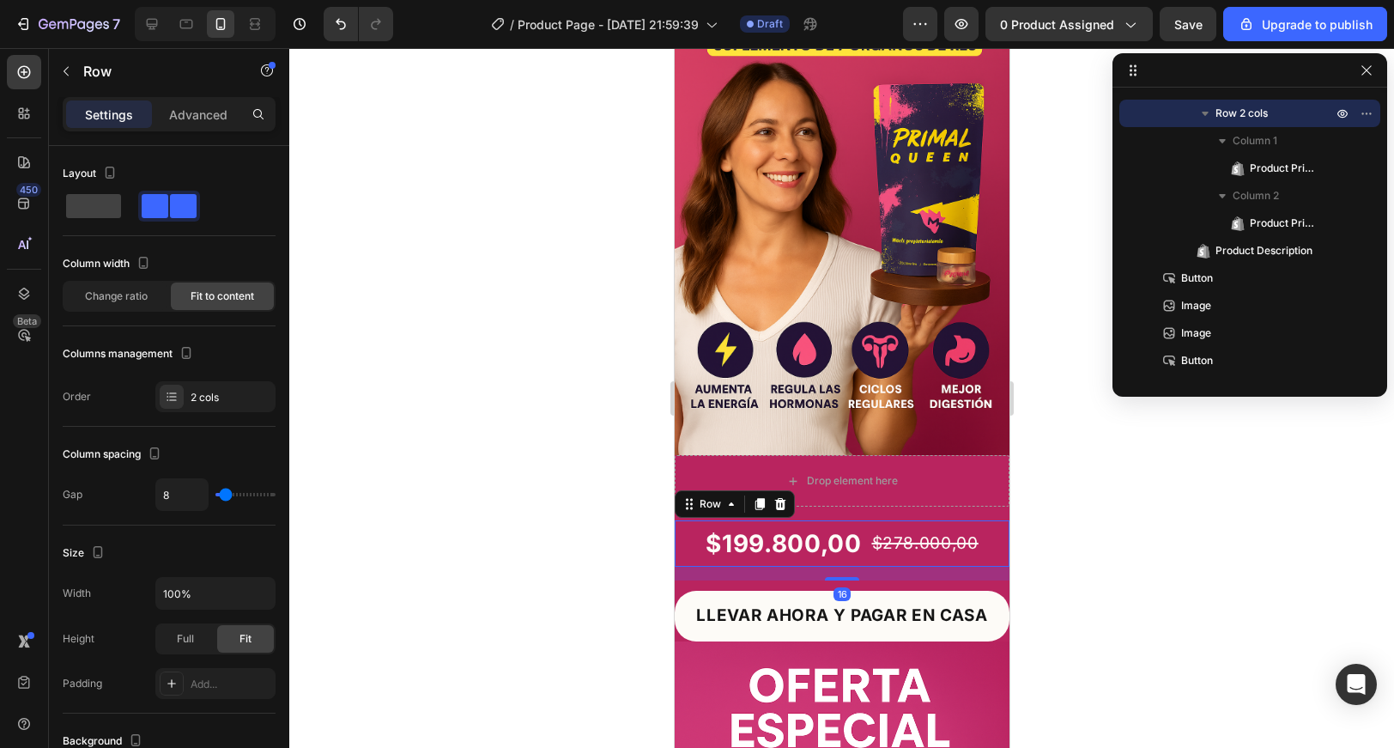
click at [1059, 549] on div at bounding box center [841, 398] width 1105 height 700
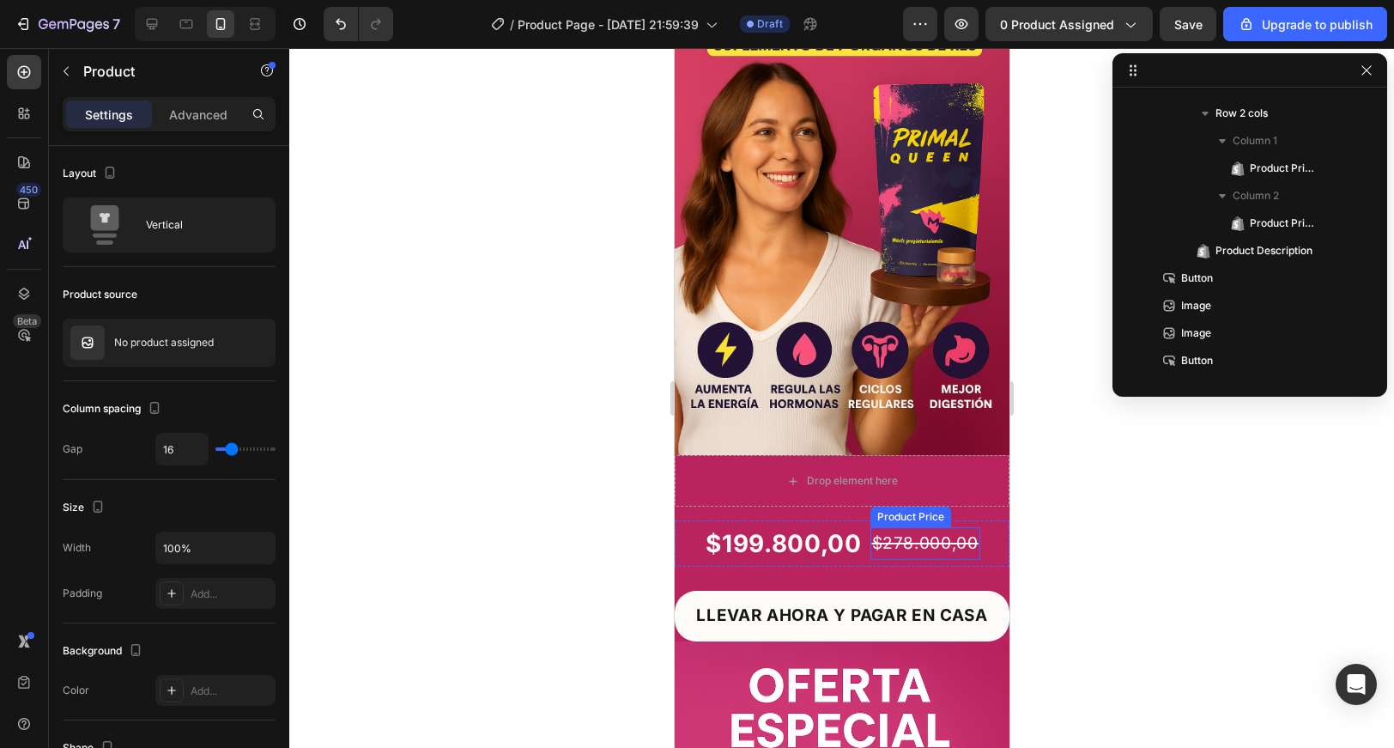
click at [870, 567] on div "$199.800,00 Product Price Product Price $278.000,00 Product Price Product Price…" at bounding box center [841, 550] width 335 height 60
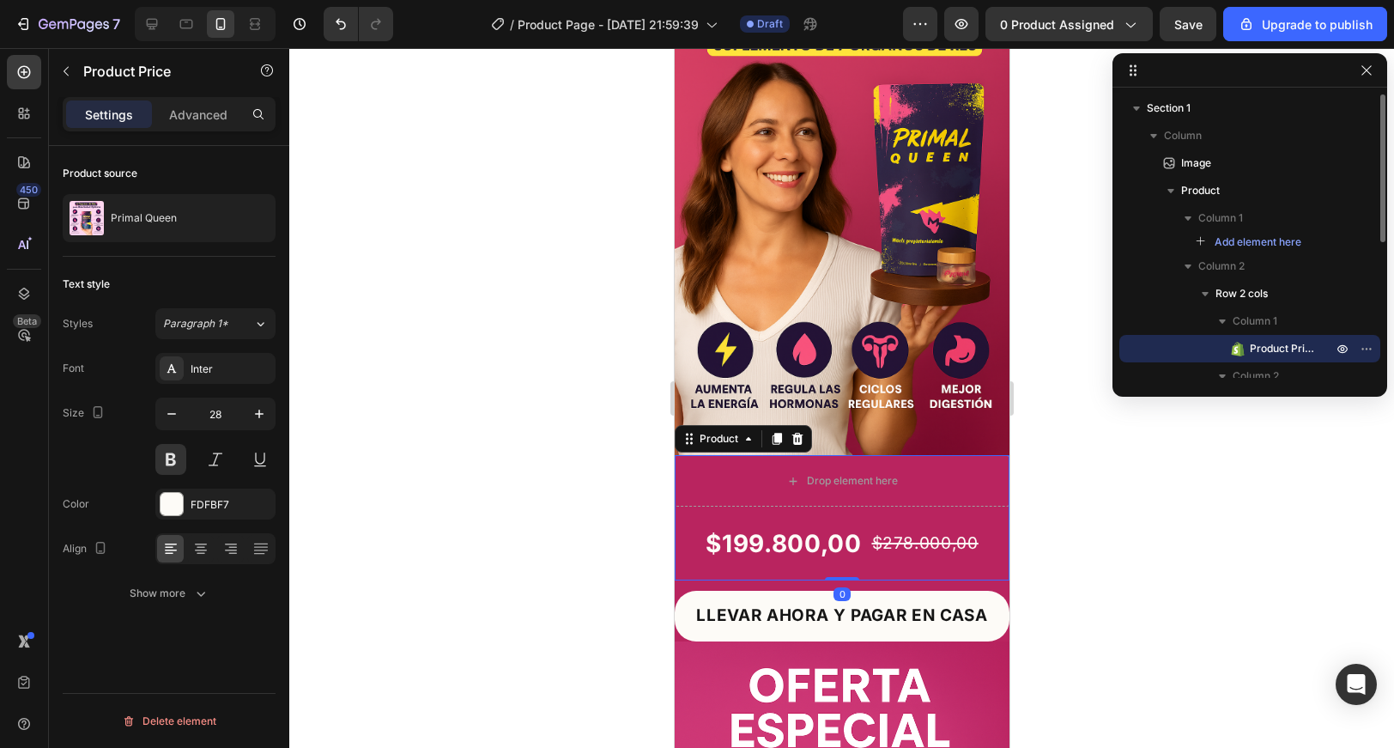
click at [856, 548] on div "$199.800,00" at bounding box center [782, 543] width 159 height 46
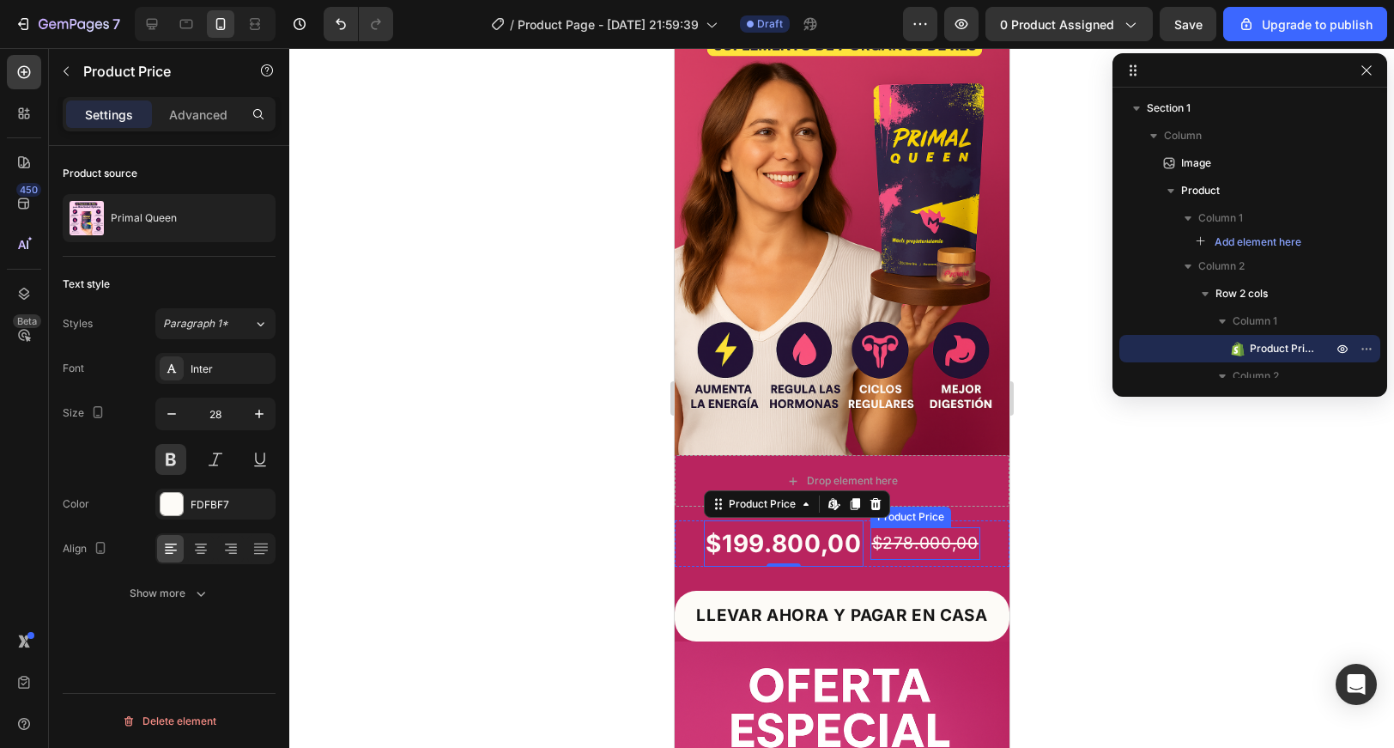
click at [906, 544] on div "$278.000,00" at bounding box center [925, 543] width 110 height 33
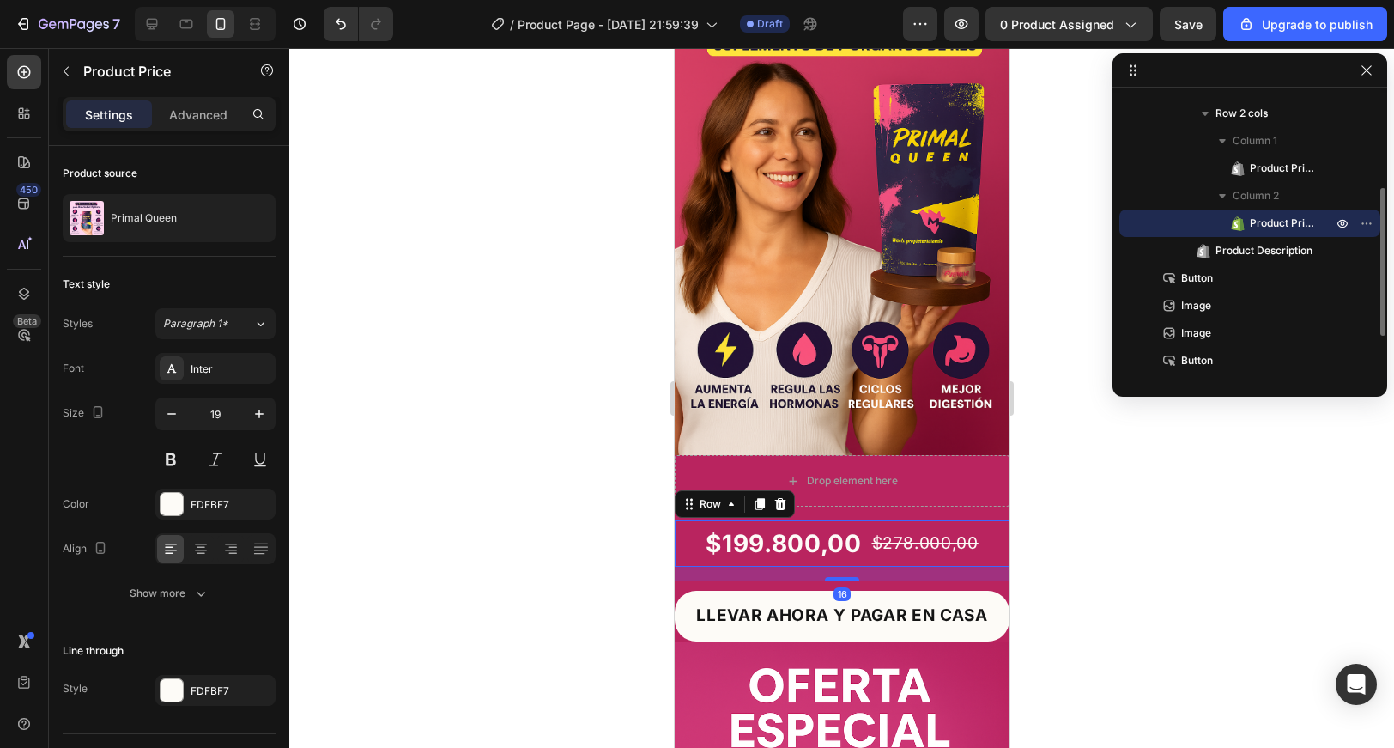
click at [993, 541] on div "$199.800,00 Product Price Product Price $278.000,00 Product Price Product Price…" at bounding box center [841, 543] width 335 height 46
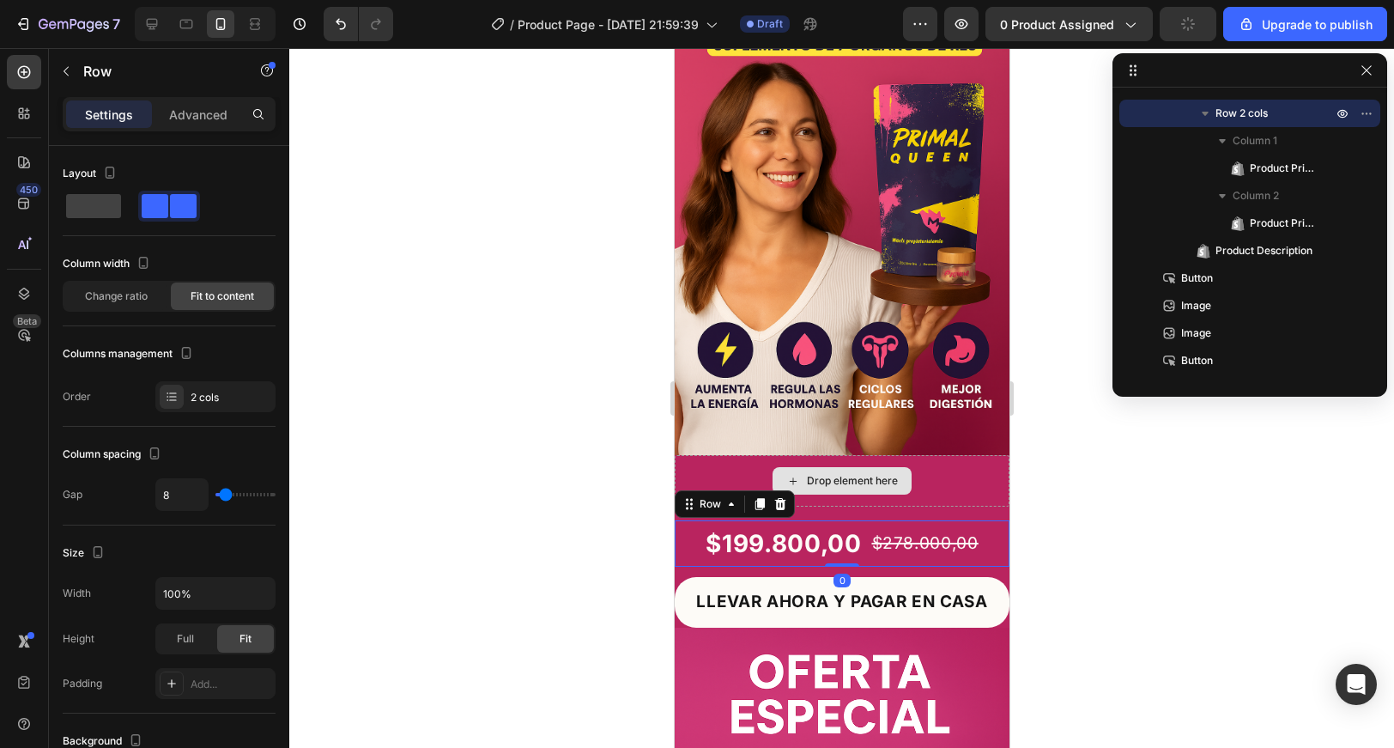
drag, startPoint x: 847, startPoint y: 578, endPoint x: 847, endPoint y: 499, distance: 79.0
click at [847, 499] on div "Drop element here $199.800,00 Product Price Product Price $278.000,00 Product P…" at bounding box center [841, 511] width 335 height 112
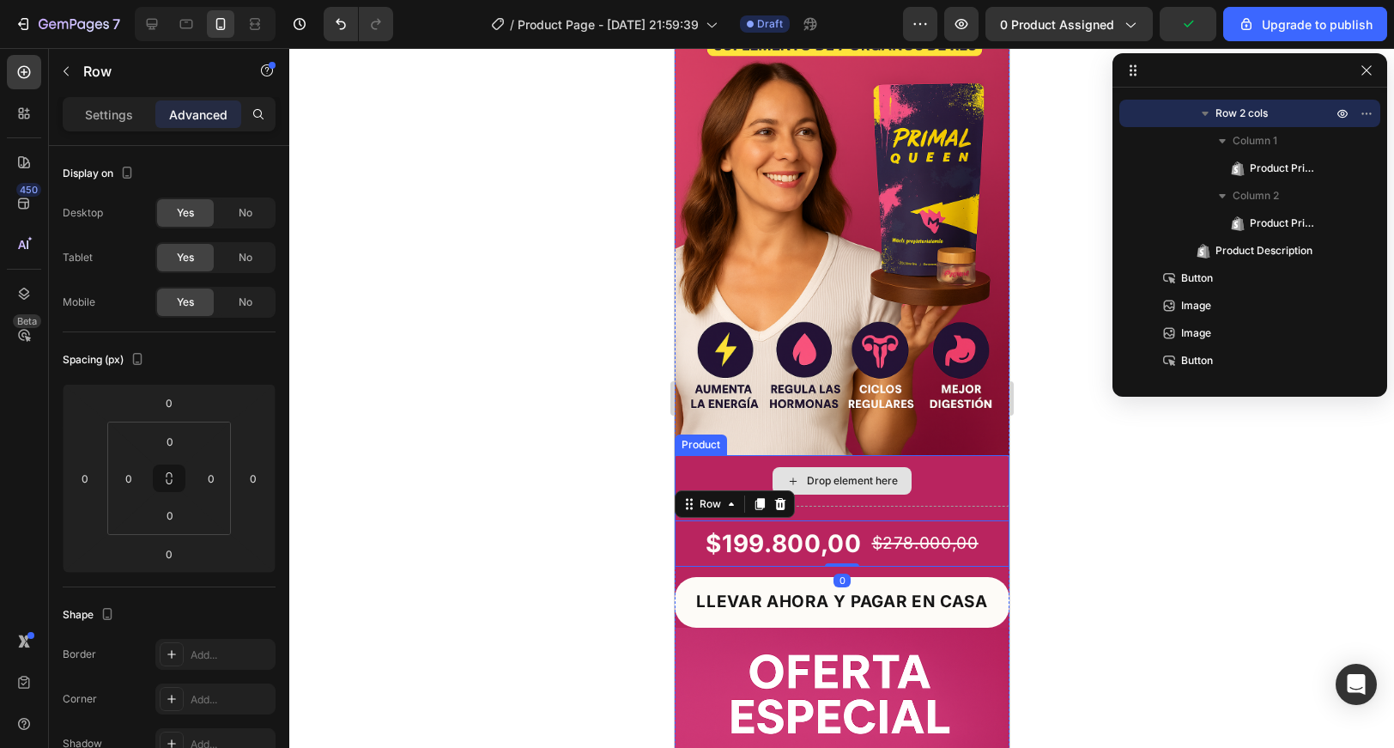
click at [937, 491] on div "Drop element here" at bounding box center [841, 481] width 335 height 52
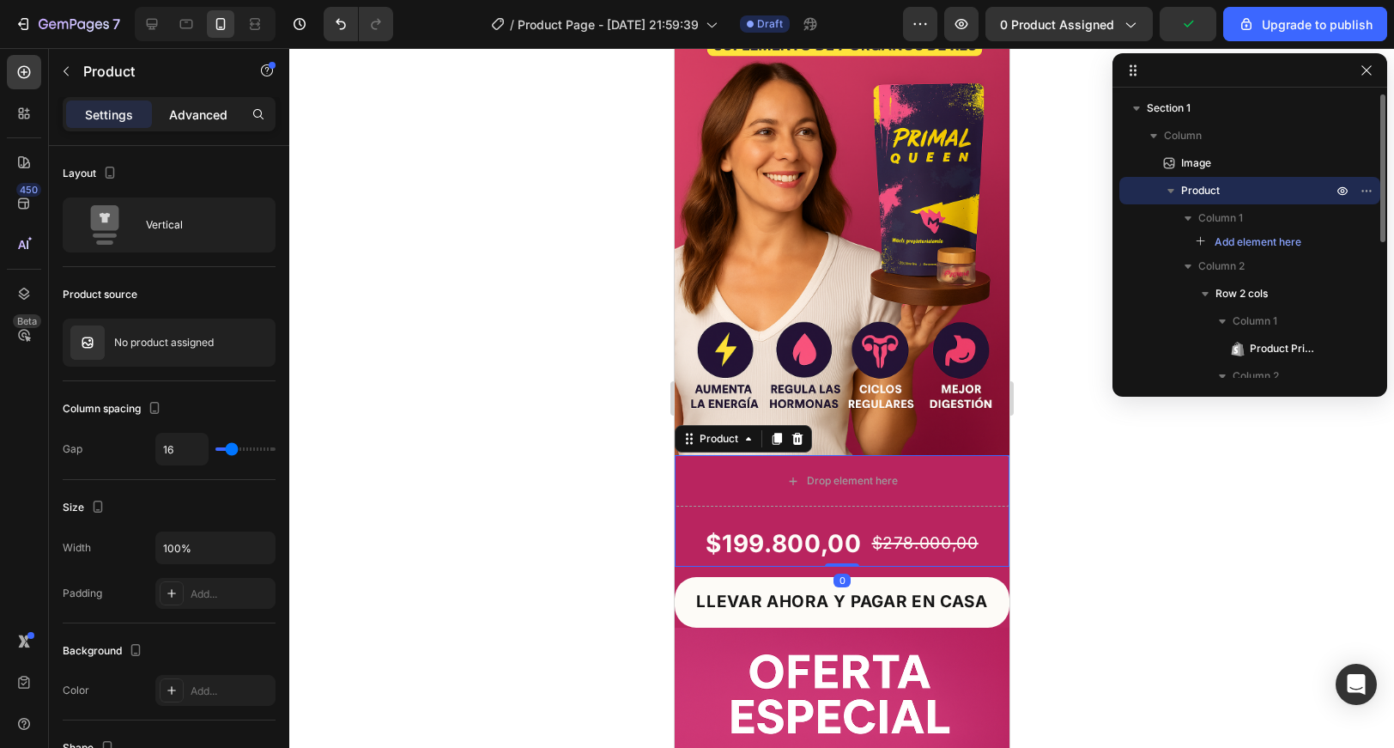
click at [209, 107] on p "Advanced" at bounding box center [198, 115] width 58 height 18
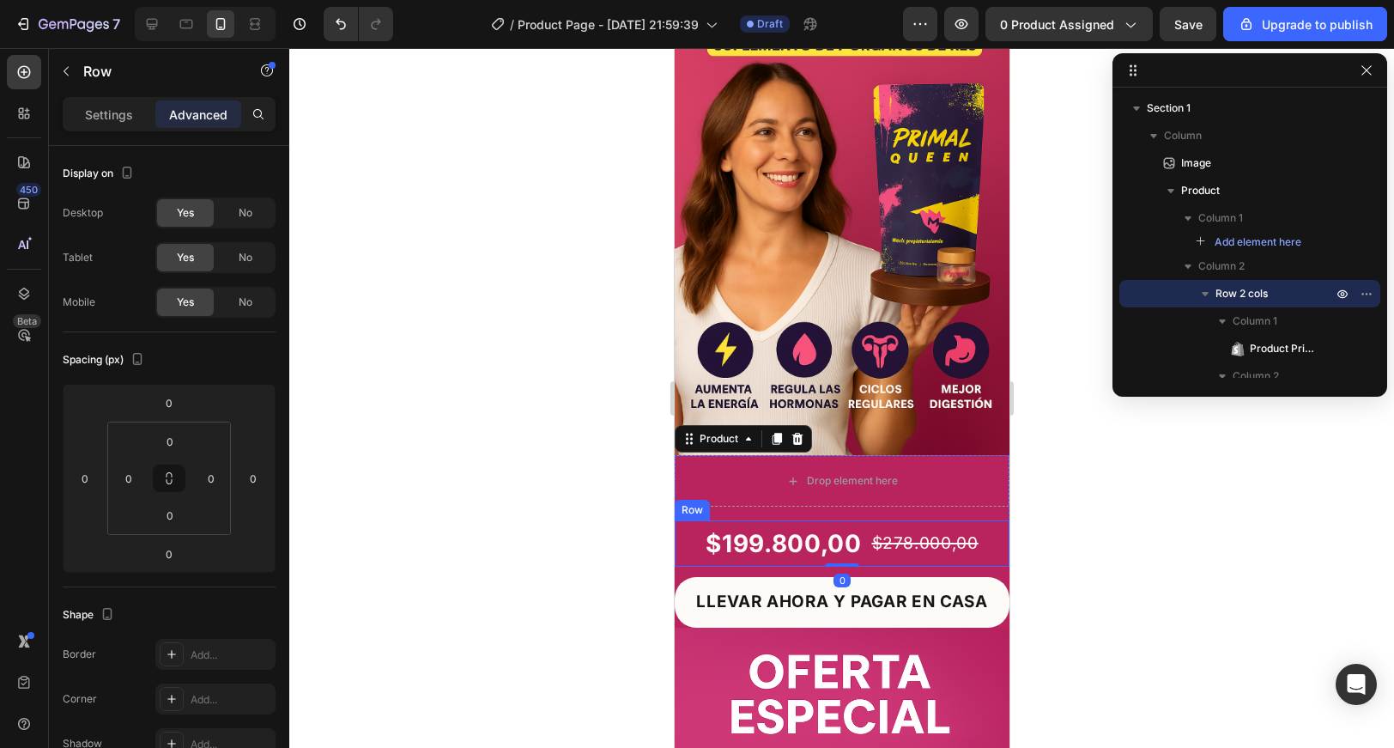
click at [701, 535] on div "$199.800,00 Product Price Product Price $278.000,00 Product Price Product Price…" at bounding box center [841, 543] width 335 height 46
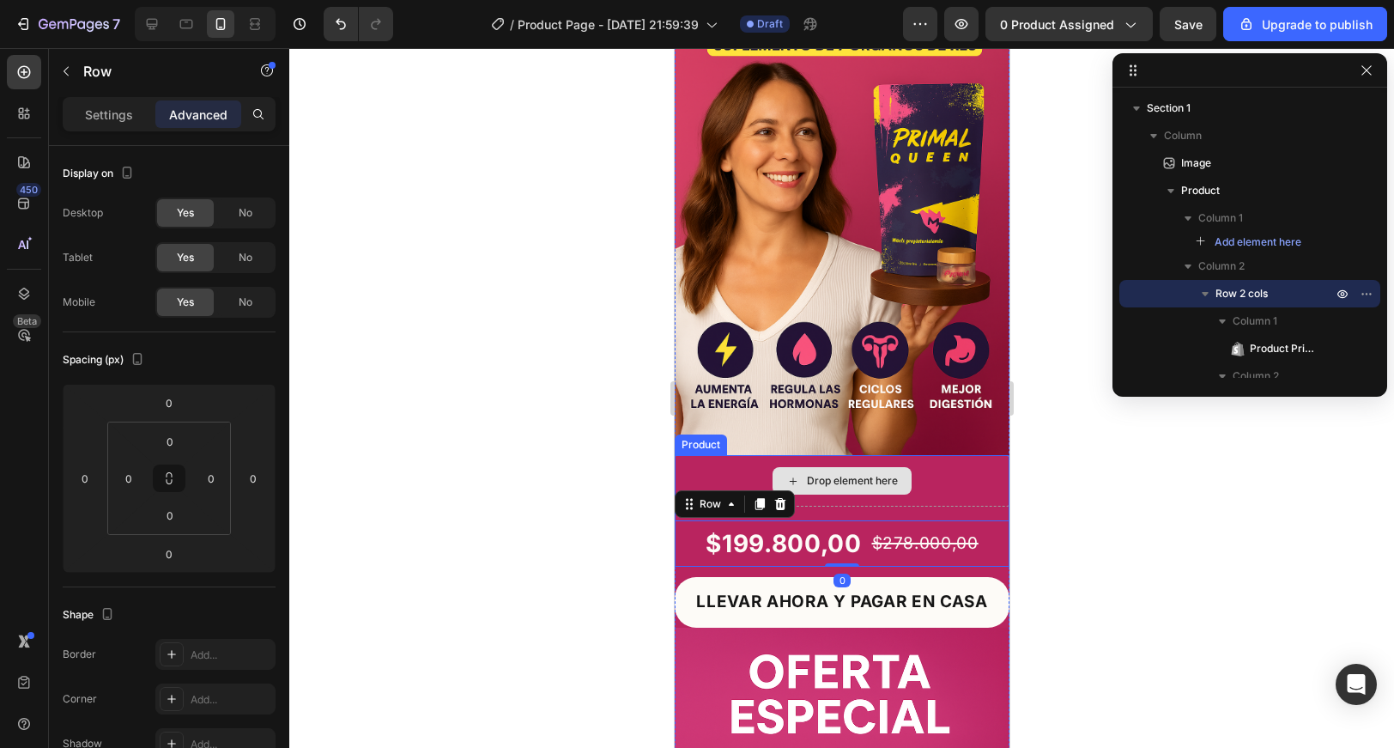
click at [817, 491] on div "Drop element here" at bounding box center [841, 480] width 139 height 27
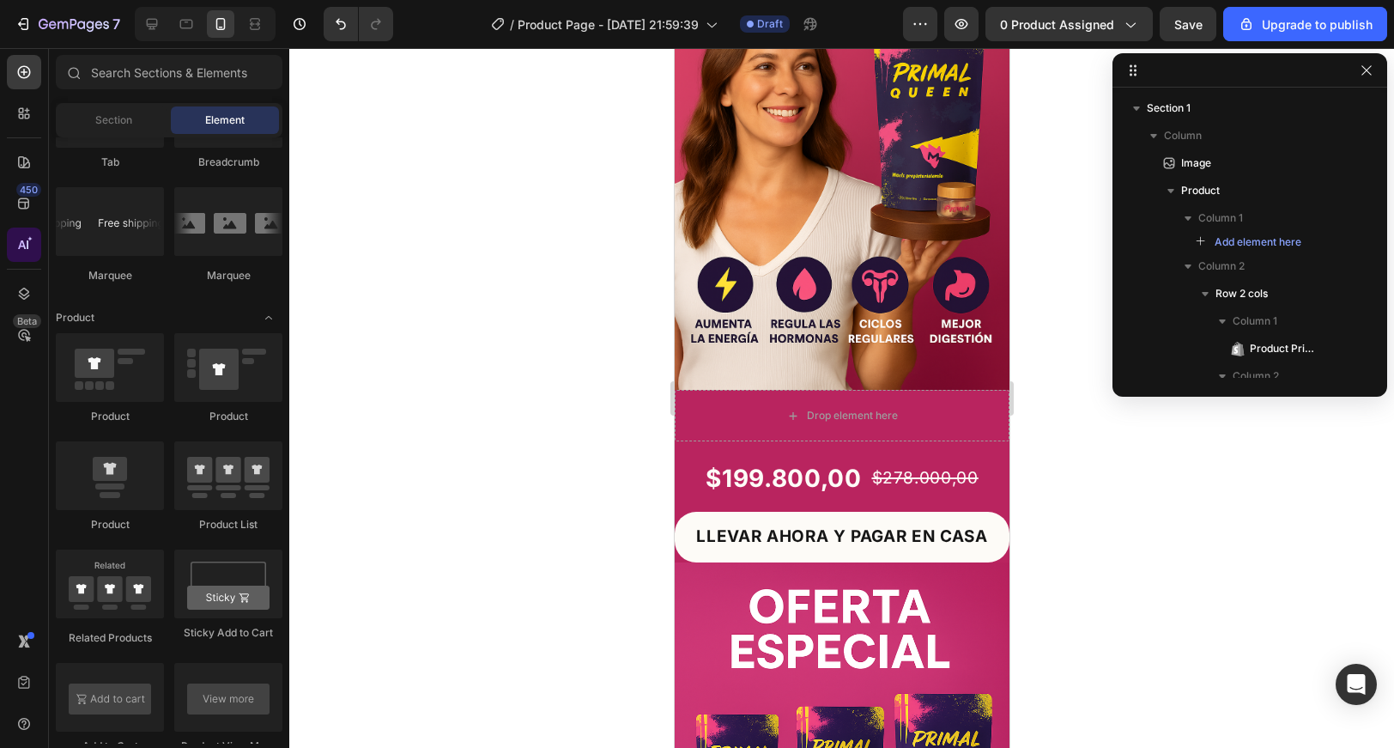
scroll to position [210, 0]
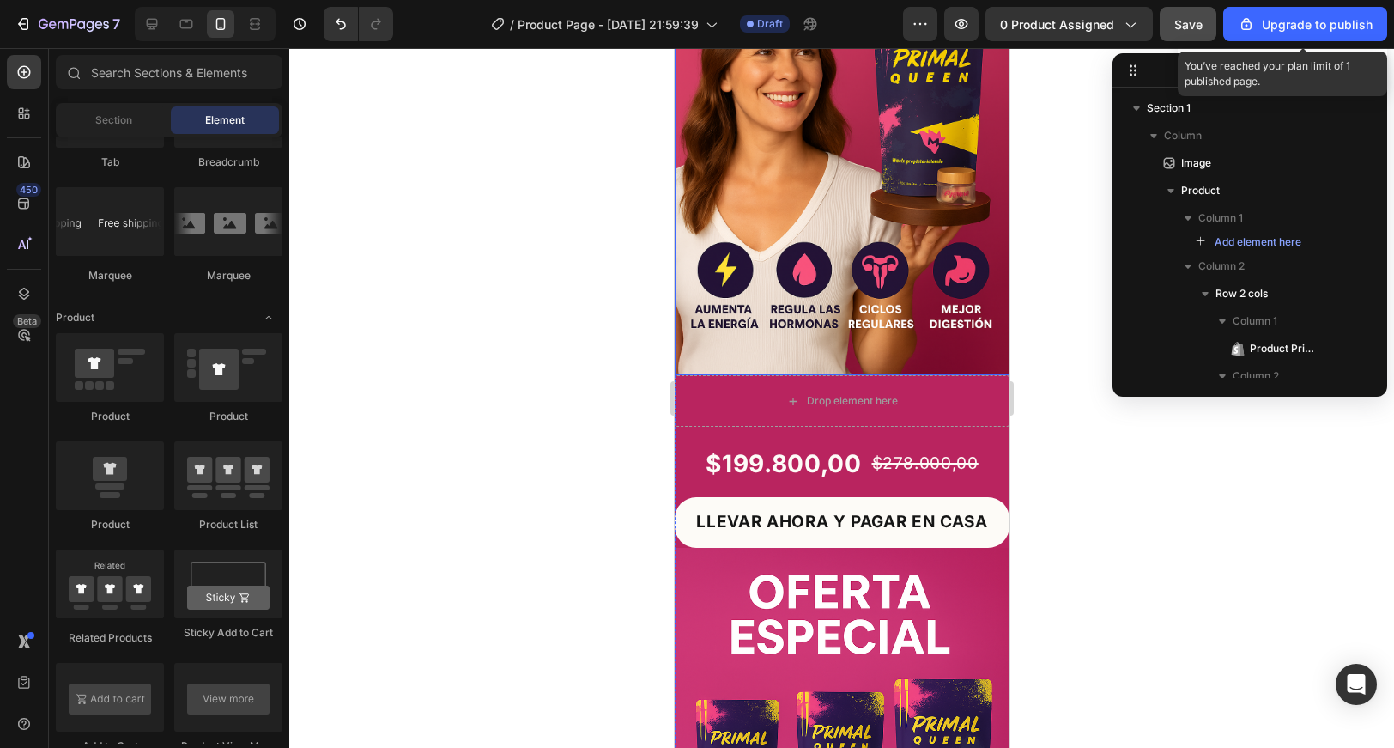
click at [1206, 31] on button "Save" at bounding box center [1188, 24] width 57 height 34
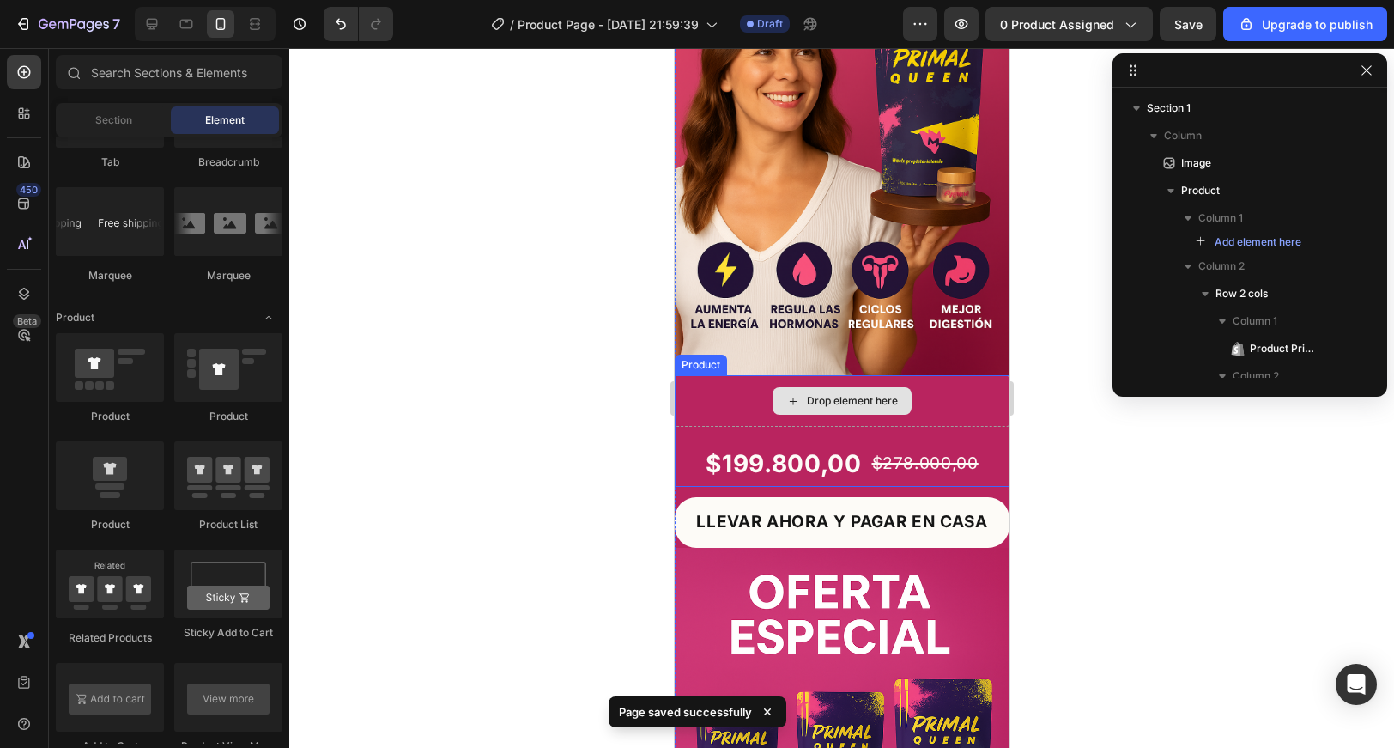
click at [745, 391] on div "Drop element here" at bounding box center [841, 401] width 335 height 52
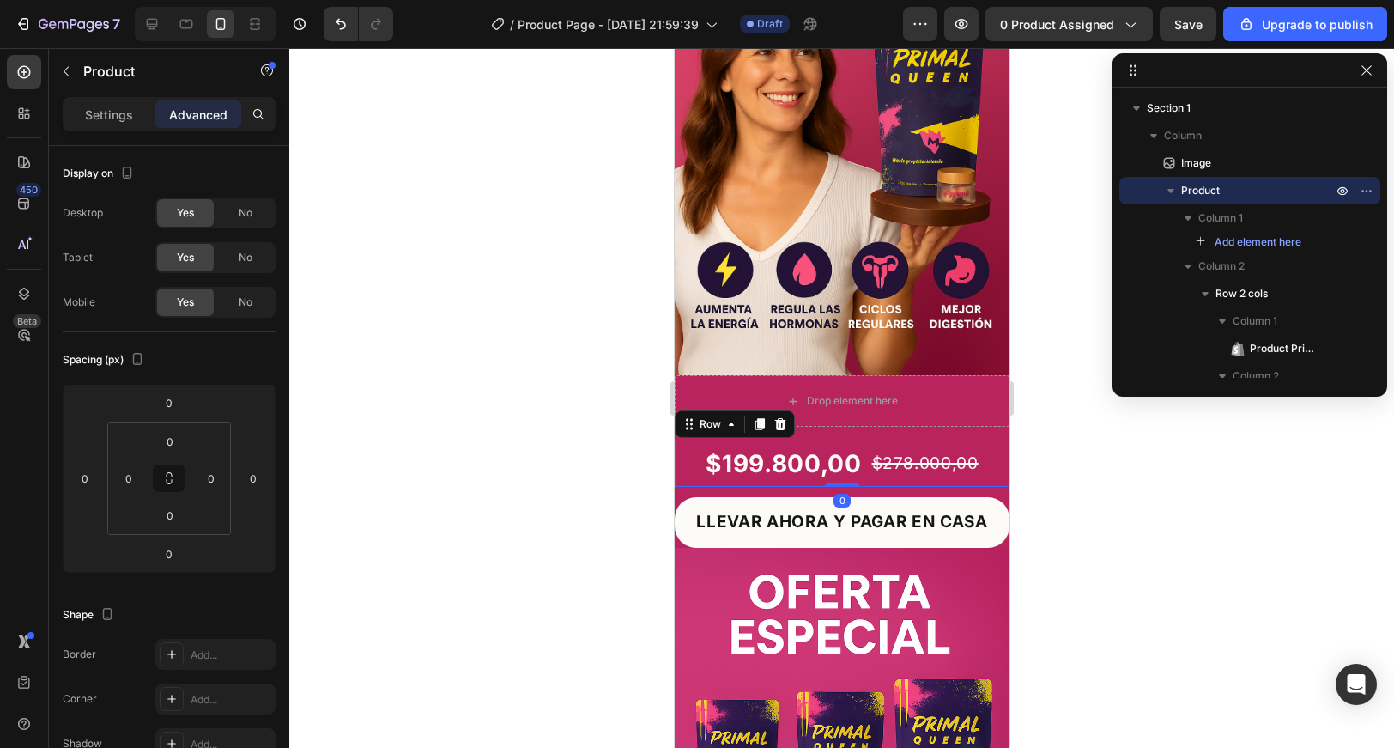
click at [688, 462] on div "$199.800,00 Product Price Product Price $278.000,00 Product Price Product Price…" at bounding box center [841, 463] width 335 height 46
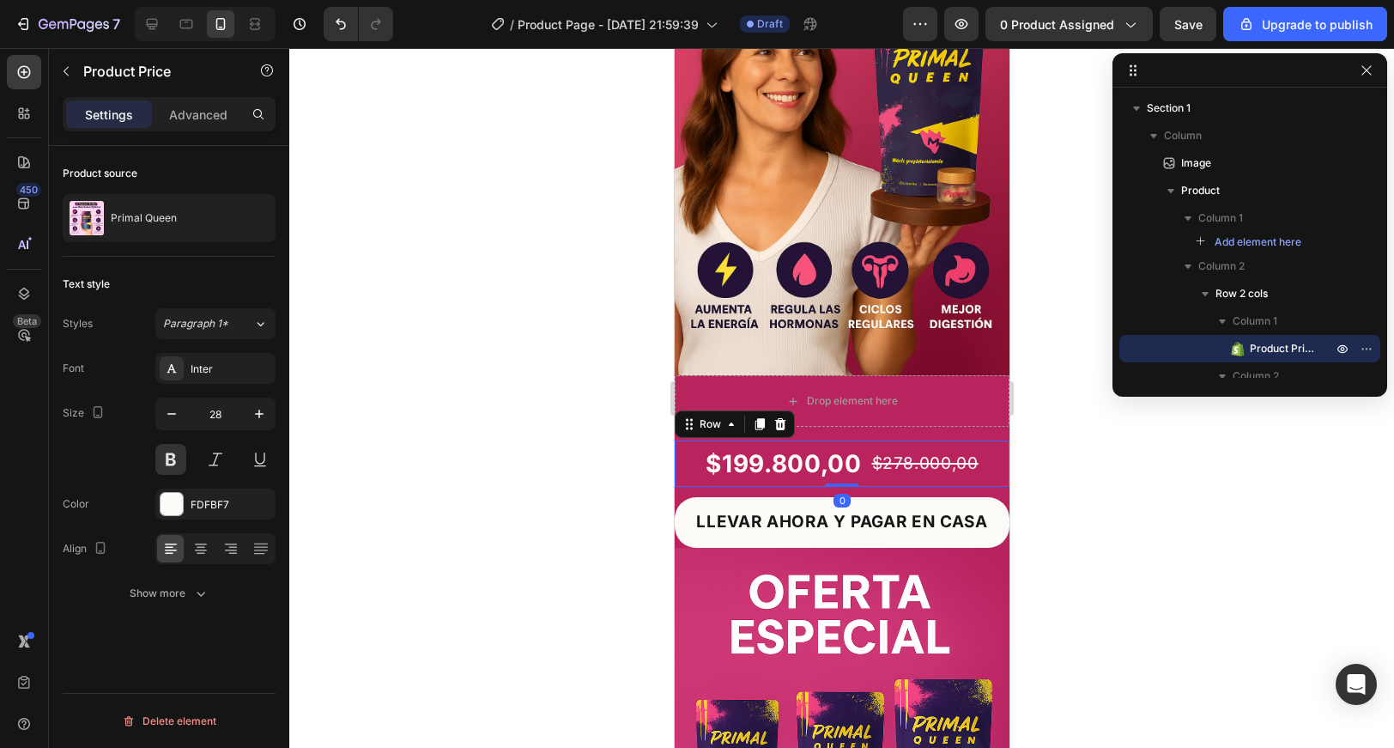
click at [707, 462] on div "$199.800,00" at bounding box center [782, 463] width 159 height 46
click at [204, 124] on div "Advanced" at bounding box center [198, 113] width 86 height 27
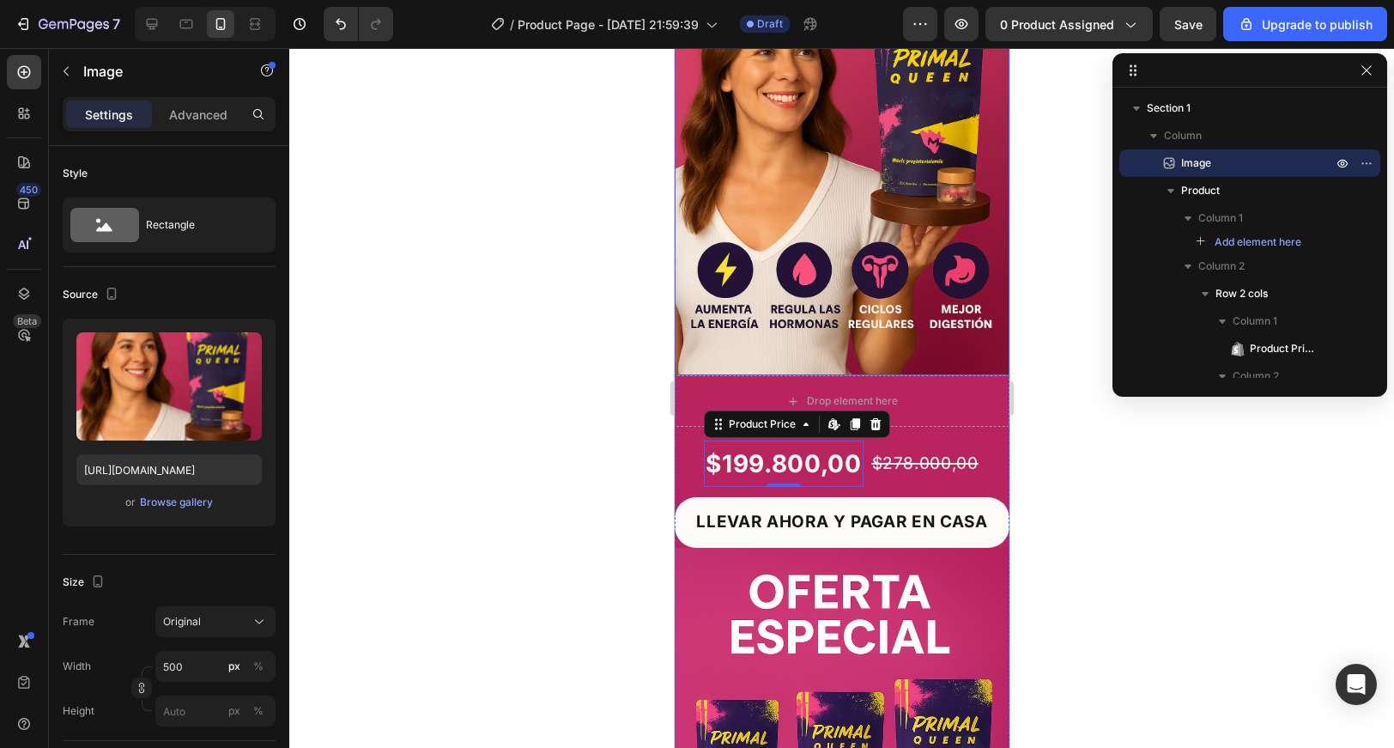
click at [946, 355] on img at bounding box center [841, 124] width 335 height 502
click at [216, 114] on p "Advanced" at bounding box center [198, 115] width 58 height 18
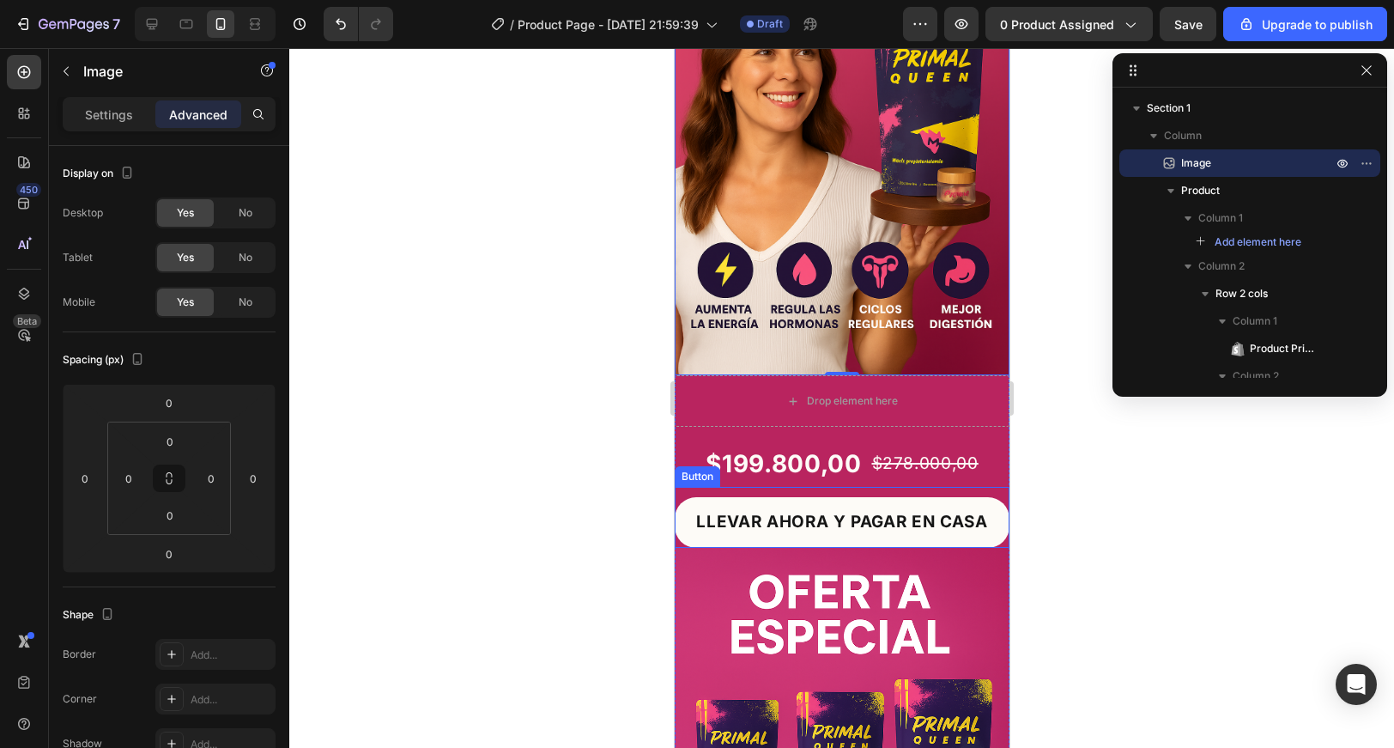
click at [698, 490] on div "LLEVAR AHORA Y PAGAR EN CASA Button" at bounding box center [841, 517] width 335 height 60
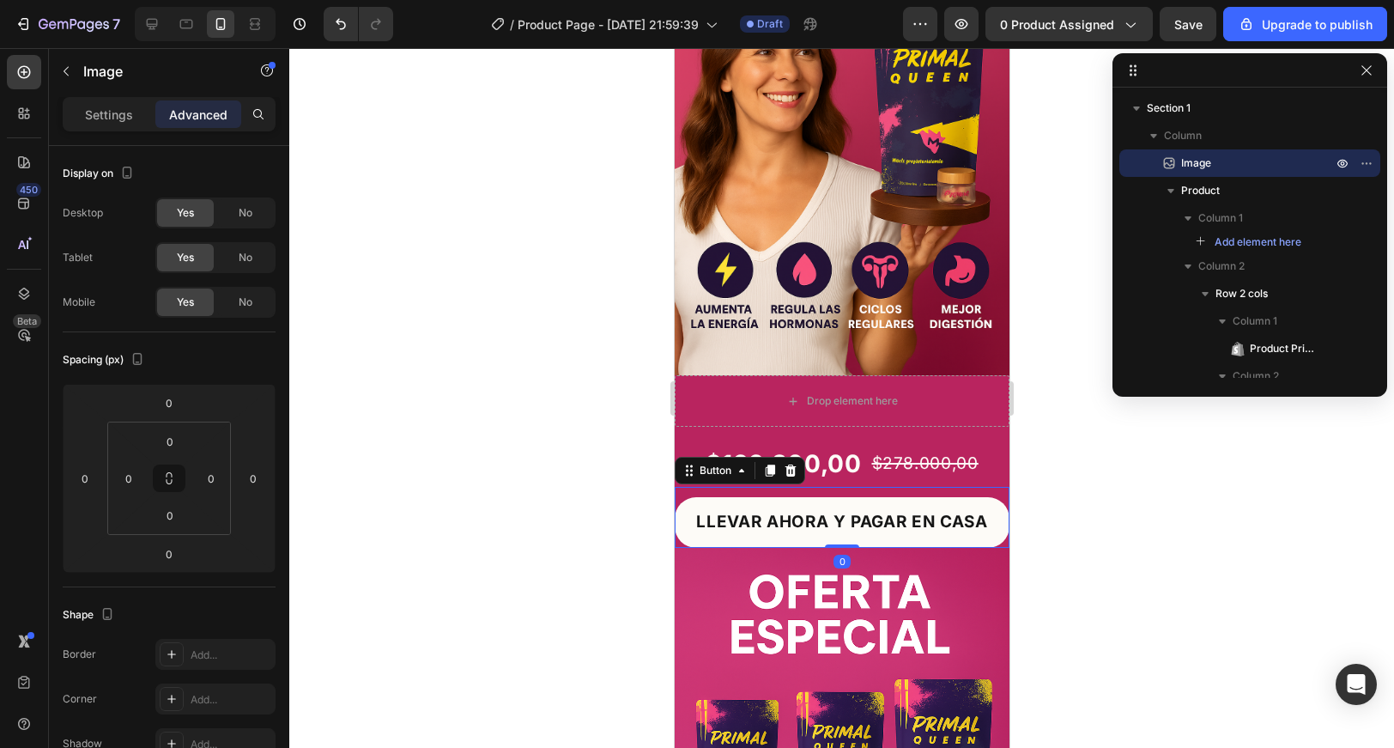
scroll to position [235, 0]
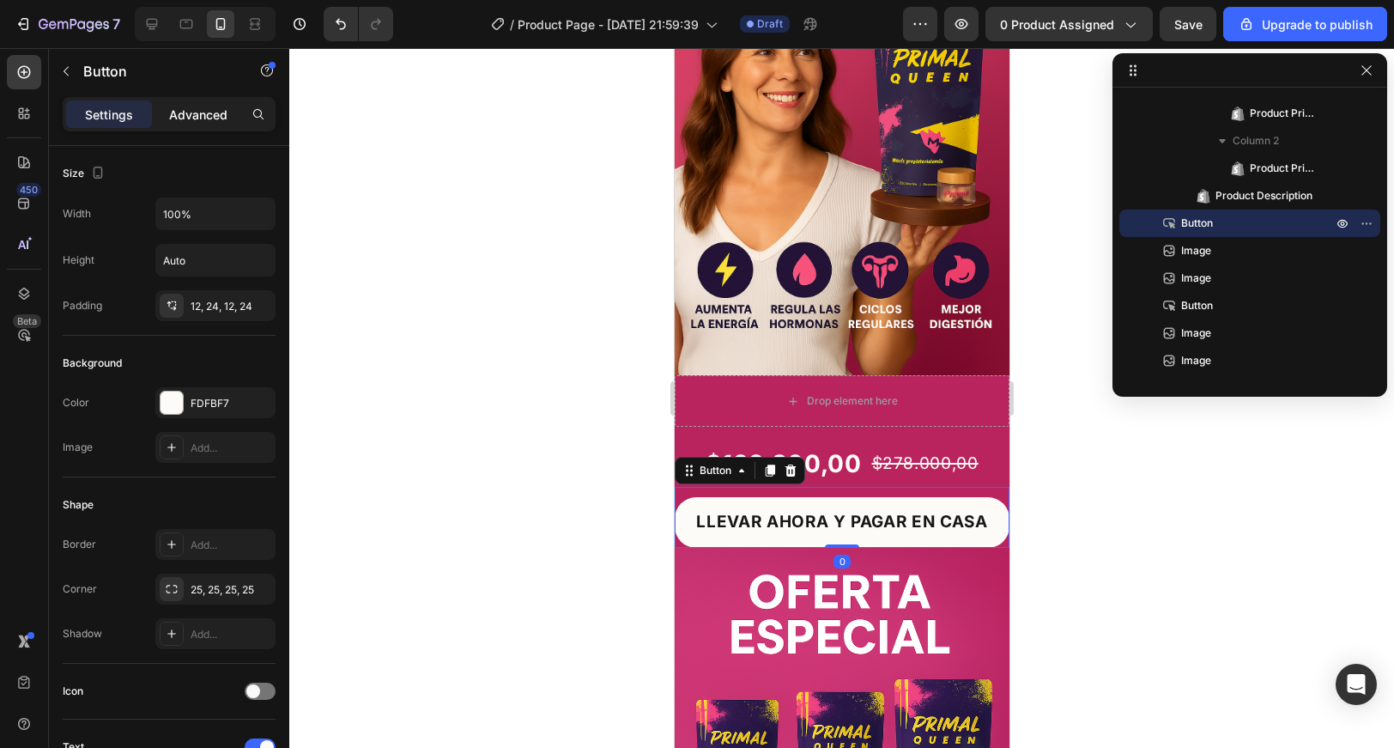
click at [227, 117] on p "Advanced" at bounding box center [198, 115] width 58 height 18
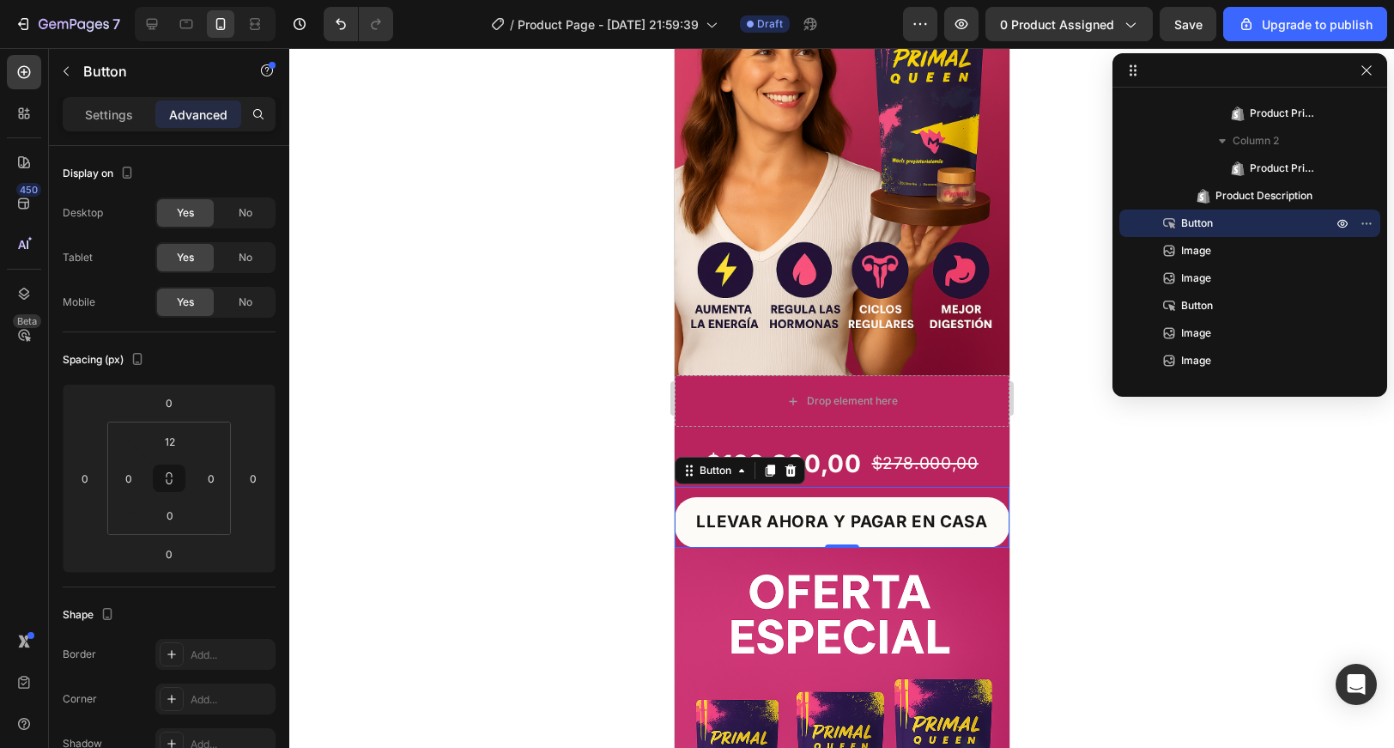
click at [1049, 126] on div at bounding box center [841, 398] width 1105 height 700
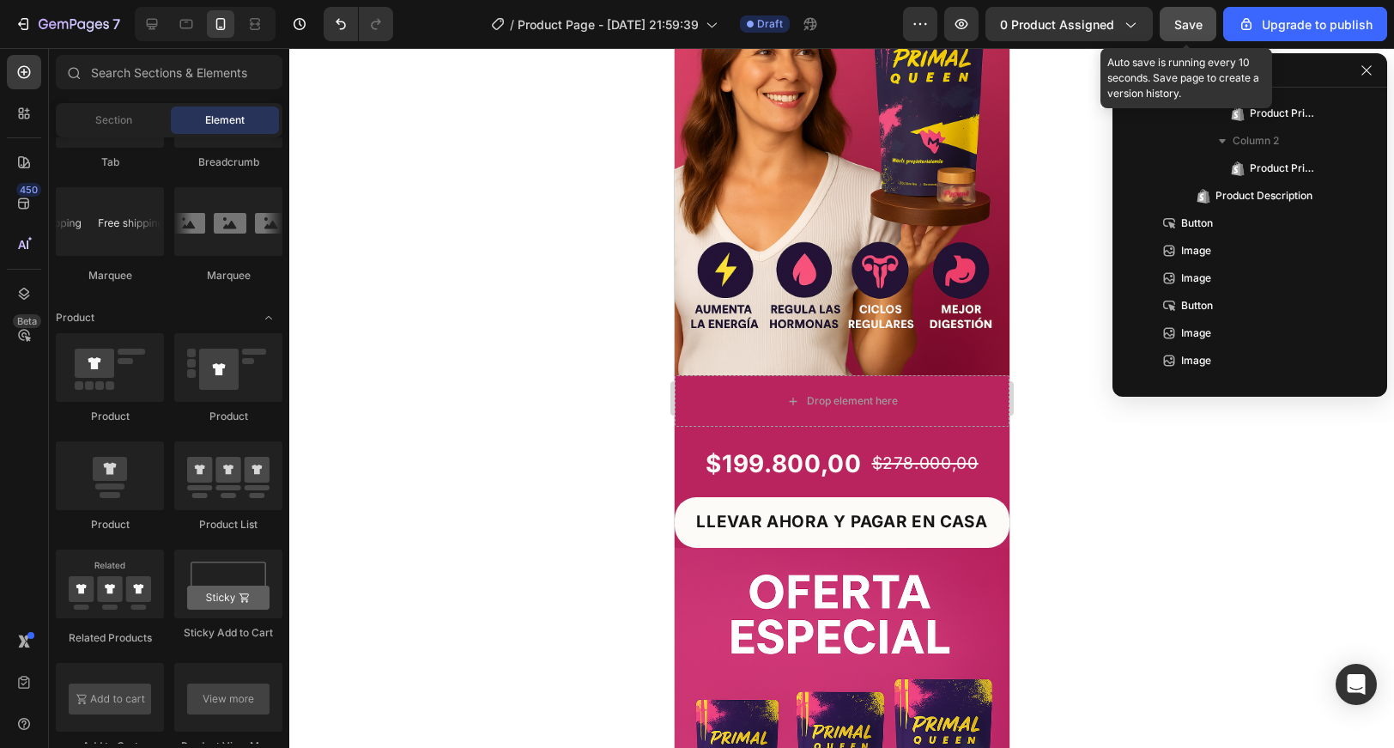
click at [1204, 24] on button "Save" at bounding box center [1188, 24] width 57 height 34
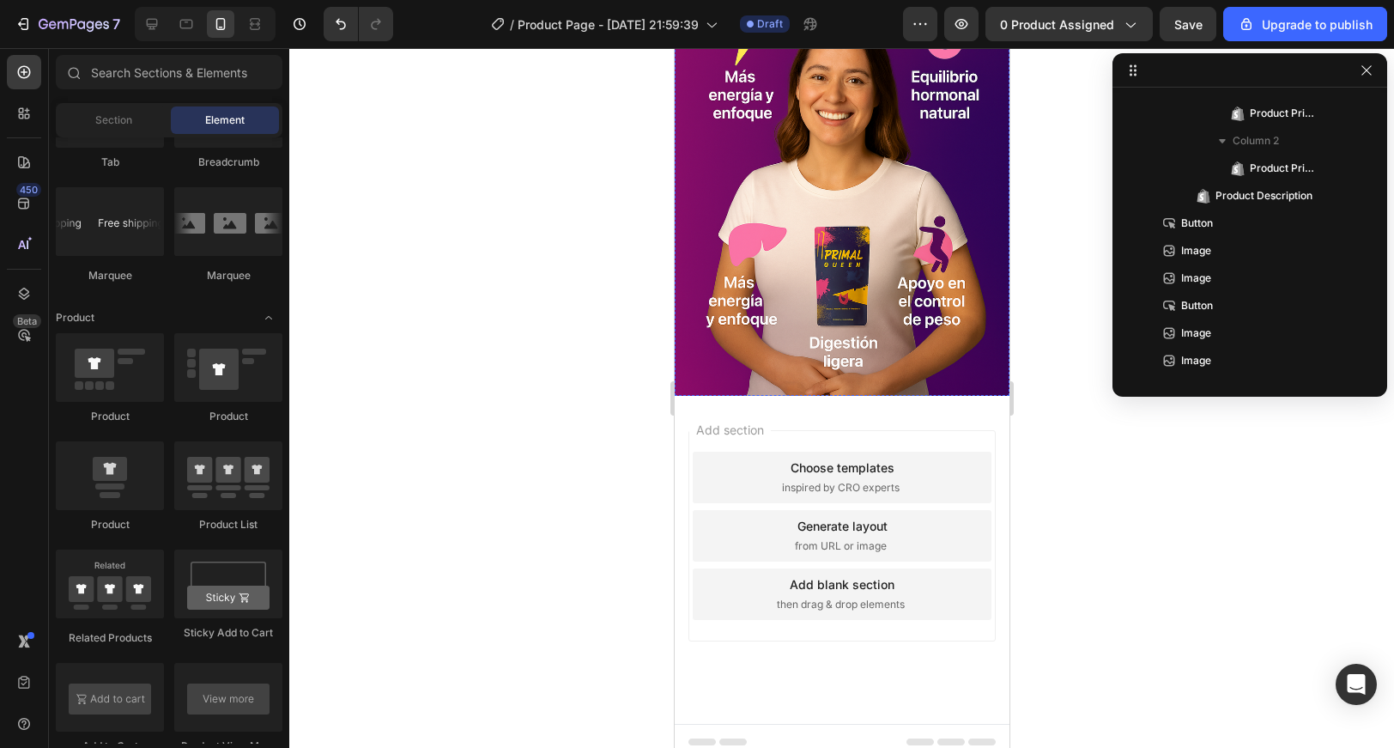
scroll to position [2935, 0]
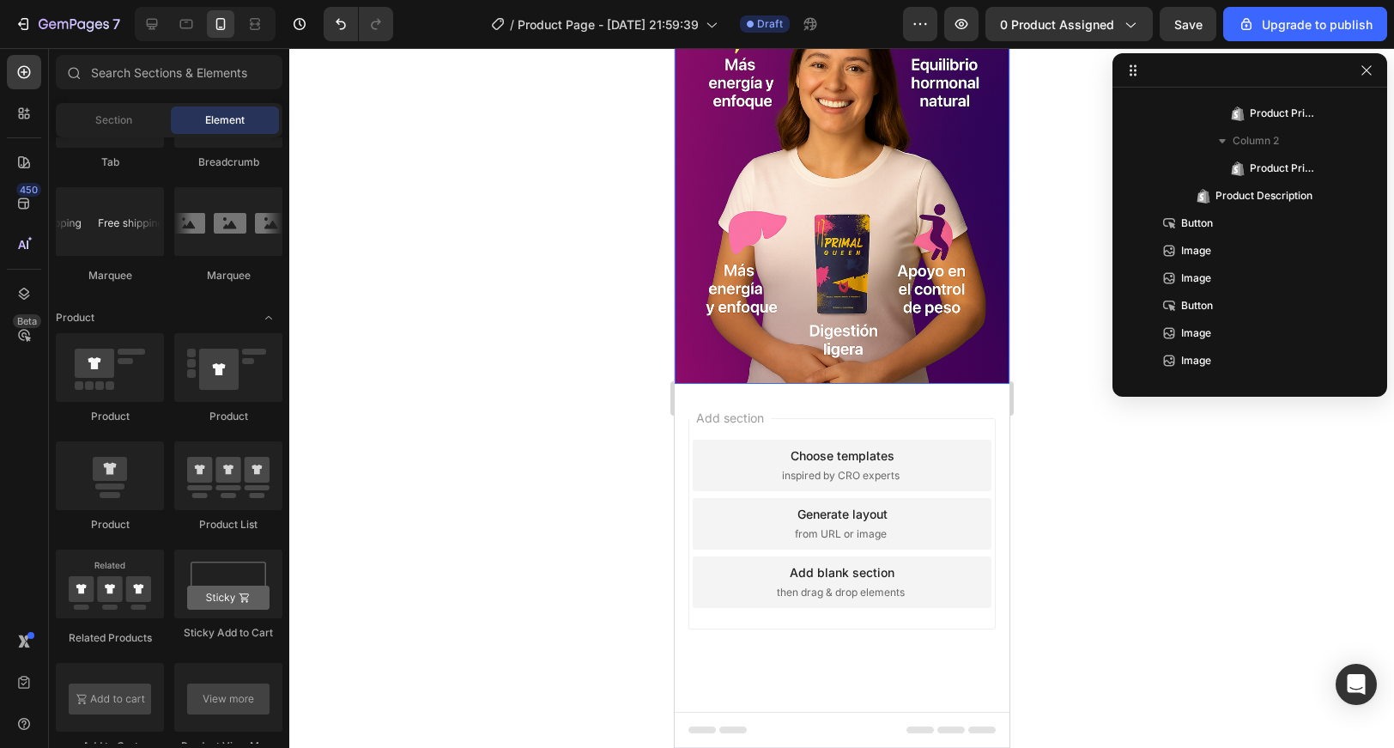
click at [901, 198] on img at bounding box center [841, 133] width 335 height 502
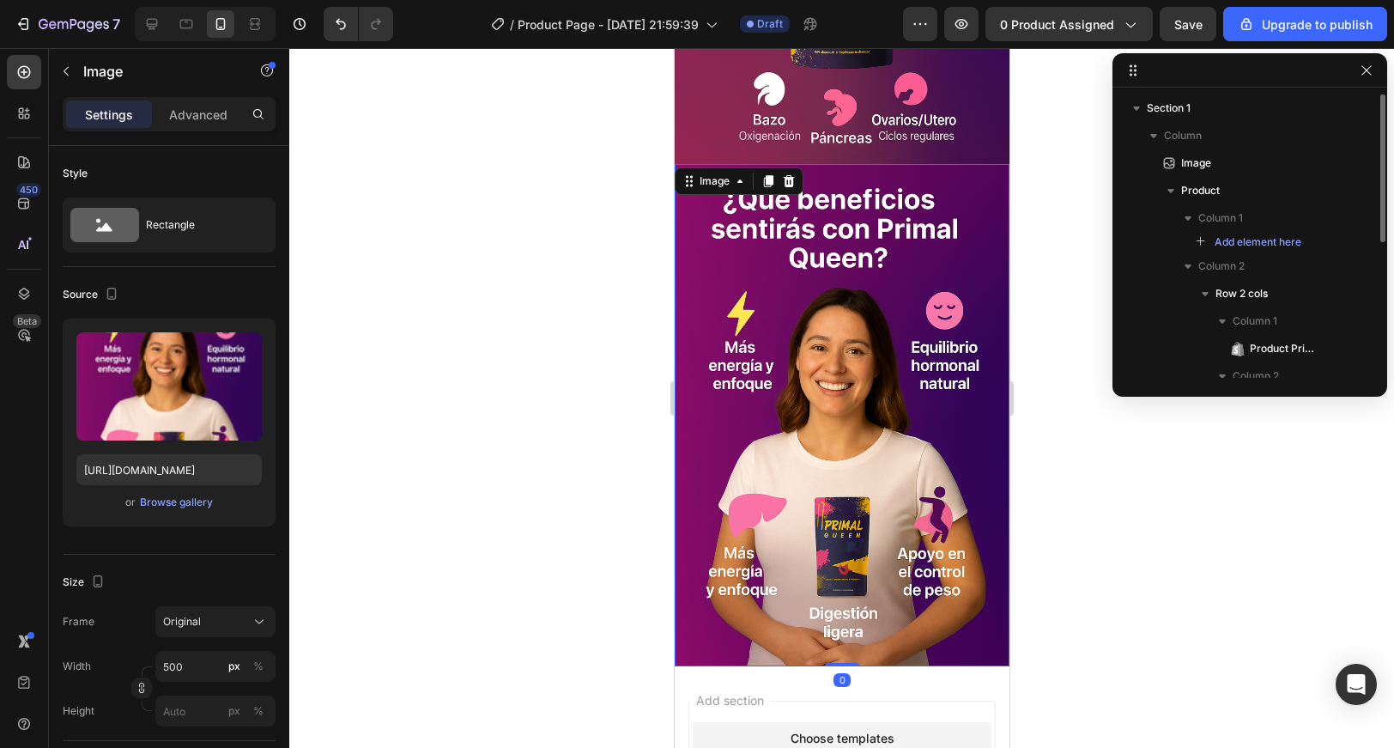
scroll to position [2640, 0]
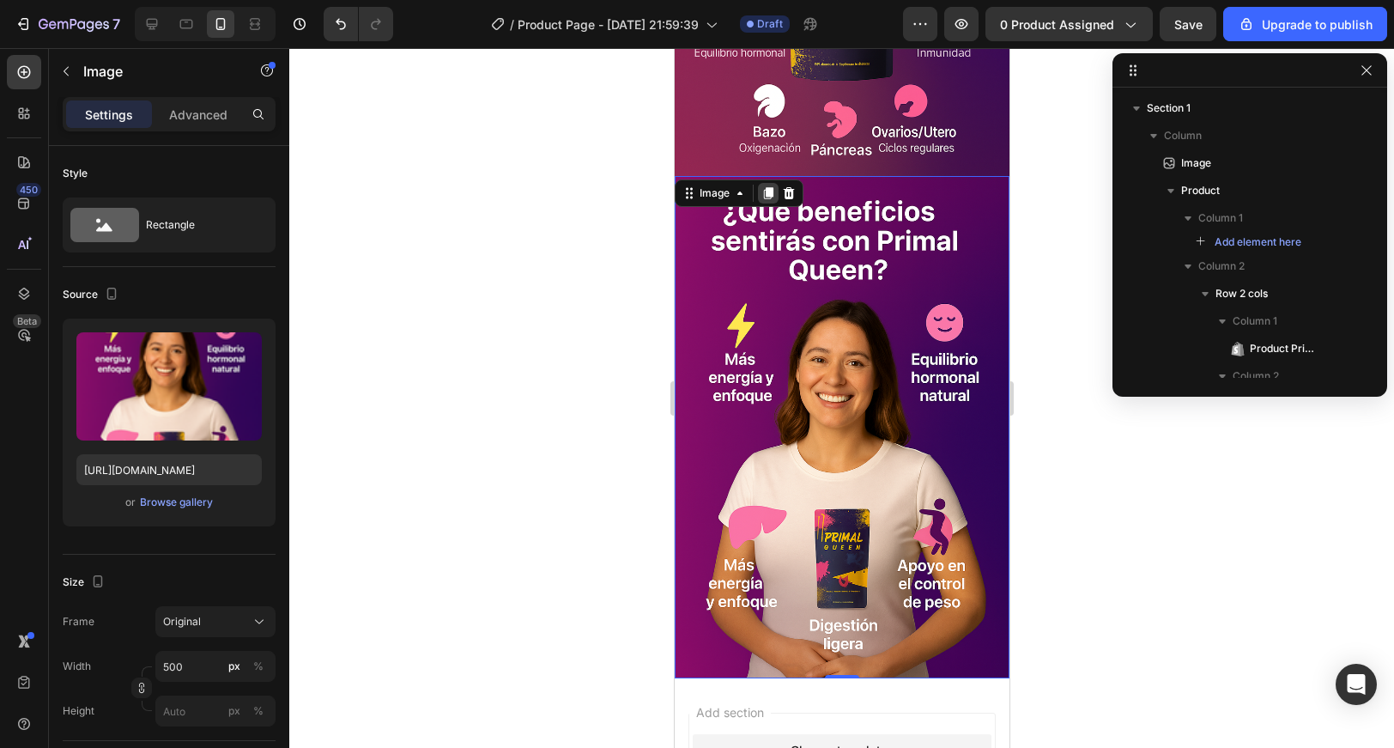
click at [770, 186] on icon at bounding box center [768, 193] width 14 height 14
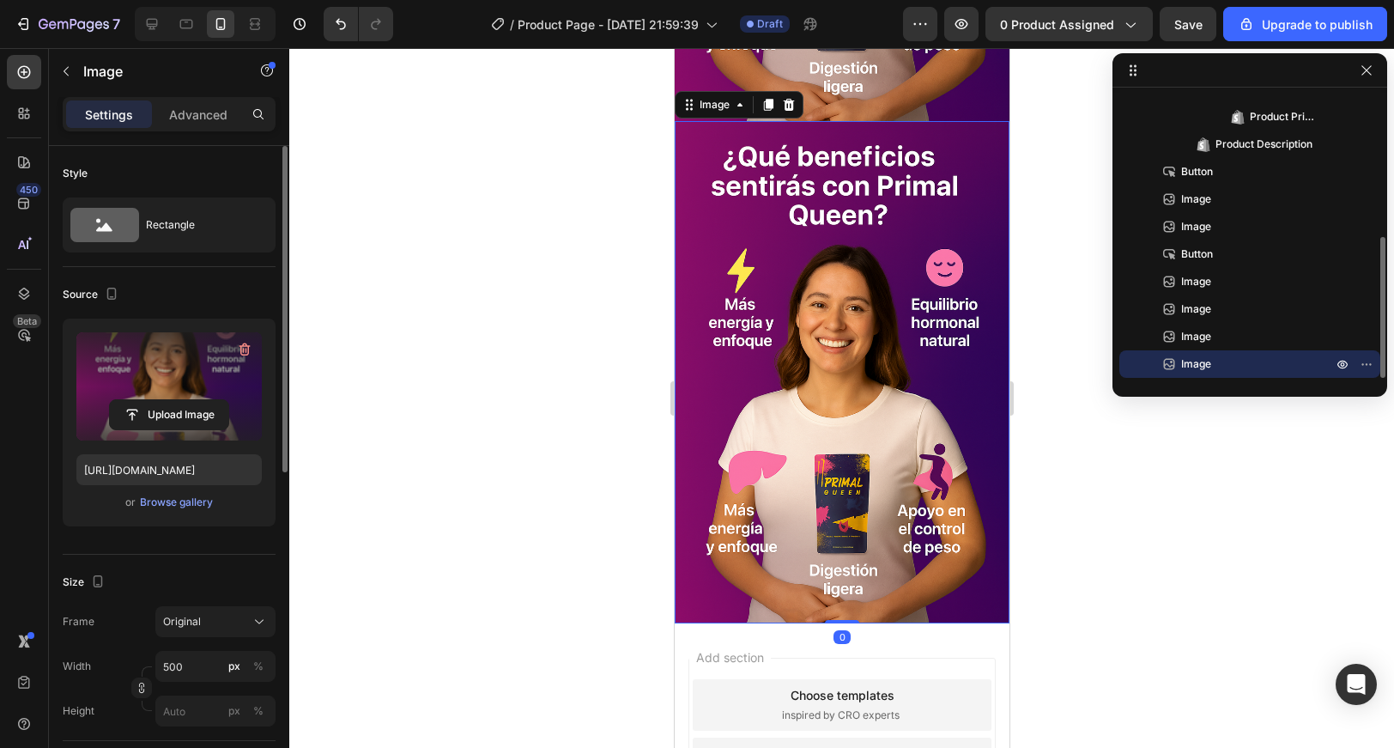
scroll to position [3210, 0]
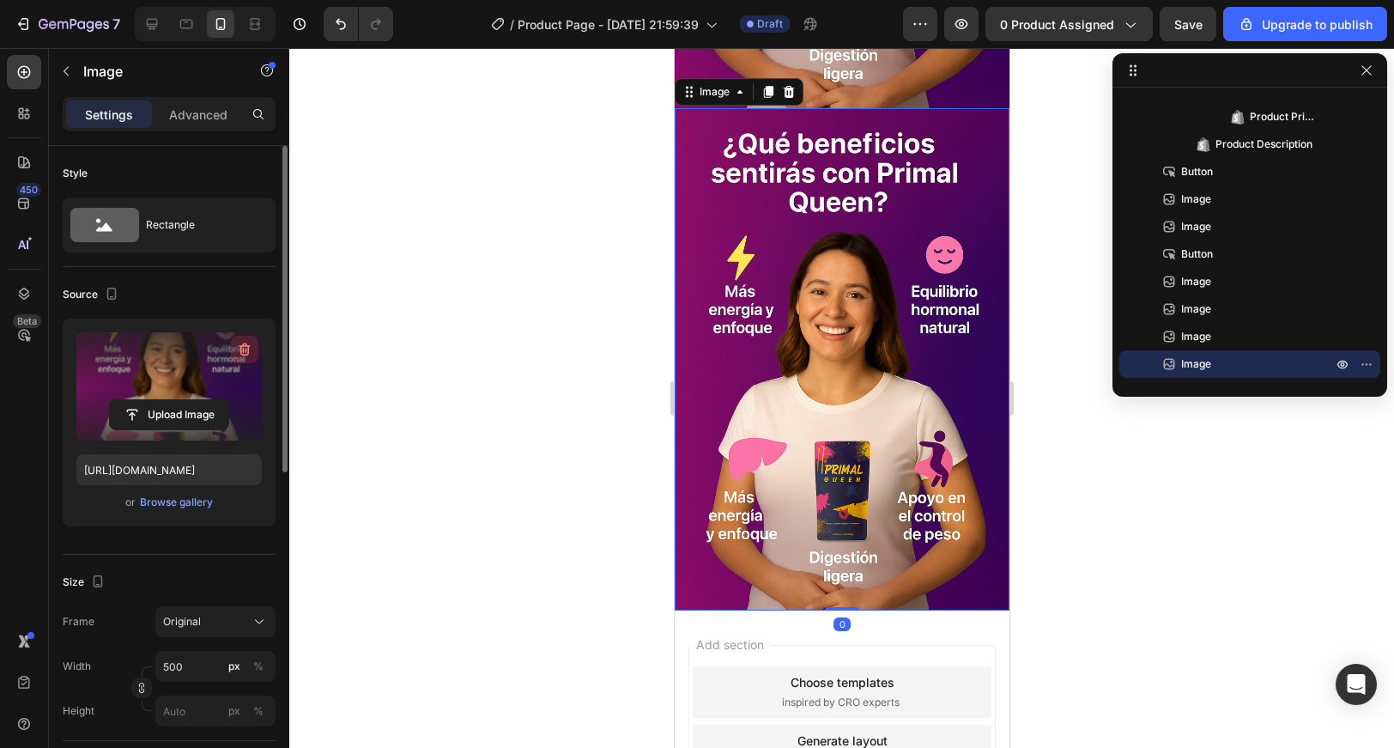
click at [252, 346] on icon "button" at bounding box center [244, 349] width 17 height 17
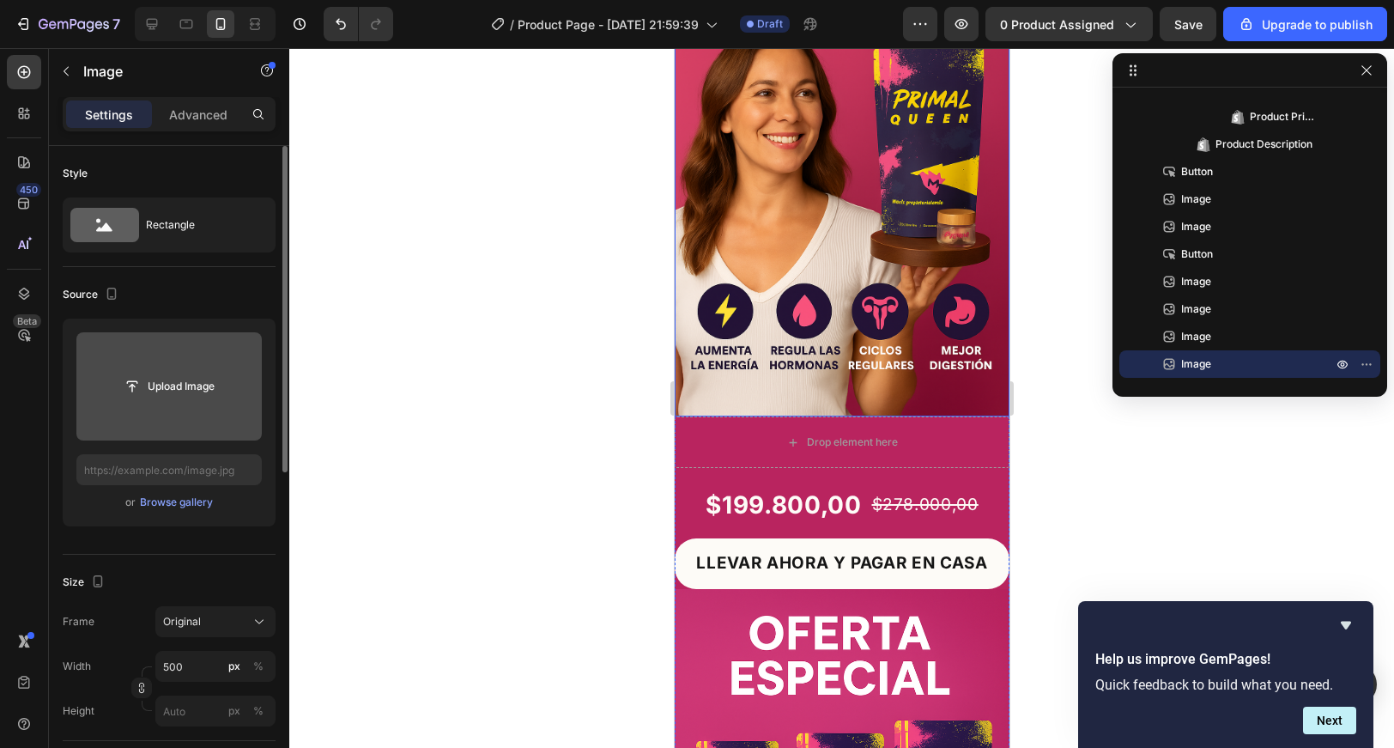
scroll to position [196, 0]
